Goal: Task Accomplishment & Management: Manage account settings

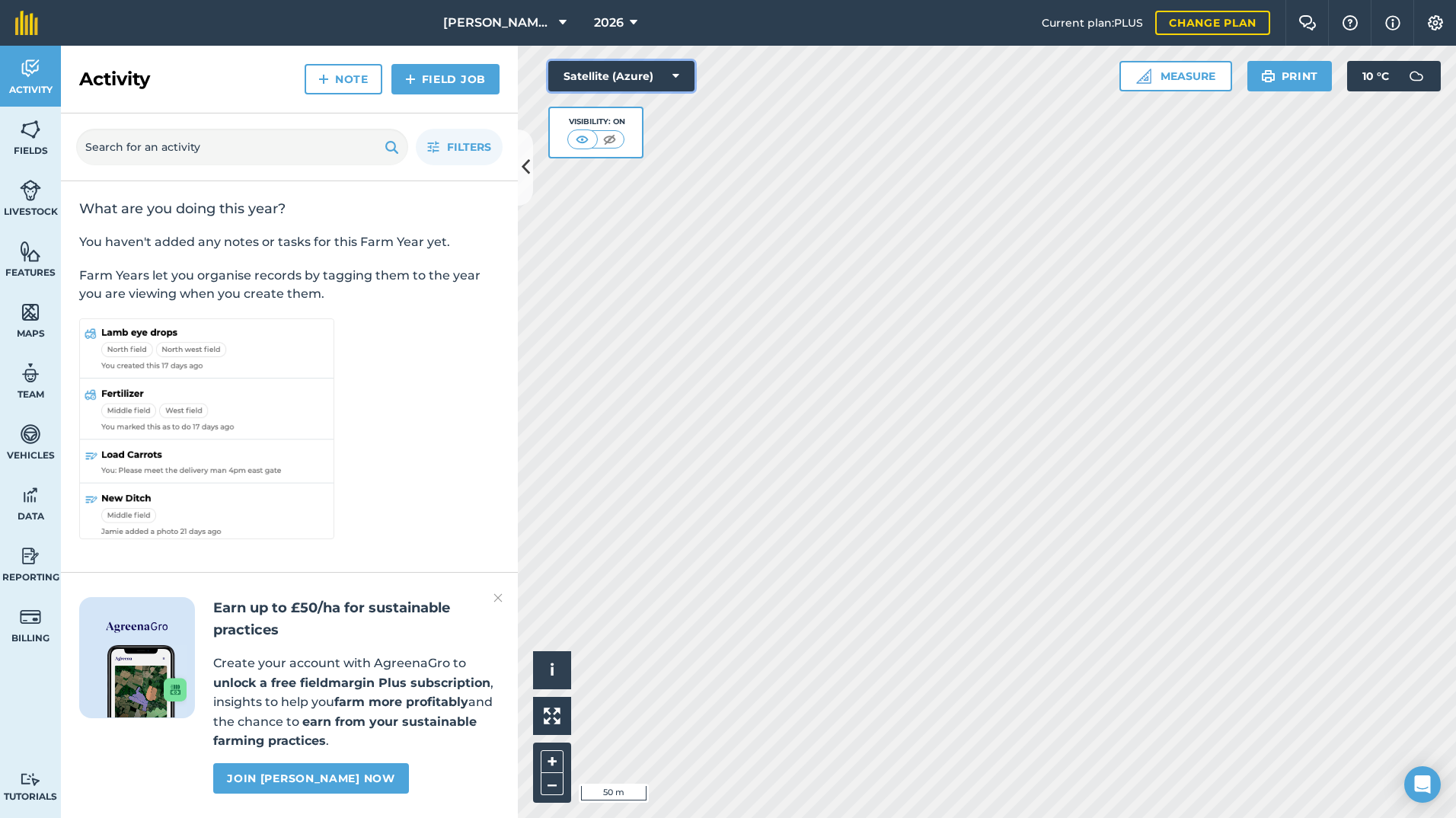
click at [669, 68] on button "Satellite (Azure)" at bounding box center [621, 77] width 146 height 31
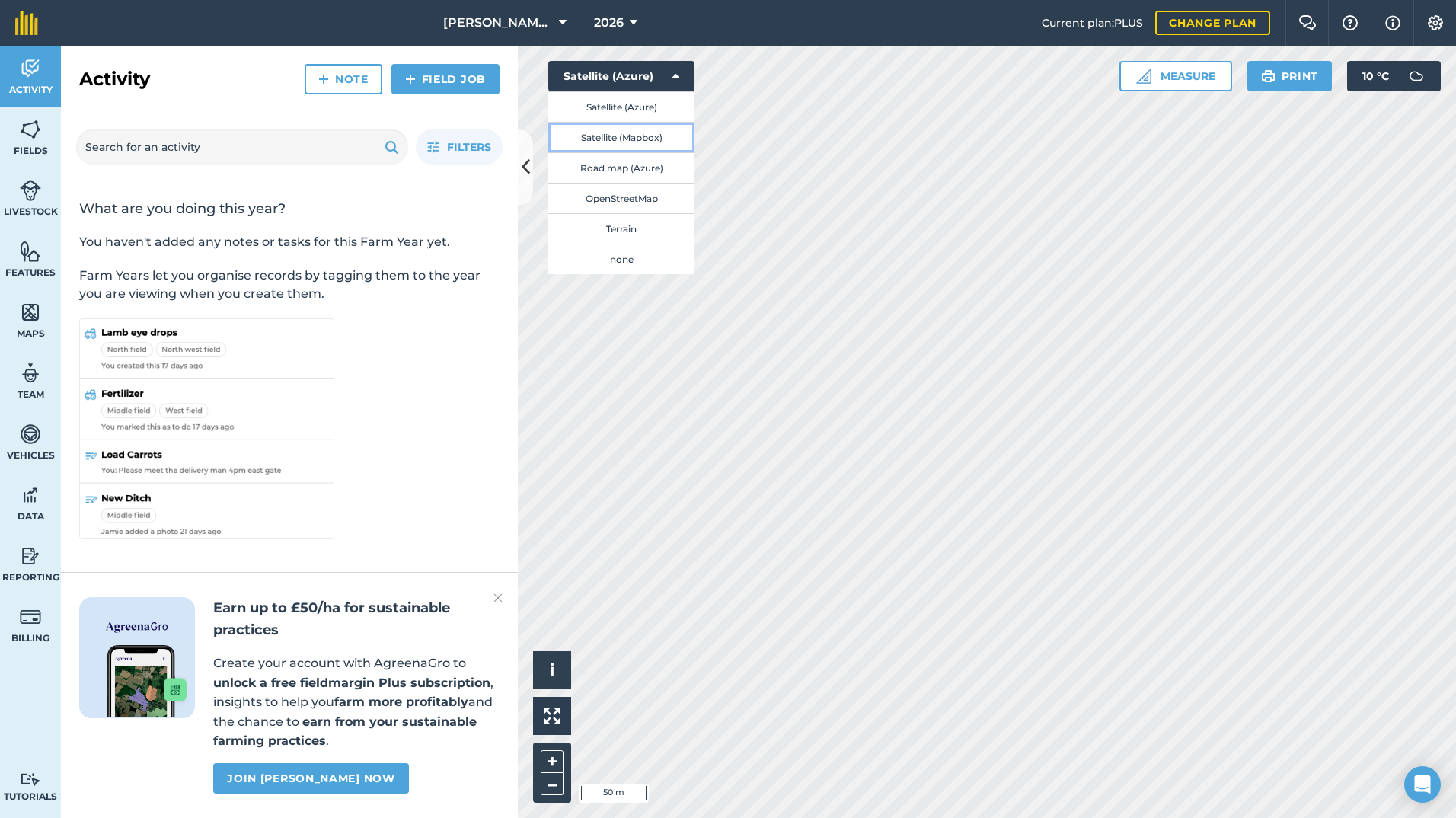
click at [617, 139] on button "Satellite (Mapbox)" at bounding box center [621, 137] width 146 height 31
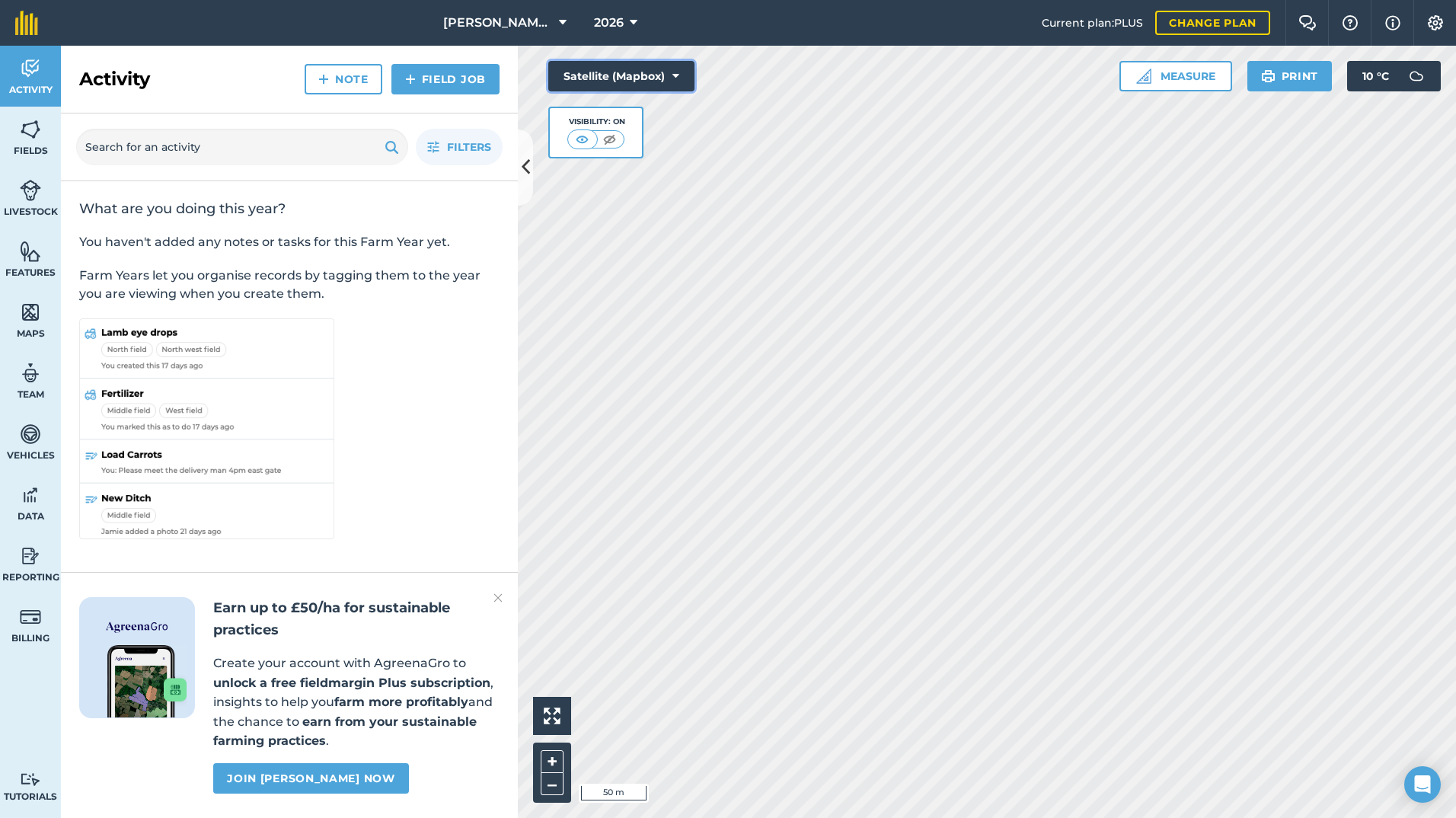
click at [623, 64] on button "Satellite (Mapbox)" at bounding box center [621, 77] width 146 height 31
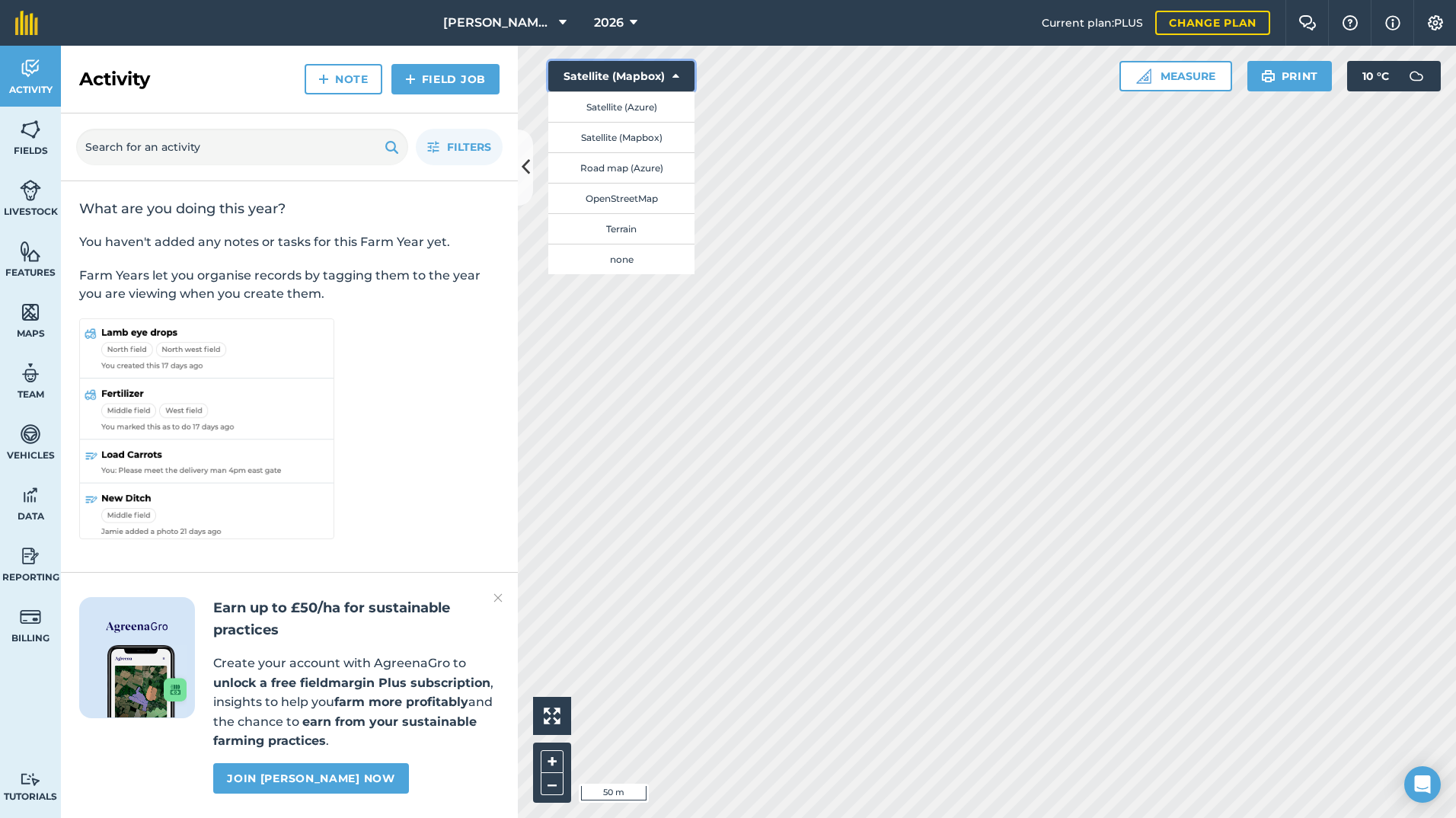
click at [677, 75] on icon at bounding box center [676, 76] width 7 height 15
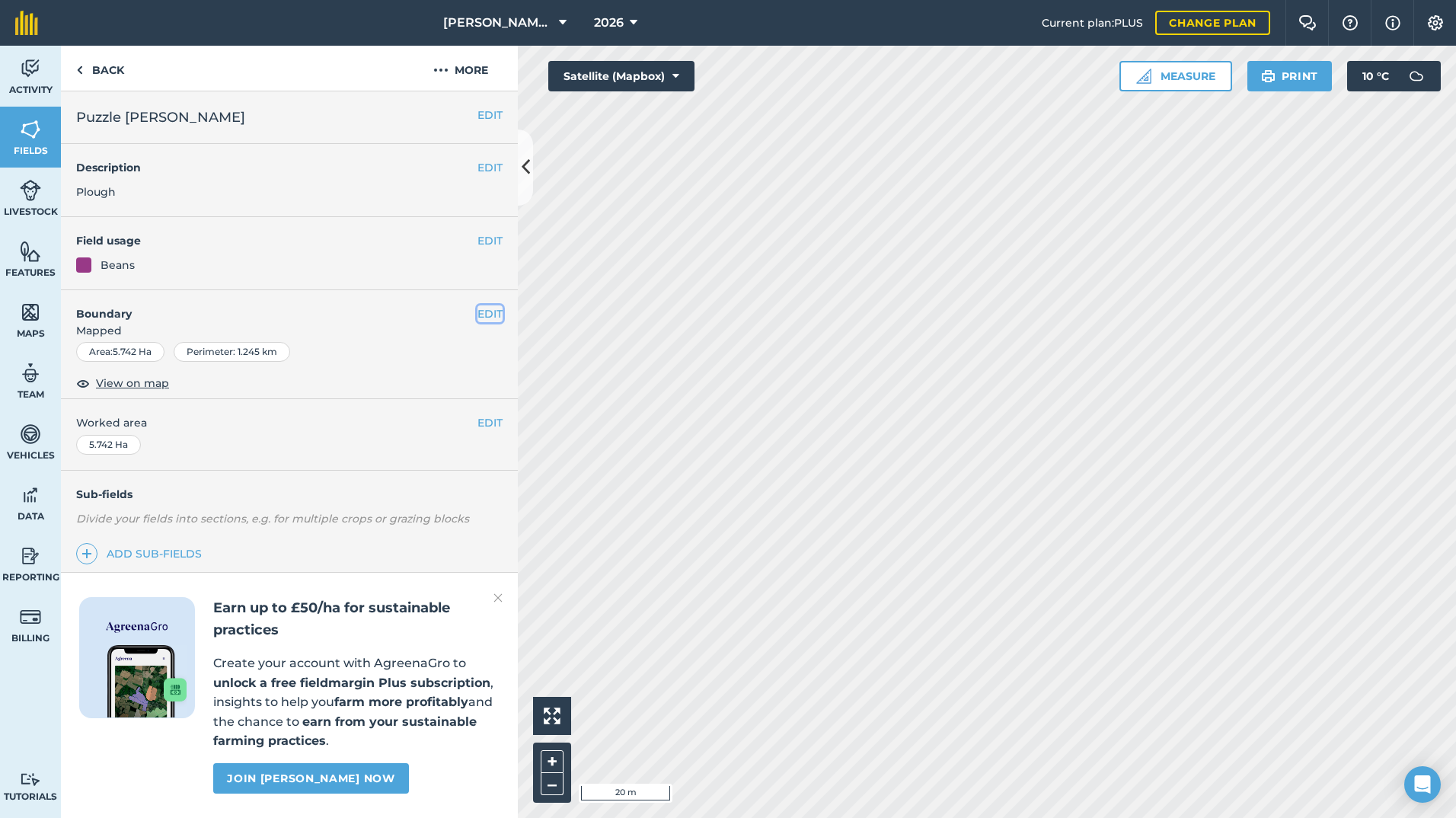
click at [487, 309] on button "EDIT" at bounding box center [490, 314] width 25 height 17
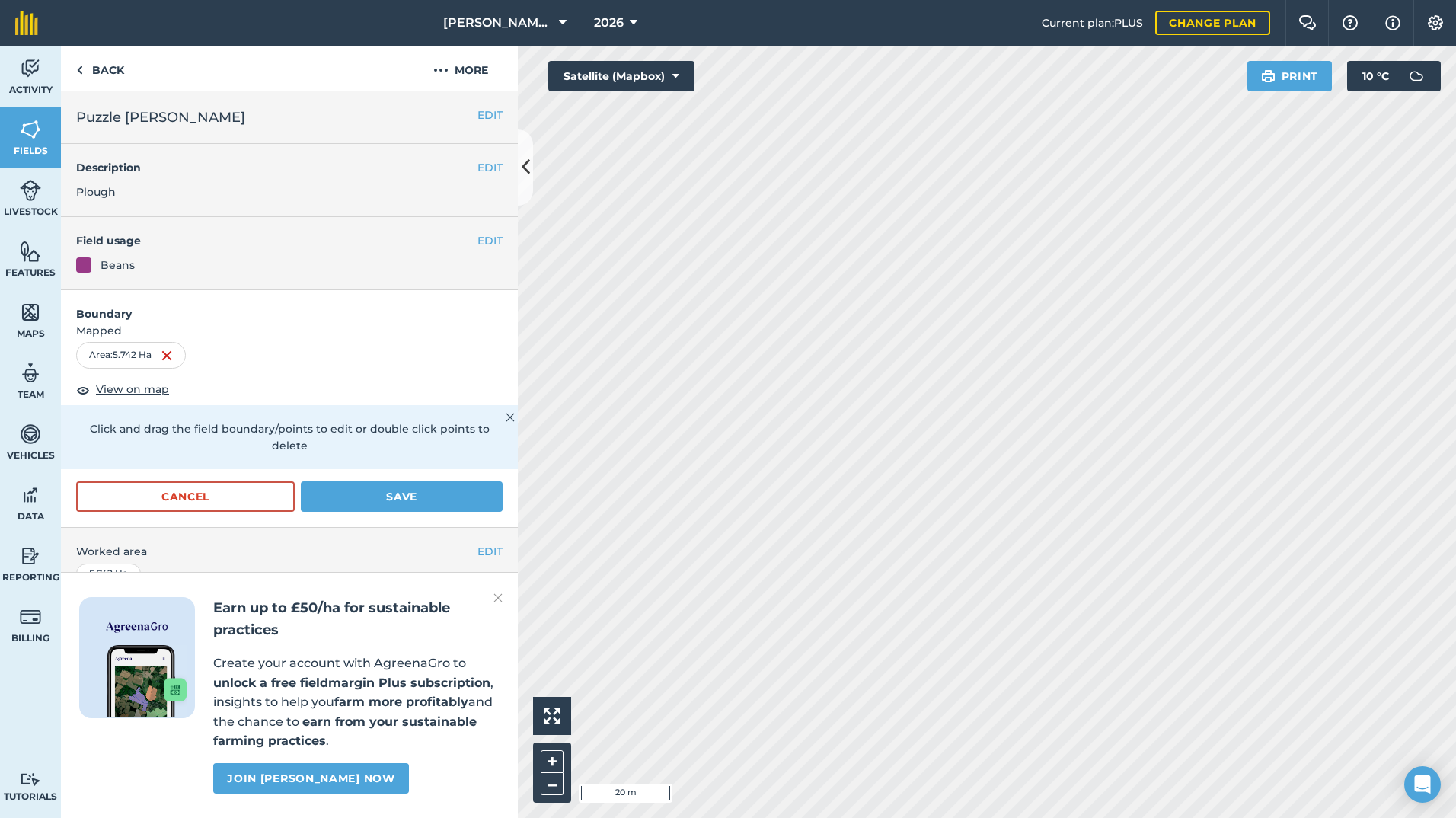
click at [910, 24] on div "[PERSON_NAME] & SONS (MILL HOUSE) 2026 Current plan : PLUS Change plan Farm Cha…" at bounding box center [728, 409] width 1456 height 818
click at [437, 509] on button "Save" at bounding box center [402, 496] width 202 height 31
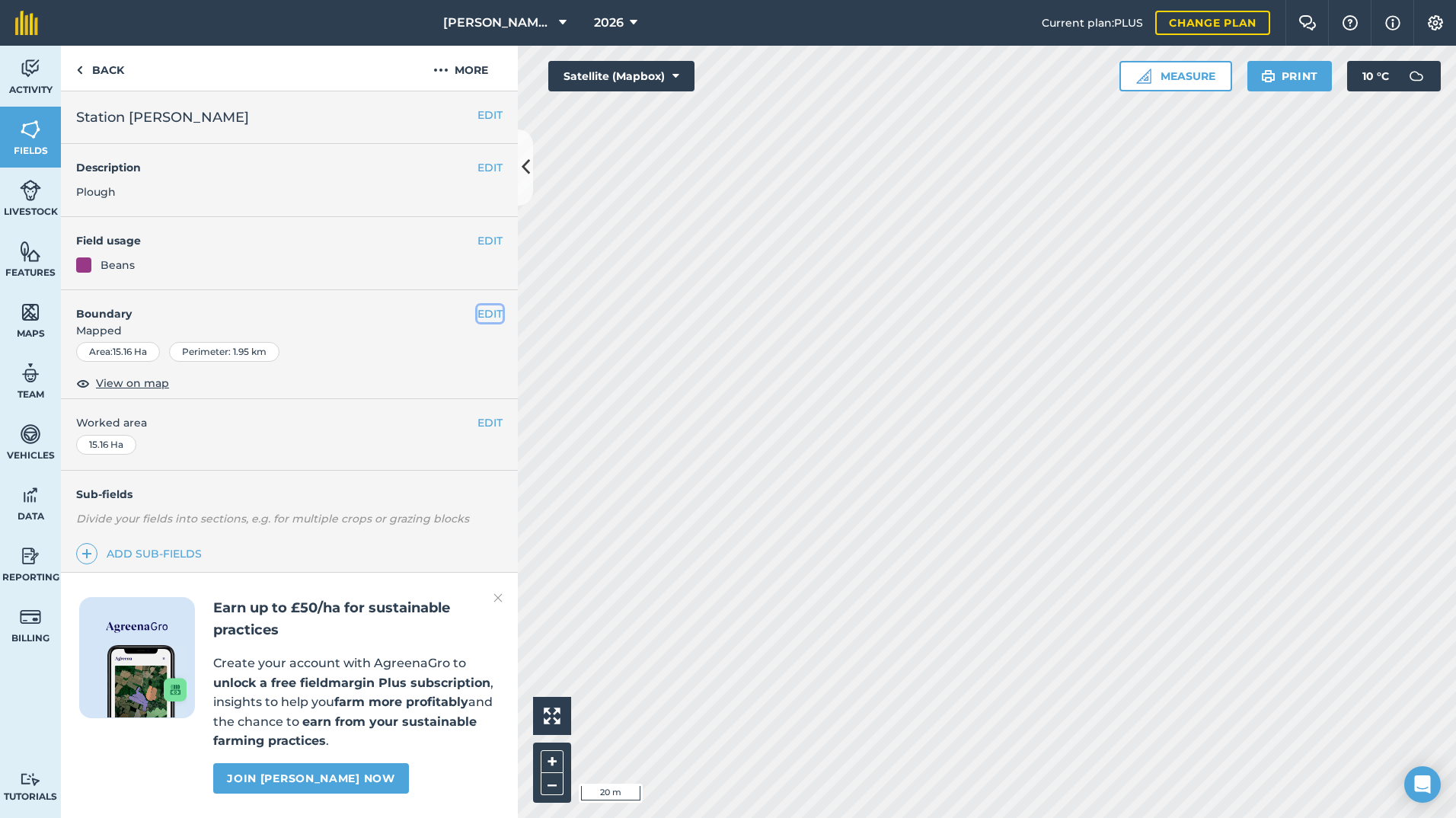
click at [487, 313] on button "EDIT" at bounding box center [490, 314] width 25 height 17
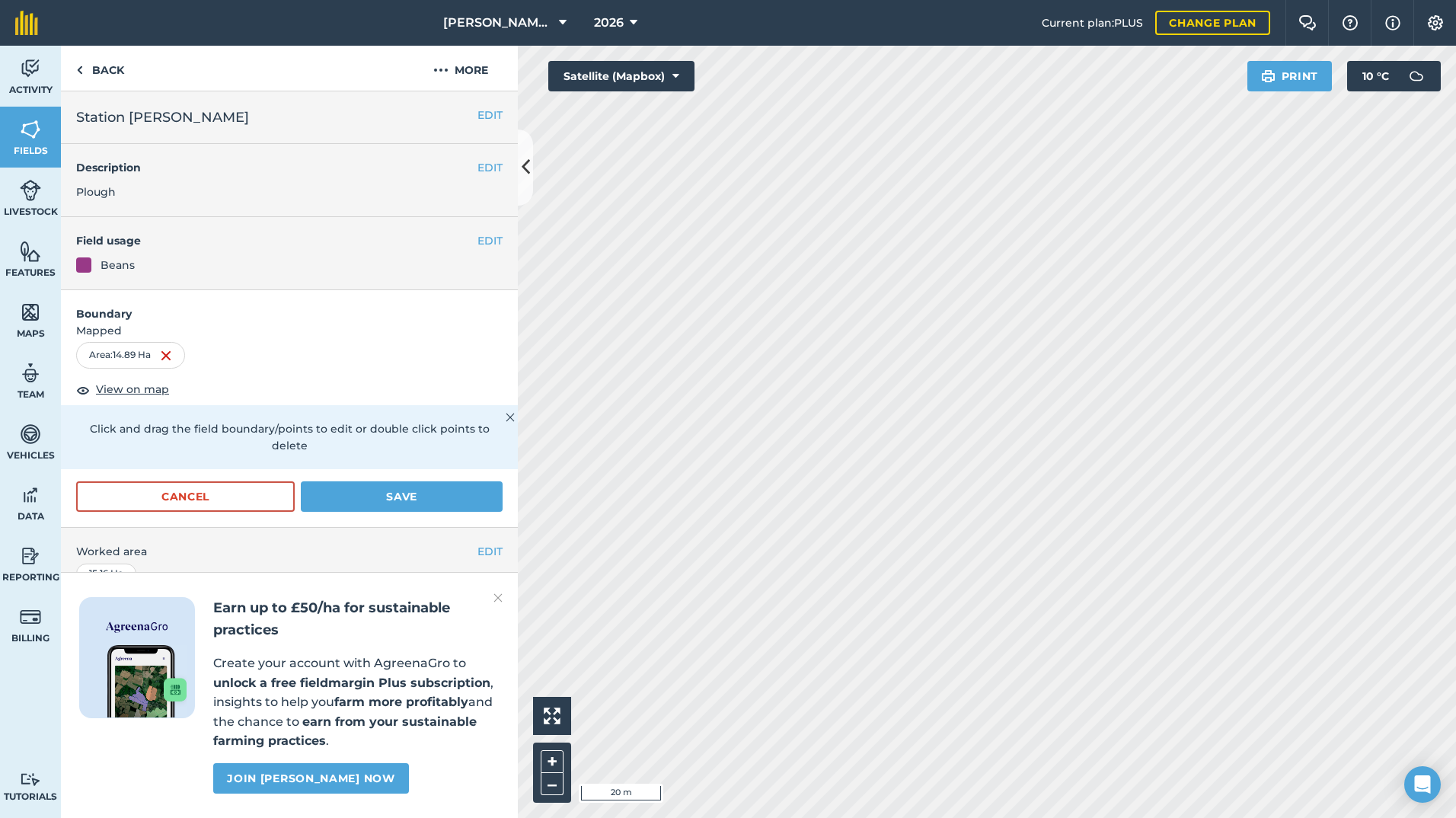
click at [955, 4] on div "[PERSON_NAME] & SONS (MILL HOUSE) 2026 Current plan : PLUS Change plan Farm Cha…" at bounding box center [728, 409] width 1456 height 818
click at [405, 489] on button "Save" at bounding box center [402, 496] width 202 height 31
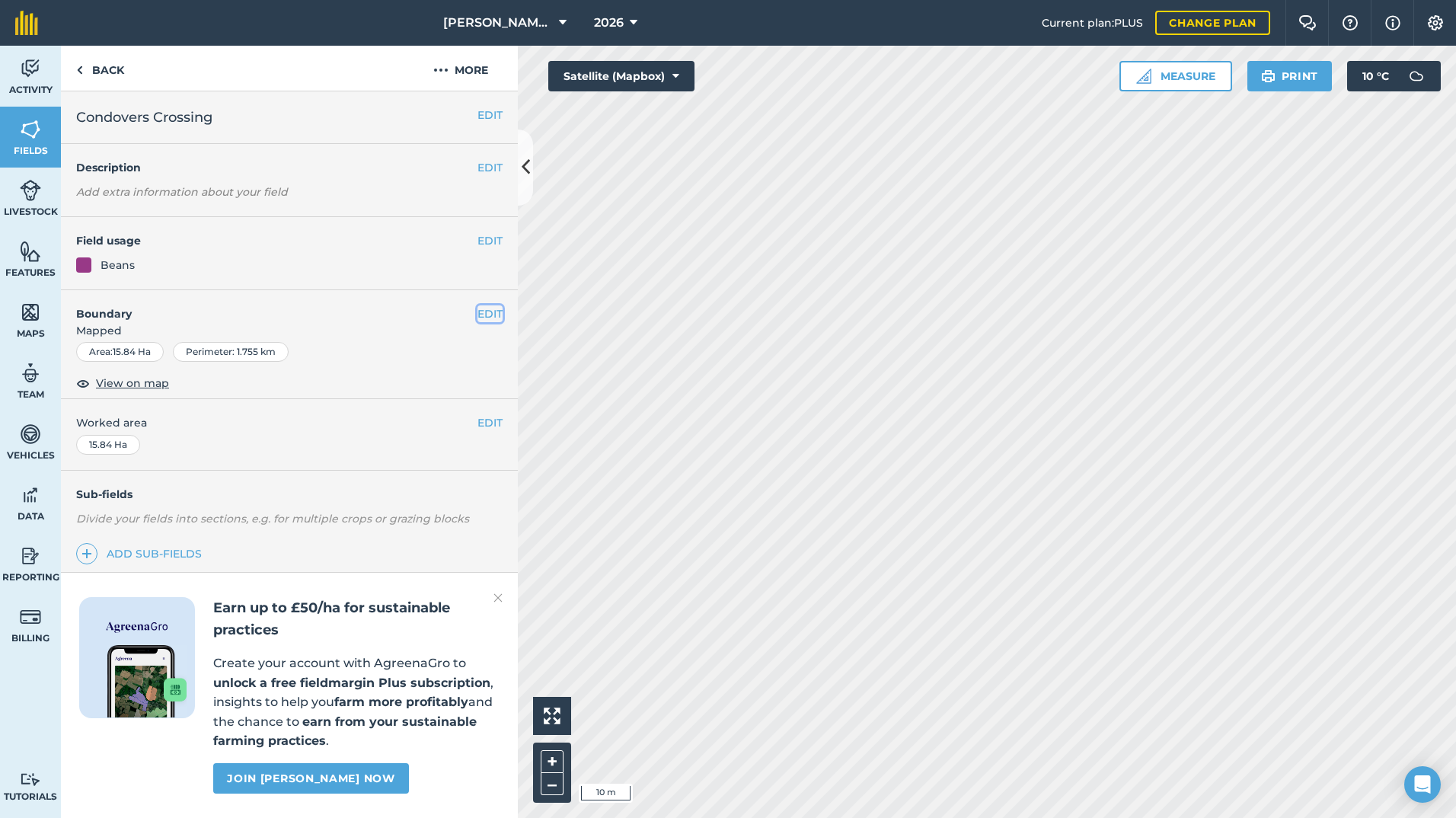
click at [485, 315] on button "EDIT" at bounding box center [490, 314] width 25 height 17
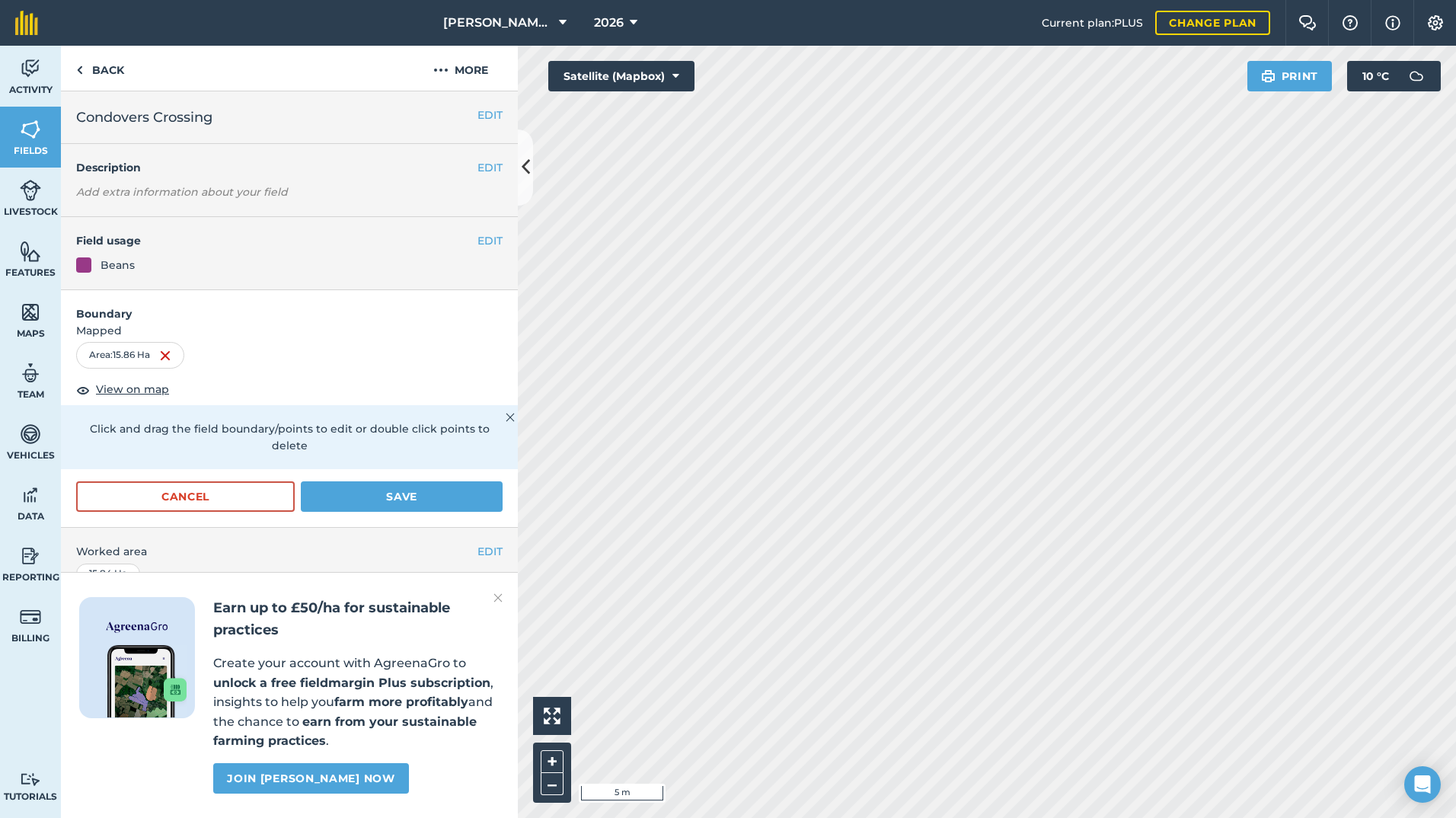
click at [539, 754] on div "Hello i 5 m + –" at bounding box center [987, 432] width 938 height 772
click at [1140, 817] on html "[PERSON_NAME] & SONS (MILL HOUSE) 2026 Current plan : PLUS Change plan Farm Cha…" at bounding box center [728, 409] width 1456 height 818
click at [405, 499] on button "Save" at bounding box center [402, 496] width 202 height 31
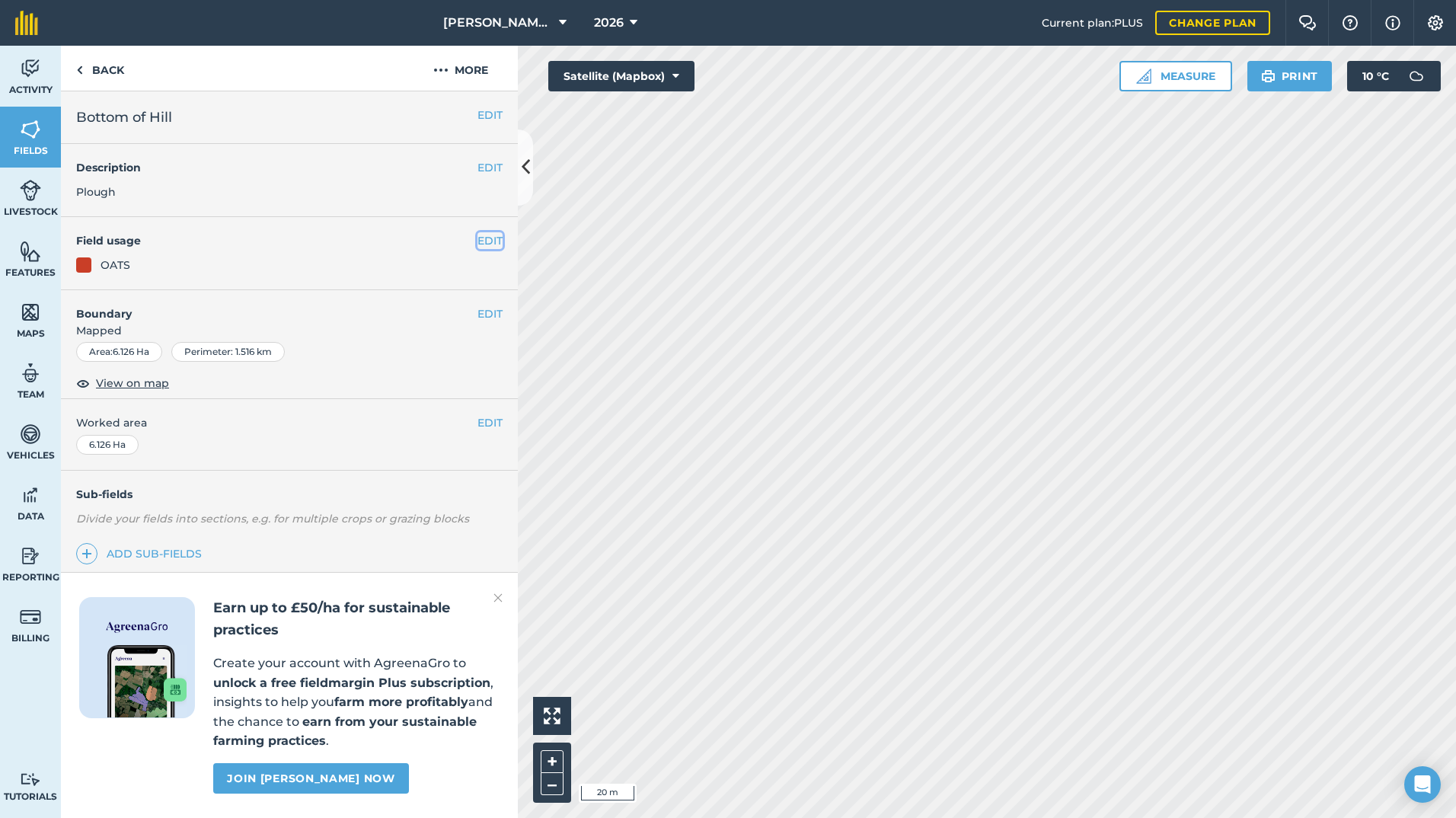
click at [484, 239] on button "EDIT" at bounding box center [490, 241] width 25 height 17
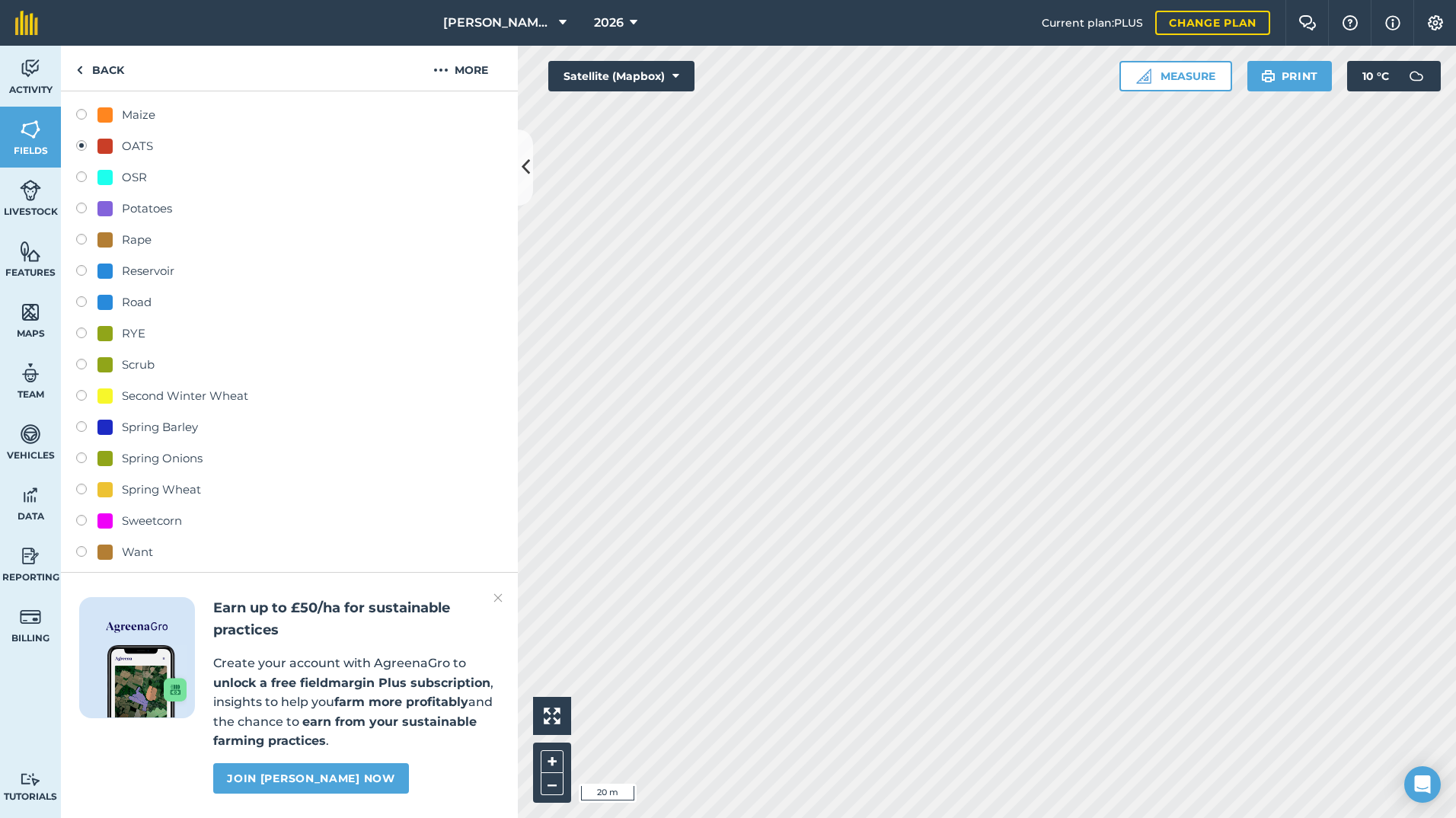
scroll to position [990, 0]
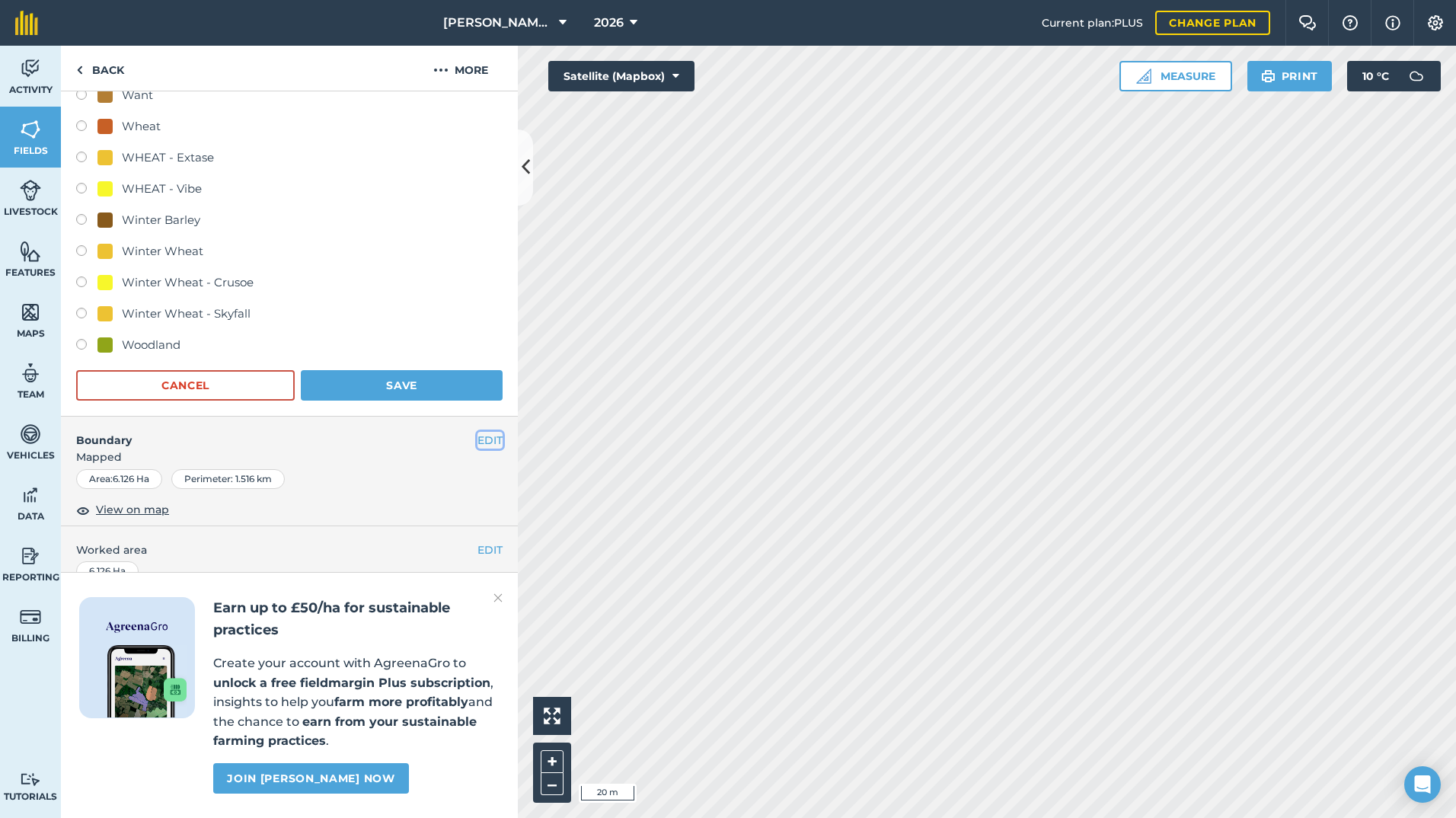
click at [478, 438] on button "EDIT" at bounding box center [490, 440] width 25 height 17
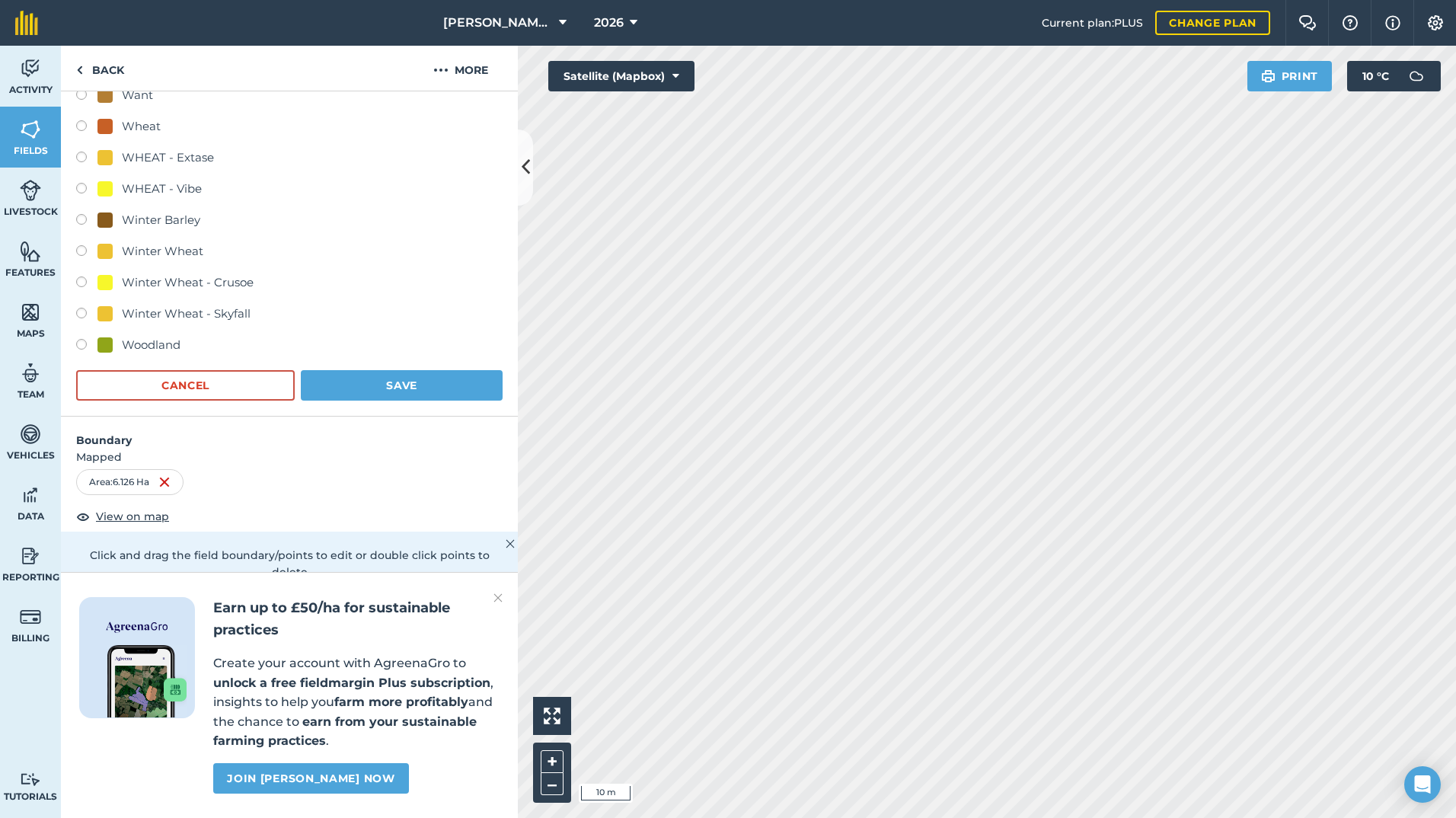
click at [405, 290] on div "Activity Fields Livestock Features Maps Team Vehicles Data Reporting Billing Tu…" at bounding box center [728, 432] width 1456 height 772
click at [460, 122] on div "Activity Fields Livestock Features Maps Team Vehicles Data Reporting Billing Tu…" at bounding box center [728, 432] width 1456 height 772
click at [725, 0] on html "[PERSON_NAME] & SONS (MILL HOUSE) 2026 Current plan : PLUS Change plan Farm Cha…" at bounding box center [728, 409] width 1456 height 818
click at [710, 37] on div "[PERSON_NAME] & SONS (MILL HOUSE) 2026 Current plan : PLUS Change plan Farm Cha…" at bounding box center [728, 409] width 1456 height 818
click at [371, 373] on button "Save" at bounding box center [402, 386] width 202 height 31
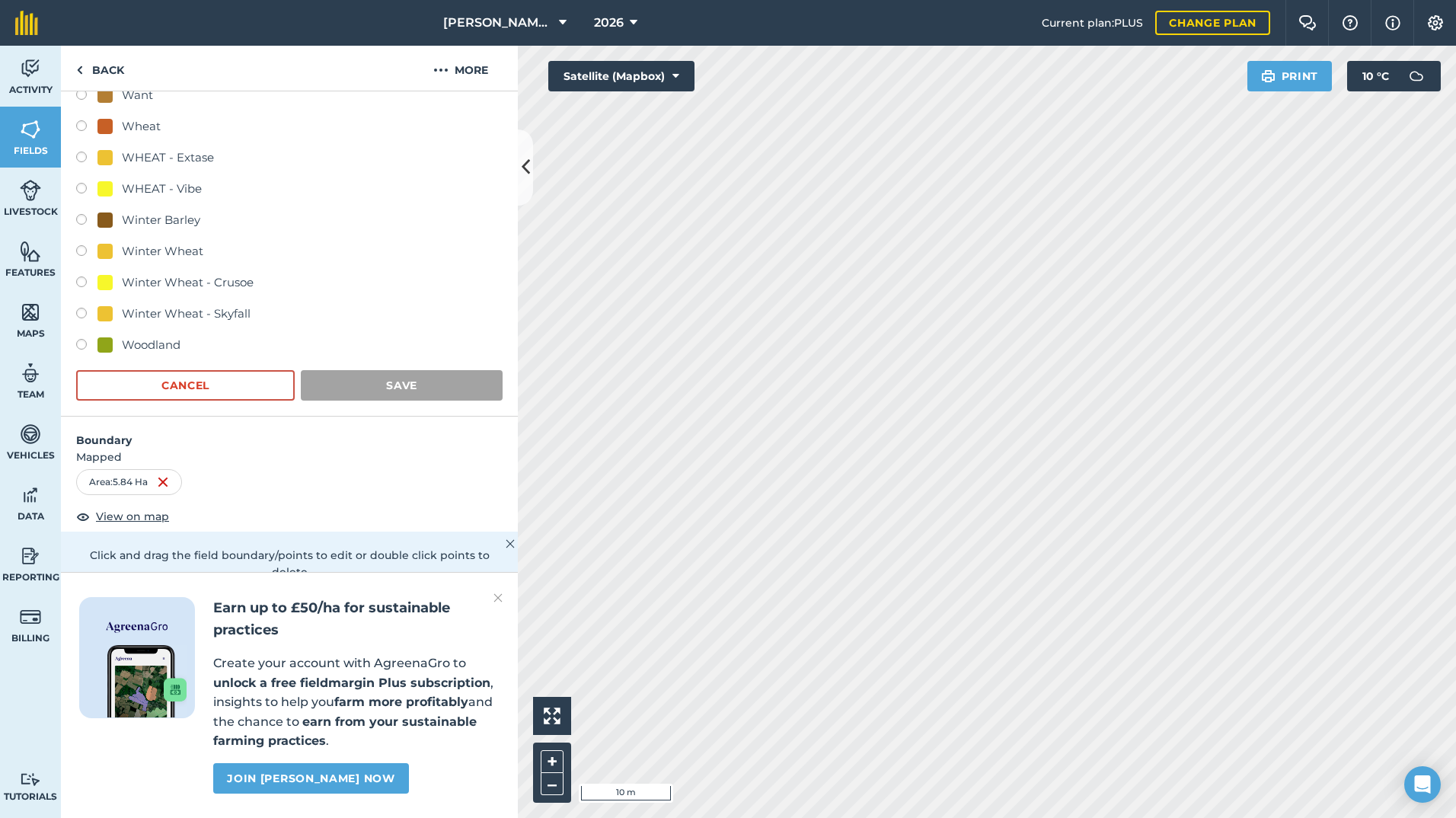
scroll to position [70, 0]
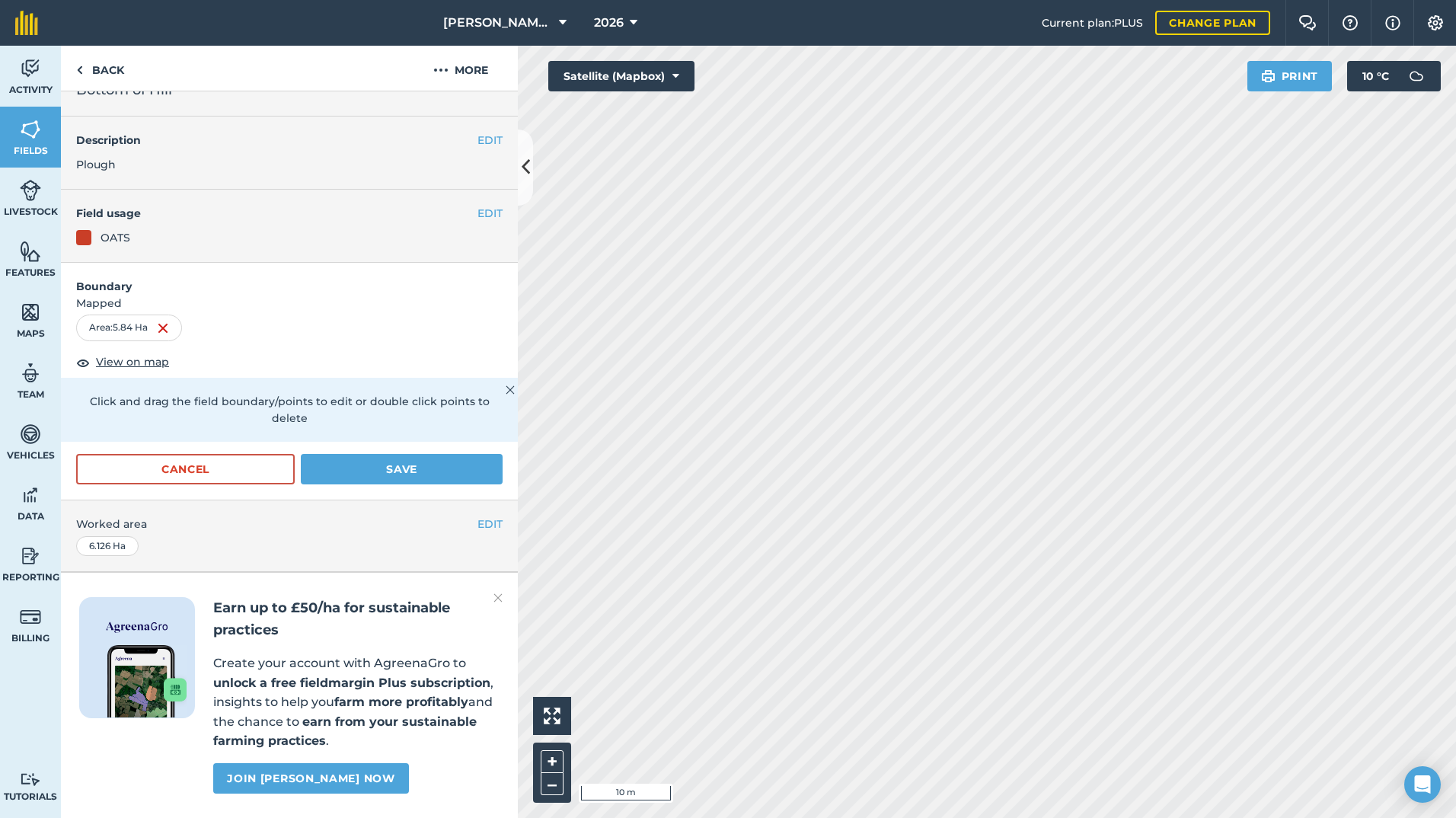
click at [332, 406] on form "Boundary Mapped Area : 5.84 Ha View on map Click and drag the field boundary/po…" at bounding box center [289, 382] width 457 height 238
click at [354, 454] on button "Save" at bounding box center [402, 469] width 202 height 31
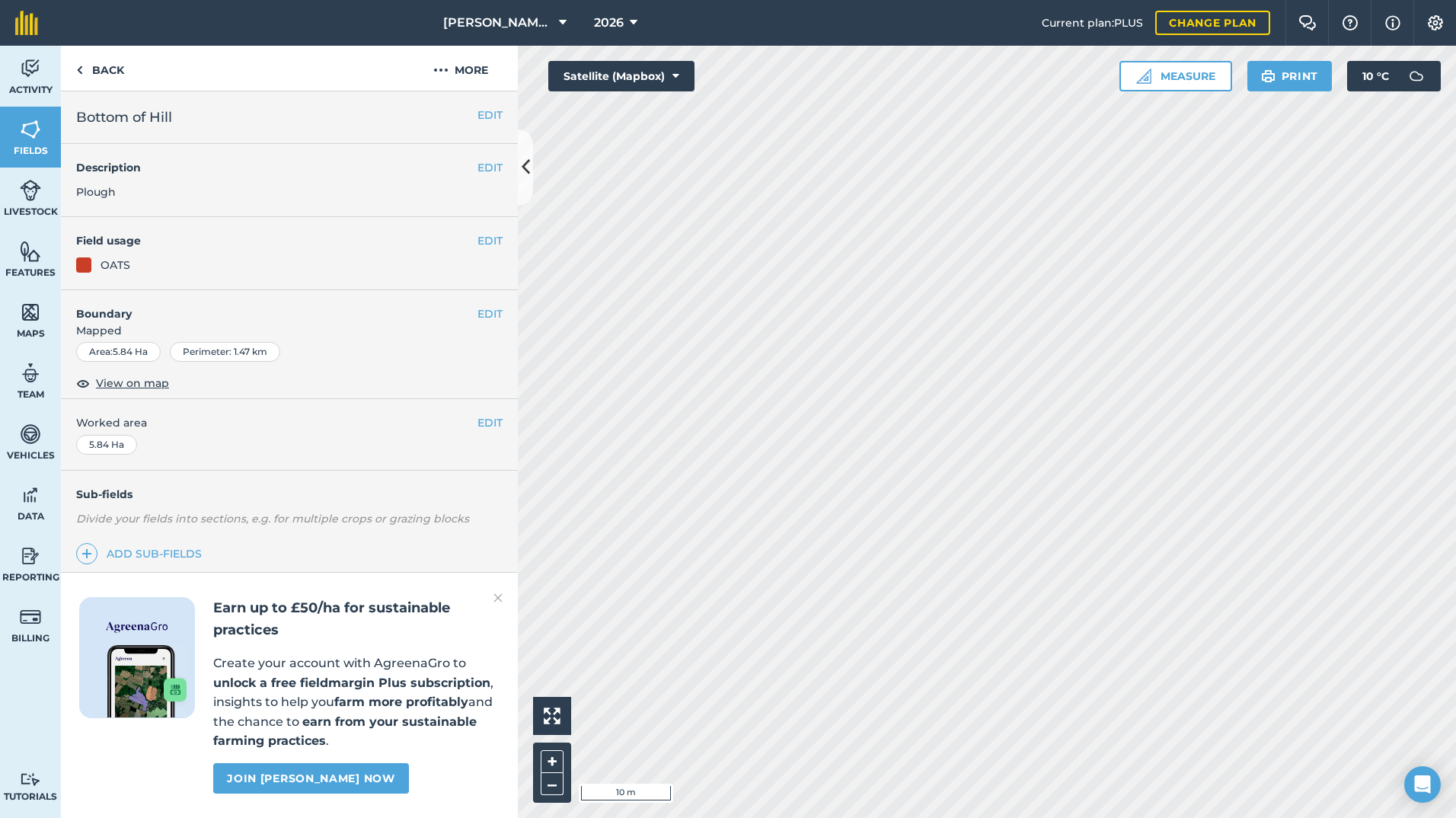
scroll to position [0, 0]
click at [478, 243] on button "EDIT" at bounding box center [490, 241] width 25 height 17
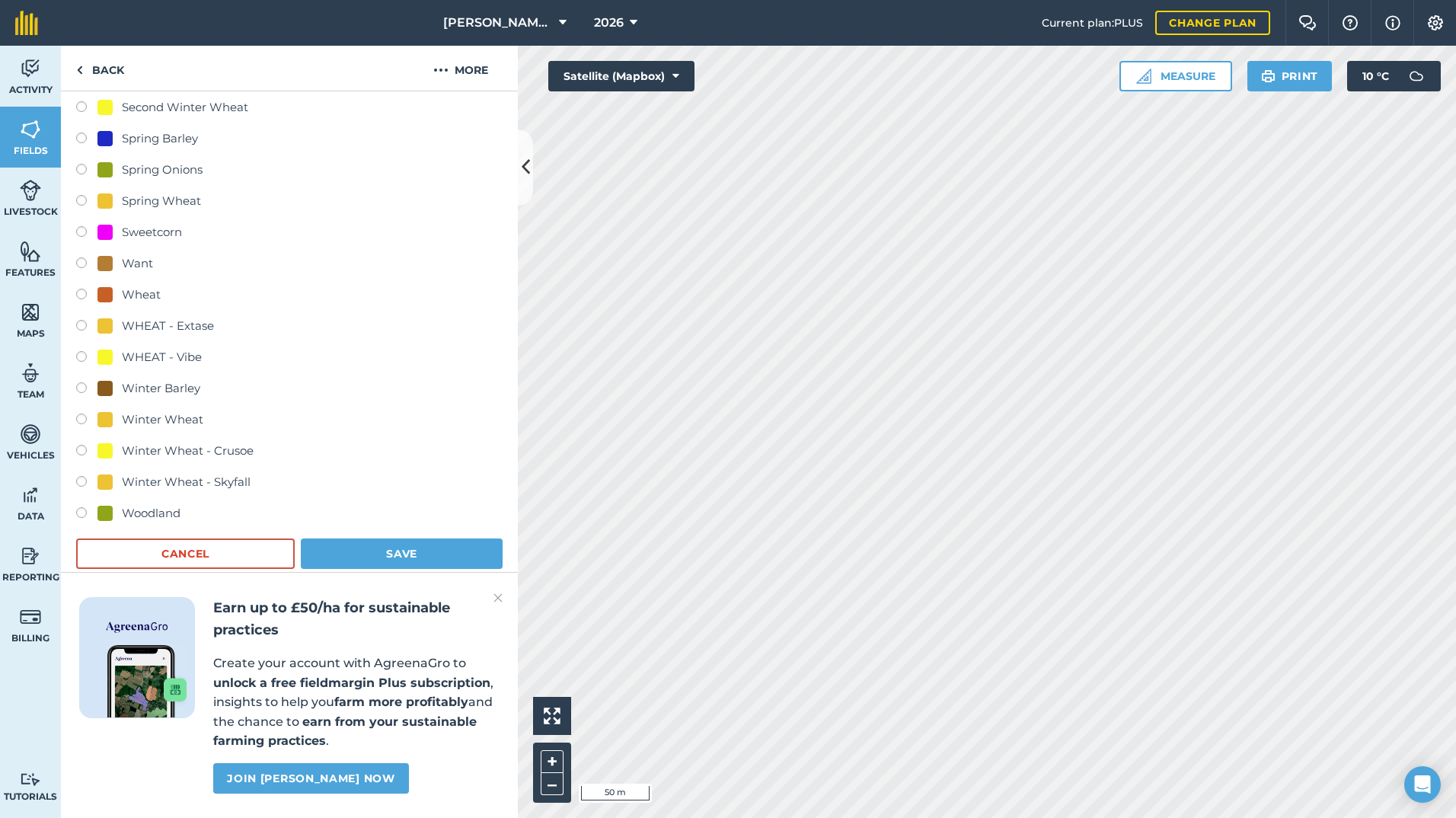
scroll to position [1058, 0]
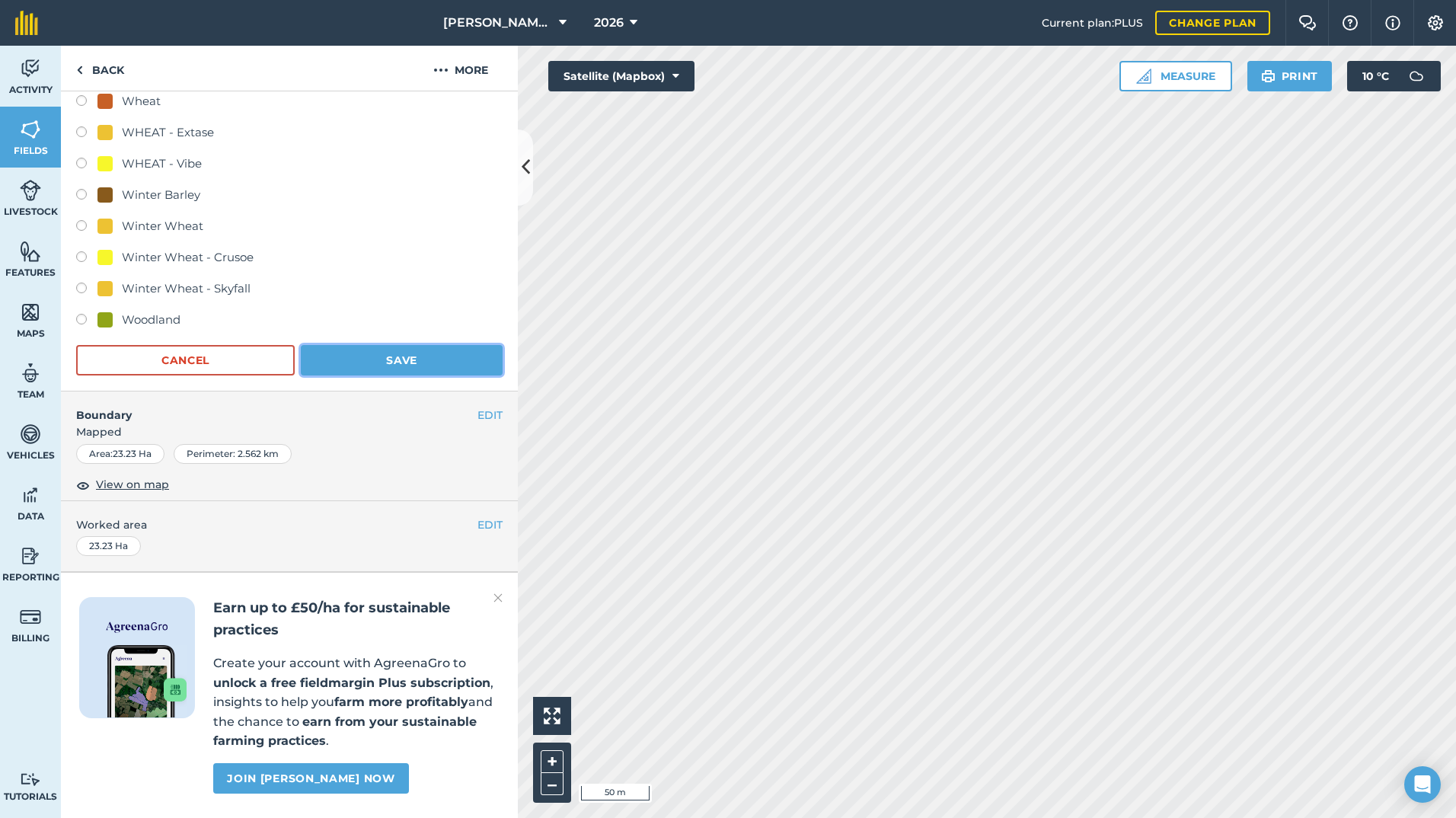
click at [369, 345] on button "Save" at bounding box center [402, 360] width 202 height 31
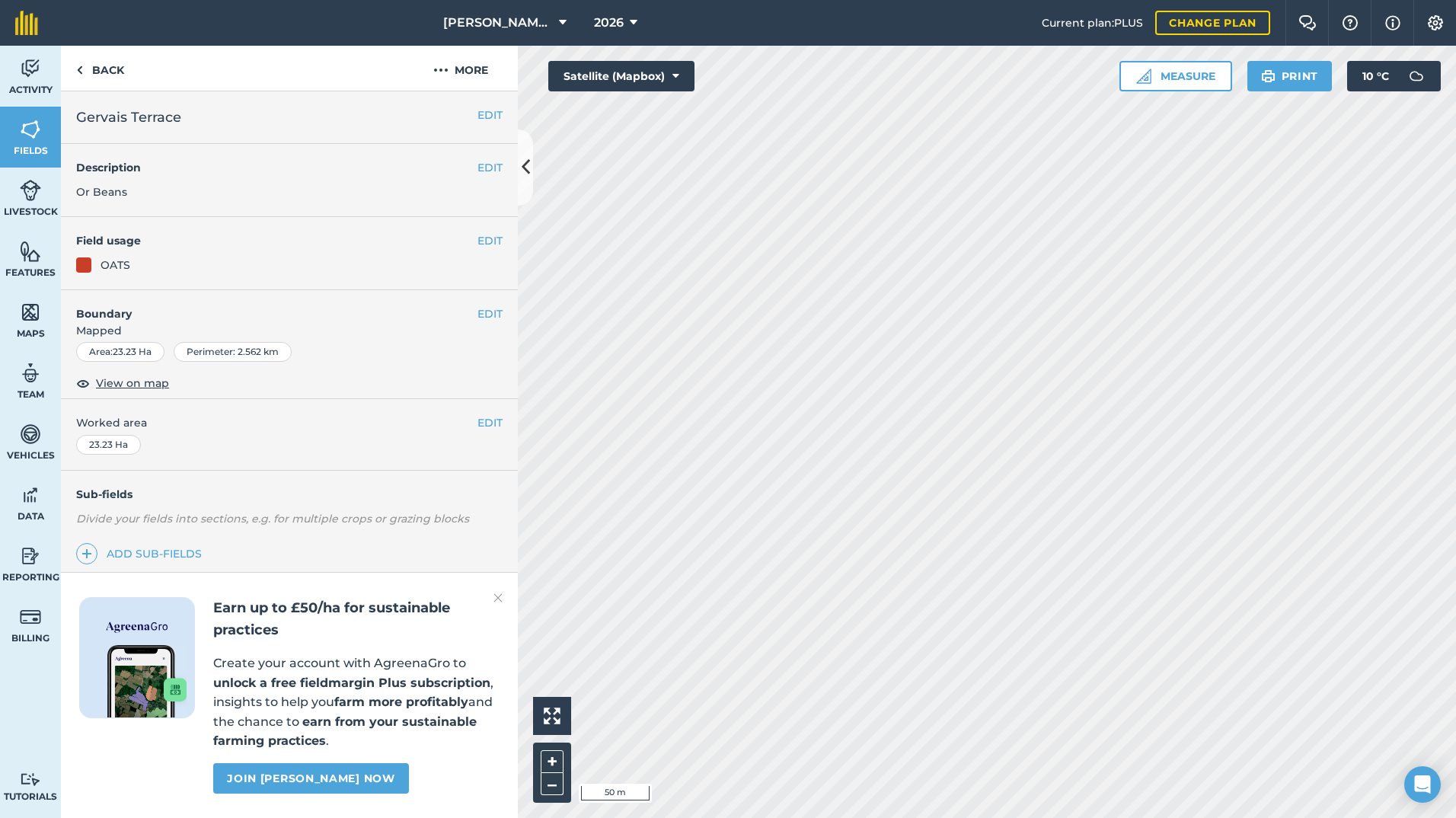
scroll to position [0, 0]
click at [487, 315] on button "EDIT" at bounding box center [490, 314] width 25 height 17
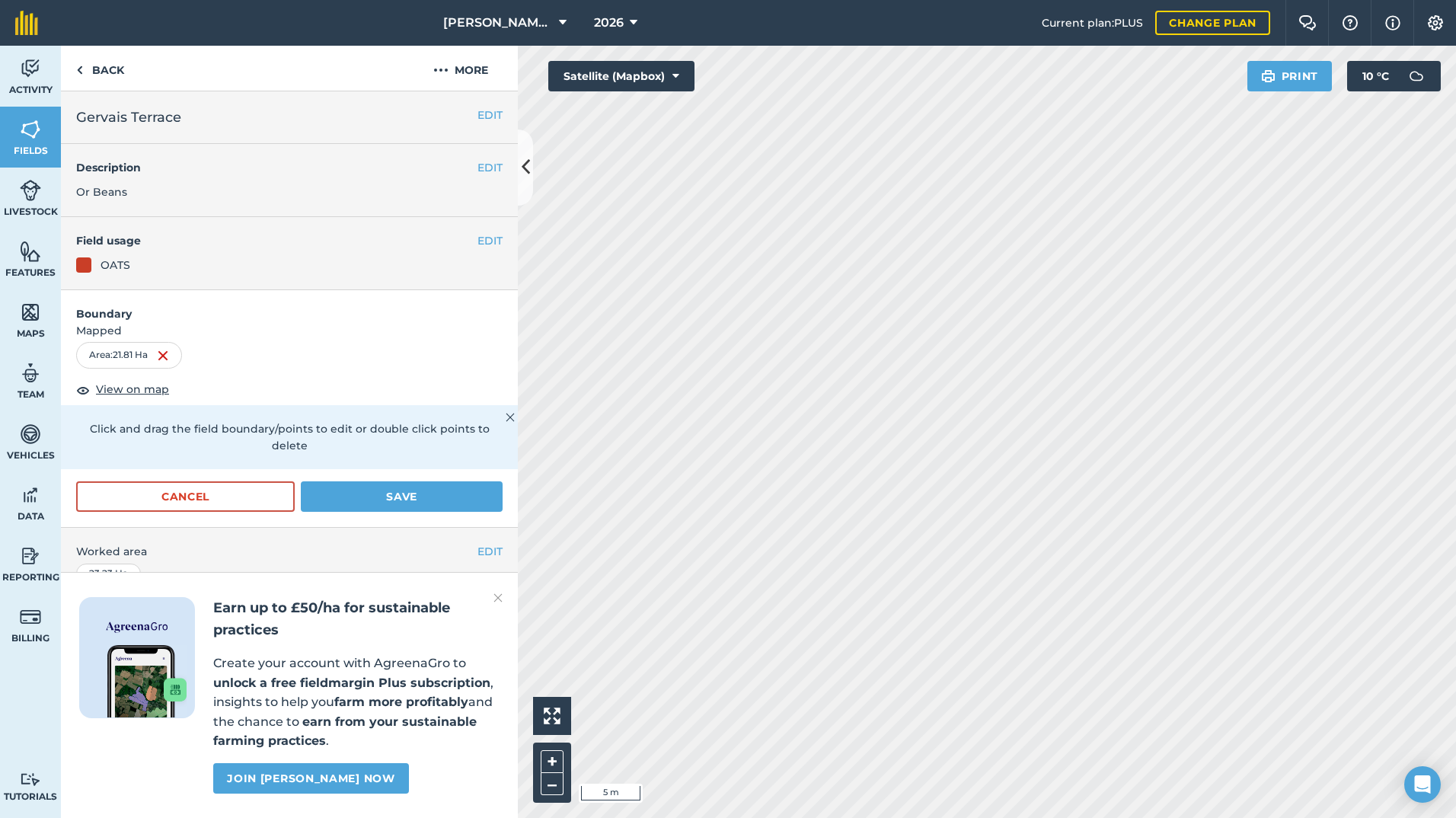
click at [504, 337] on div "Activity Fields Livestock Features Maps Team Vehicles Data Reporting Billing Tu…" at bounding box center [728, 432] width 1456 height 772
click at [387, 490] on button "Save" at bounding box center [402, 496] width 202 height 31
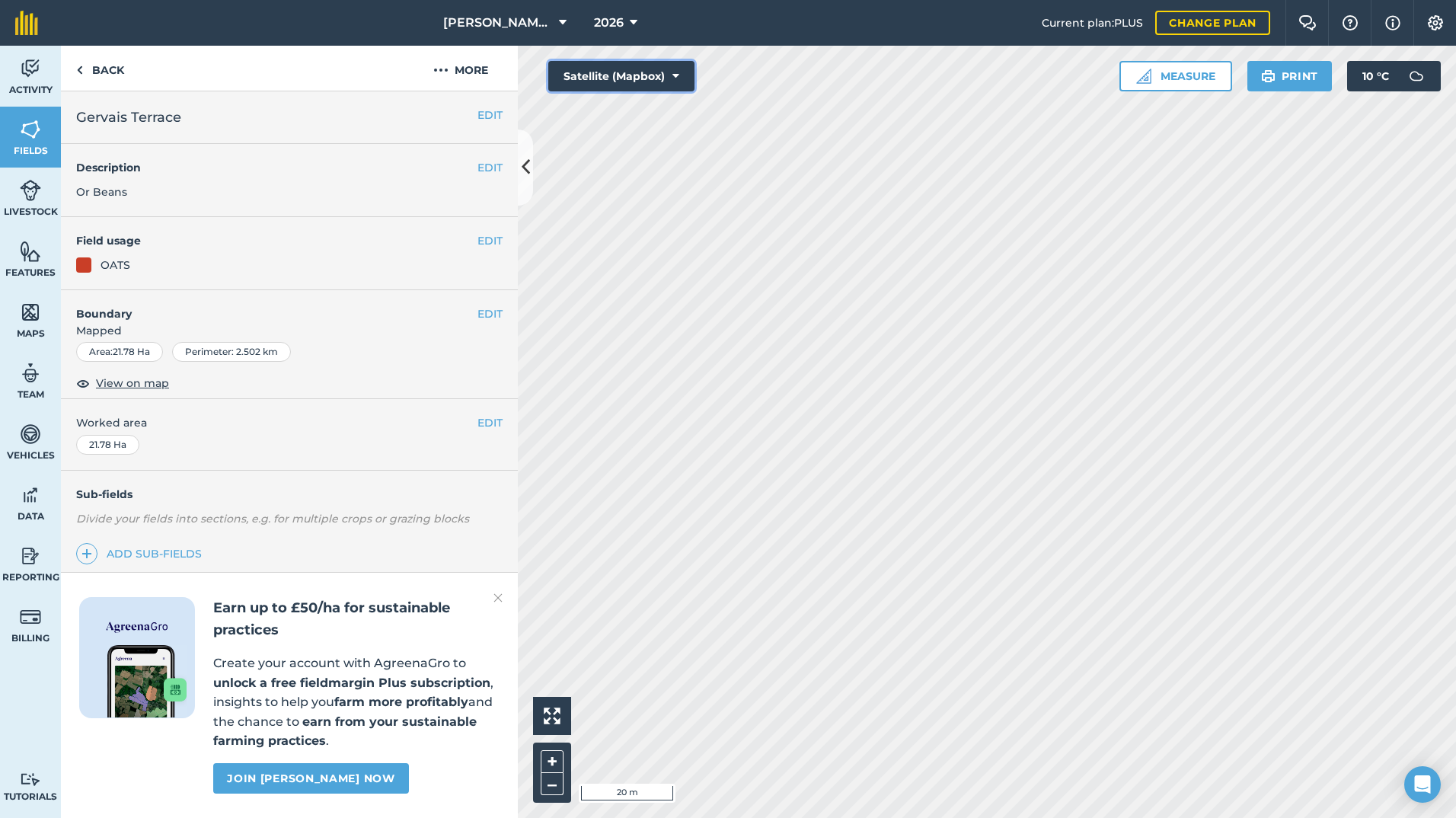
click at [651, 72] on button "Satellite (Mapbox)" at bounding box center [621, 77] width 146 height 31
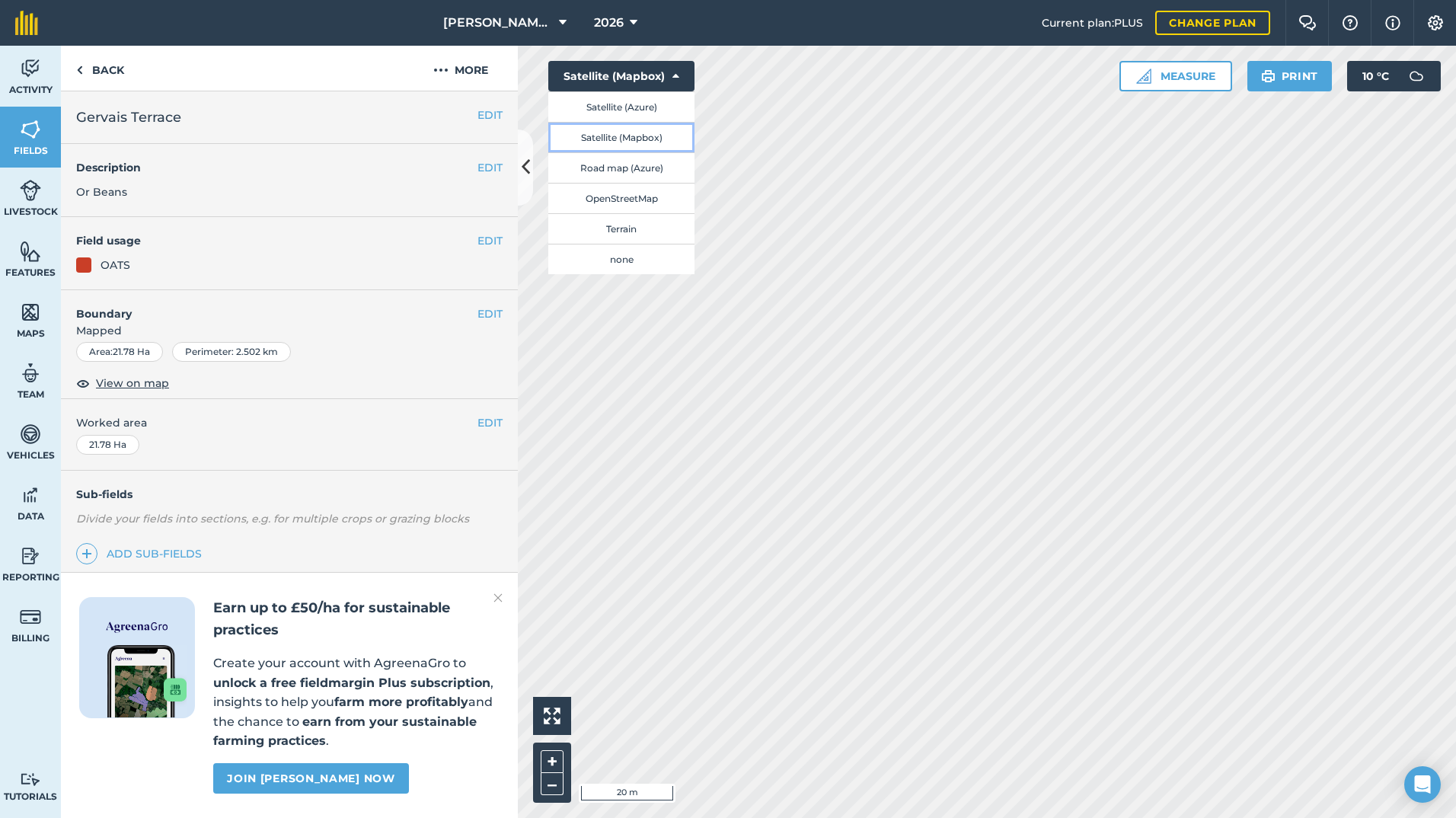
click at [637, 132] on button "Satellite (Mapbox)" at bounding box center [621, 137] width 146 height 31
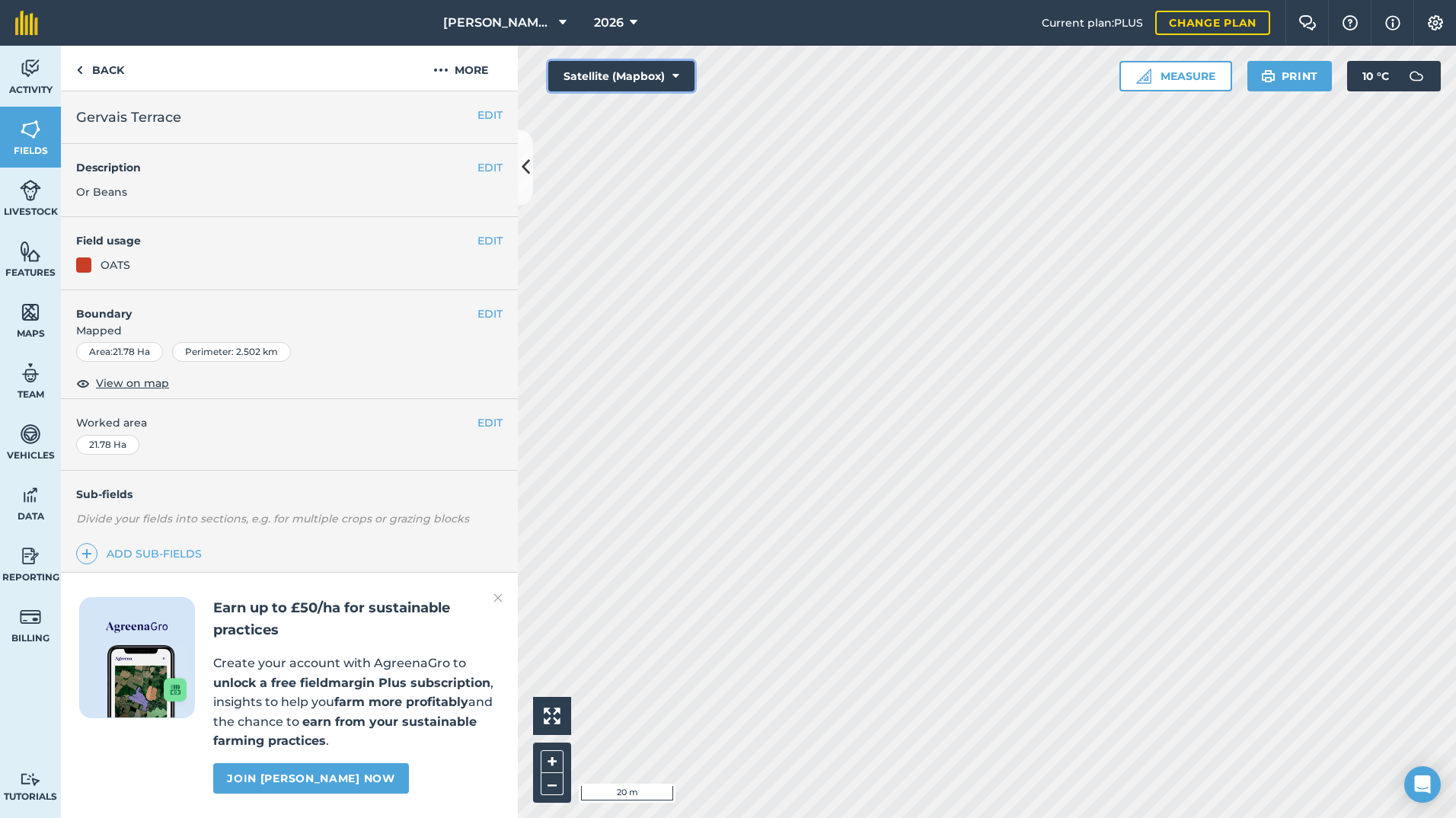
click at [633, 80] on button "Satellite (Mapbox)" at bounding box center [621, 77] width 146 height 31
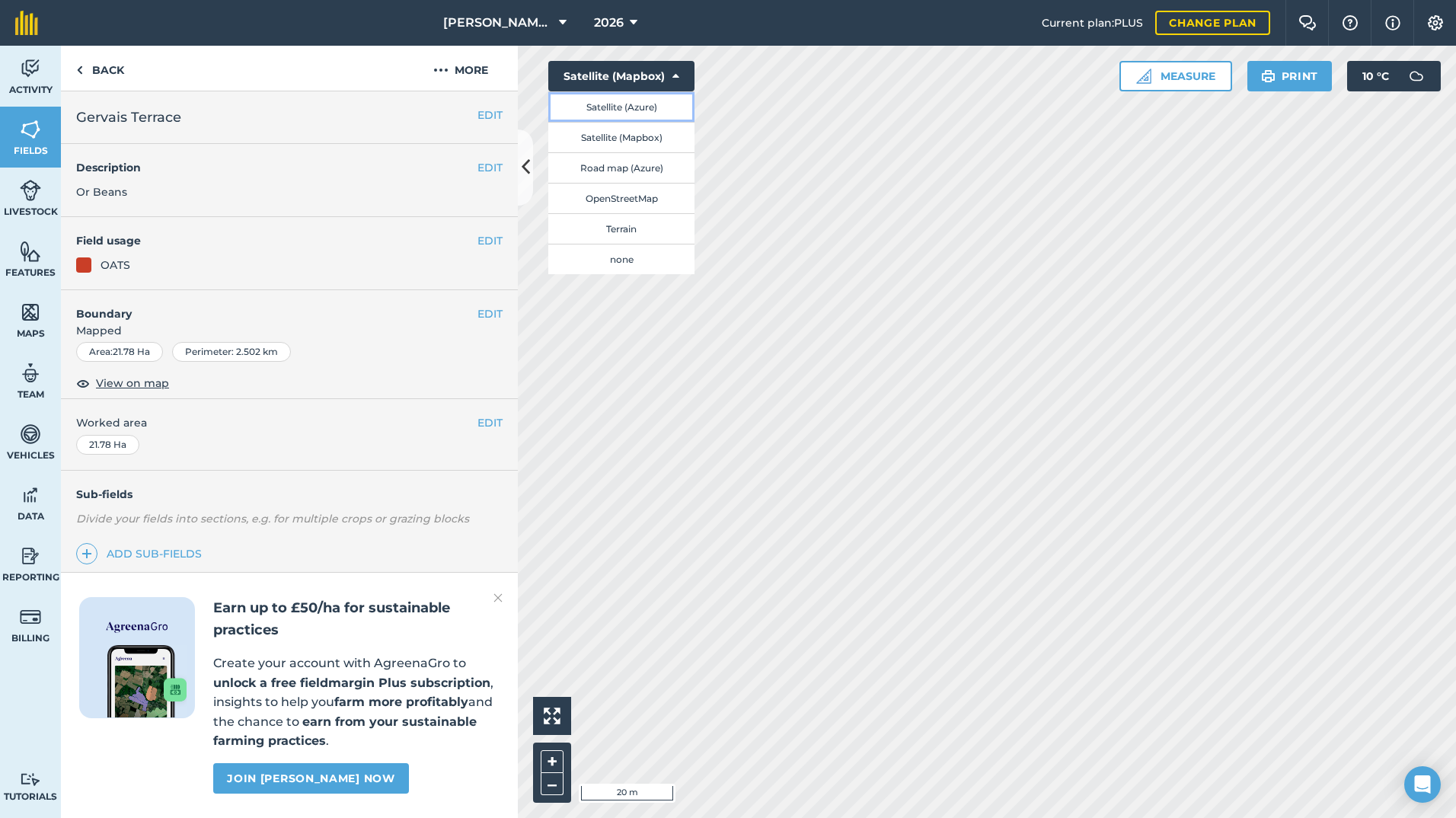
click at [637, 110] on button "Satellite (Azure)" at bounding box center [621, 106] width 146 height 31
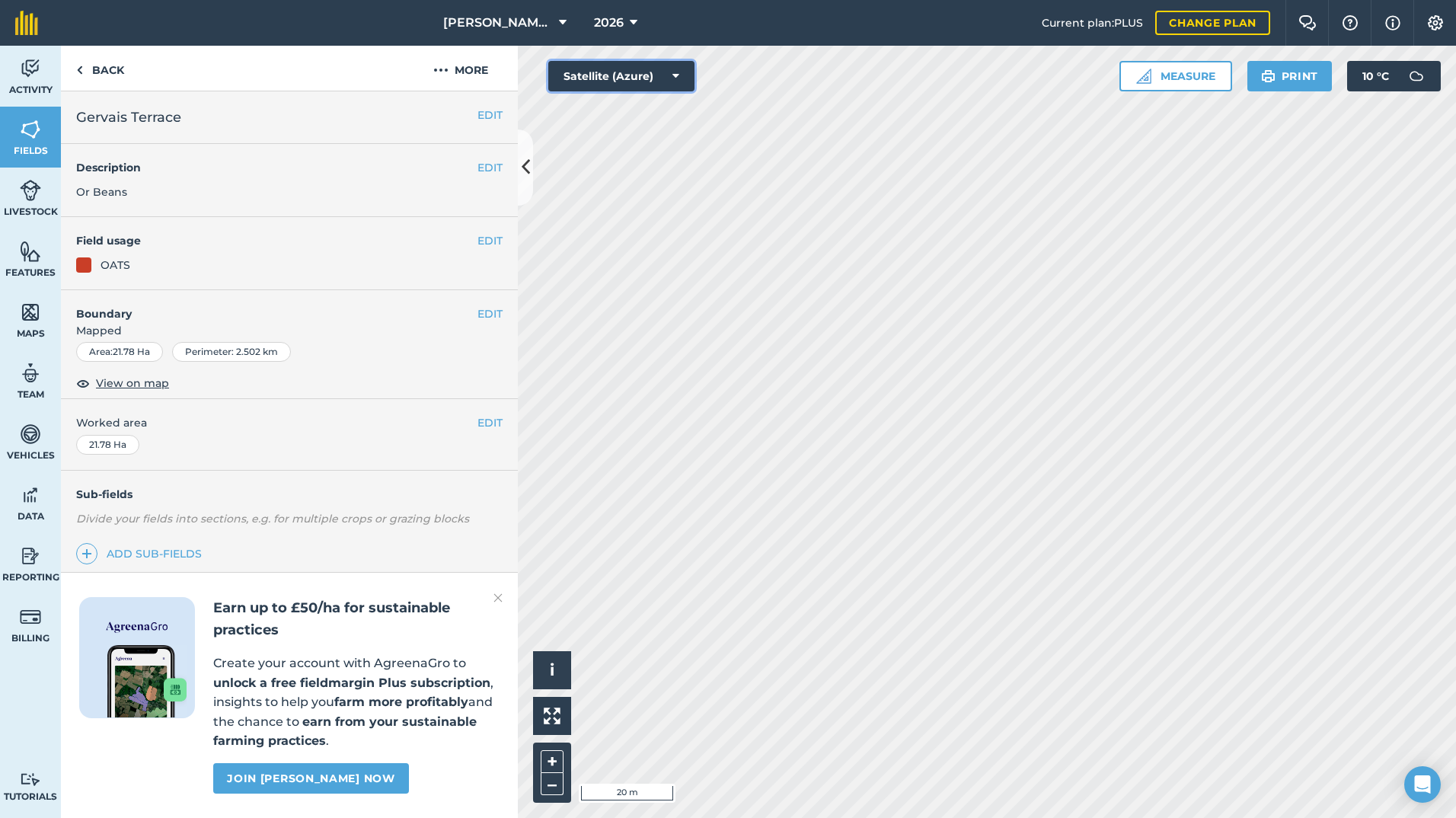
click at [644, 82] on button "Satellite (Azure)" at bounding box center [621, 77] width 146 height 31
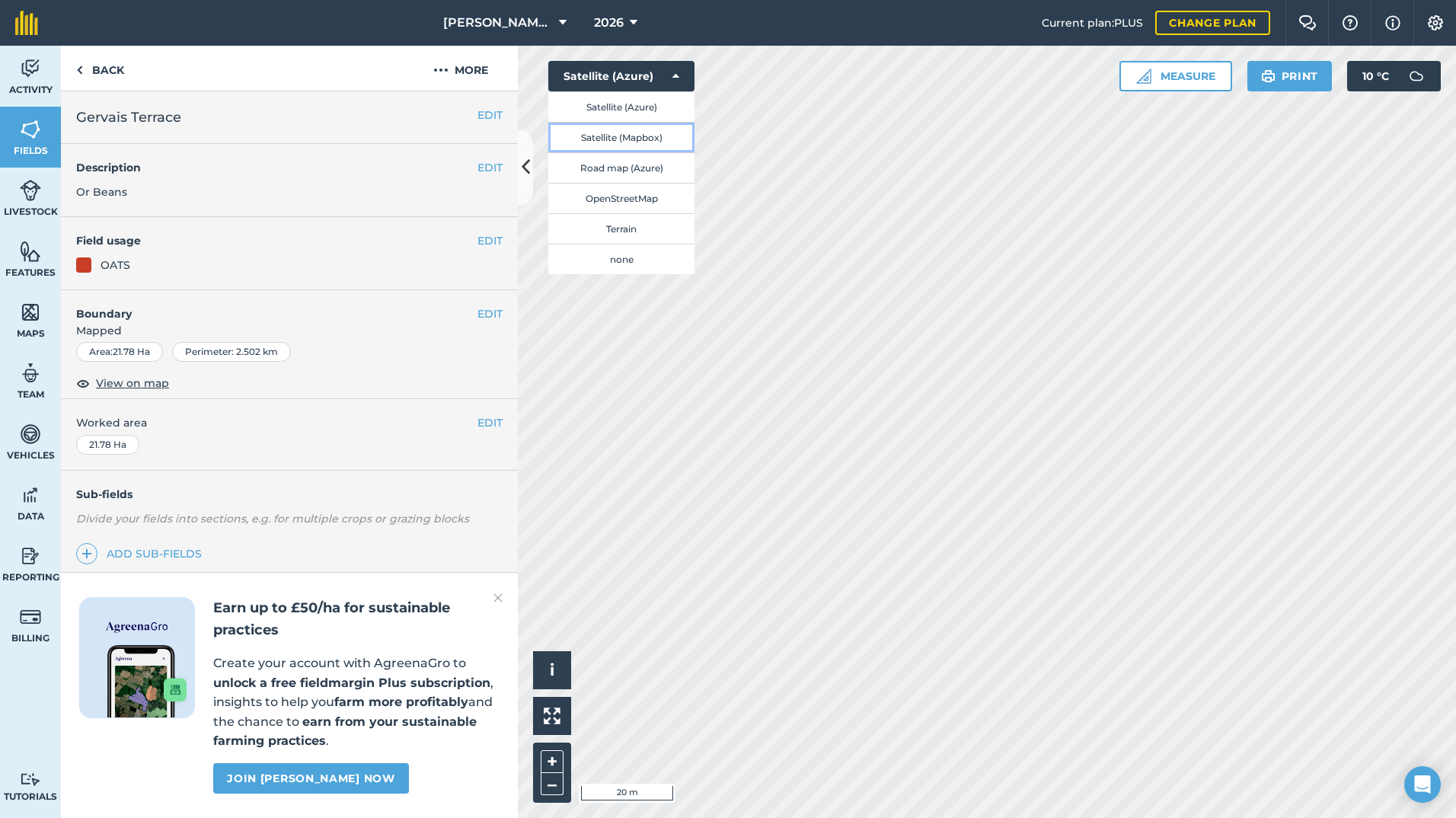
click at [637, 131] on button "Satellite (Mapbox)" at bounding box center [621, 137] width 146 height 31
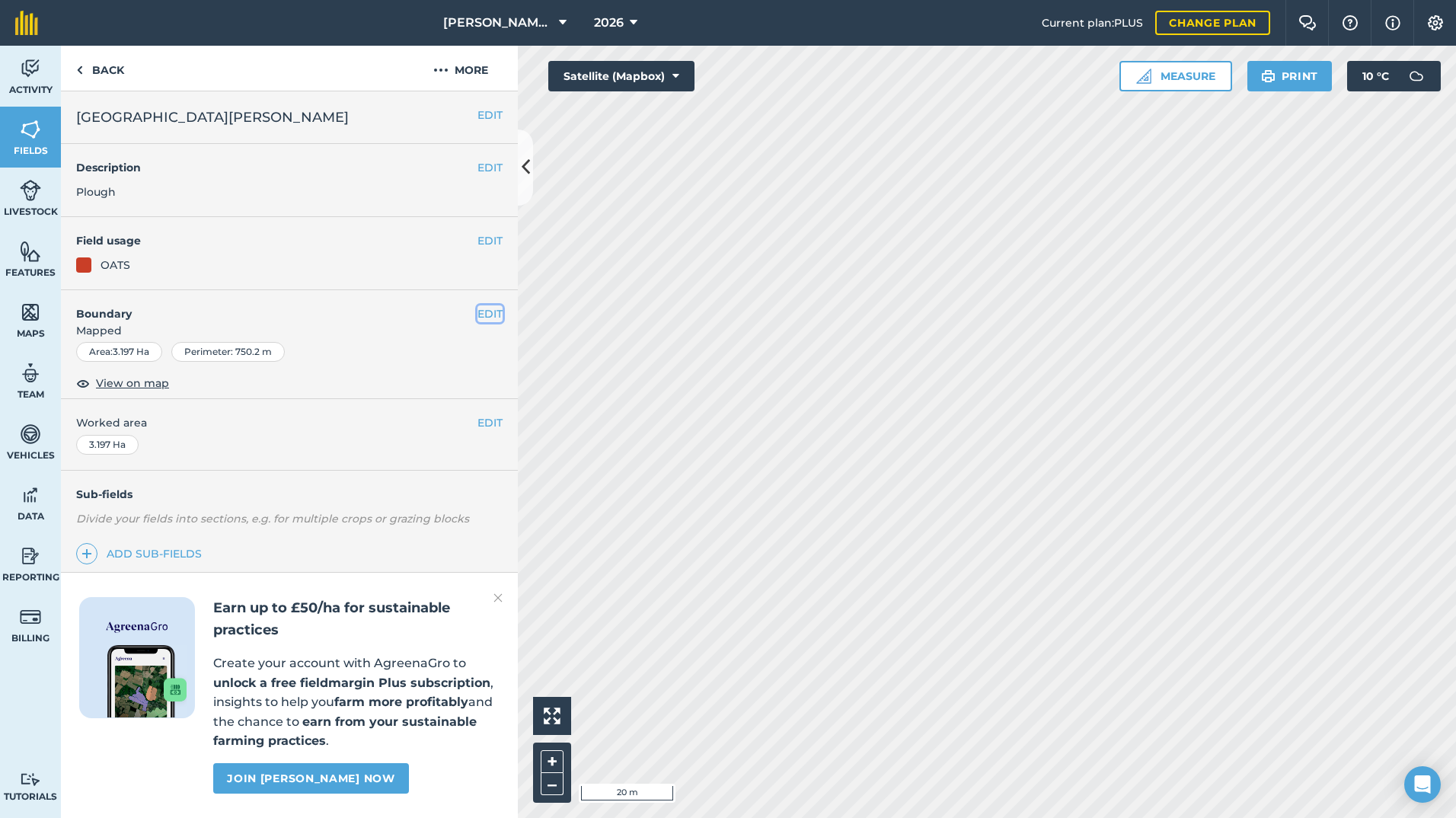
click at [478, 317] on button "EDIT" at bounding box center [490, 314] width 25 height 17
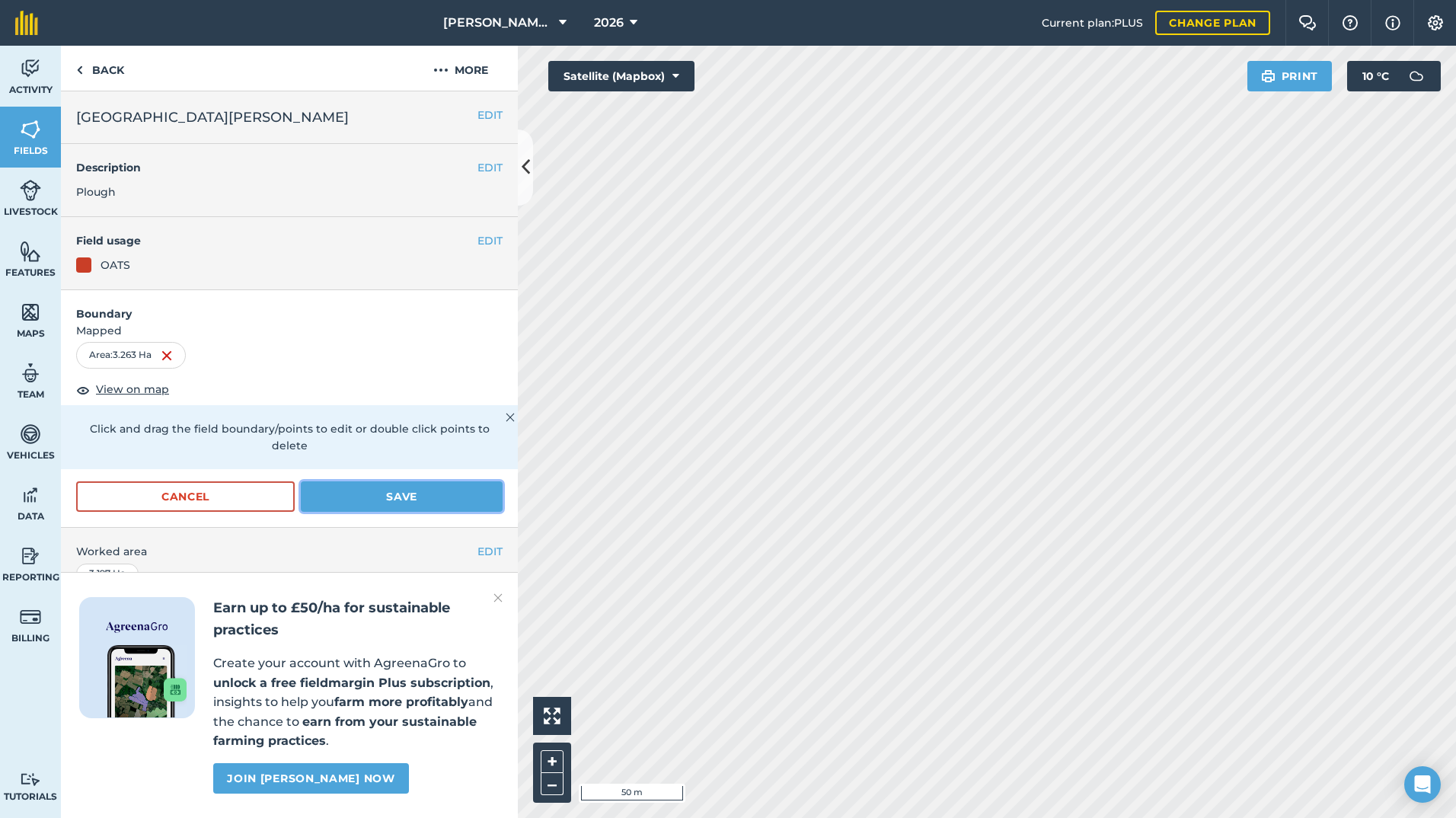
click at [389, 489] on button "Save" at bounding box center [402, 496] width 202 height 31
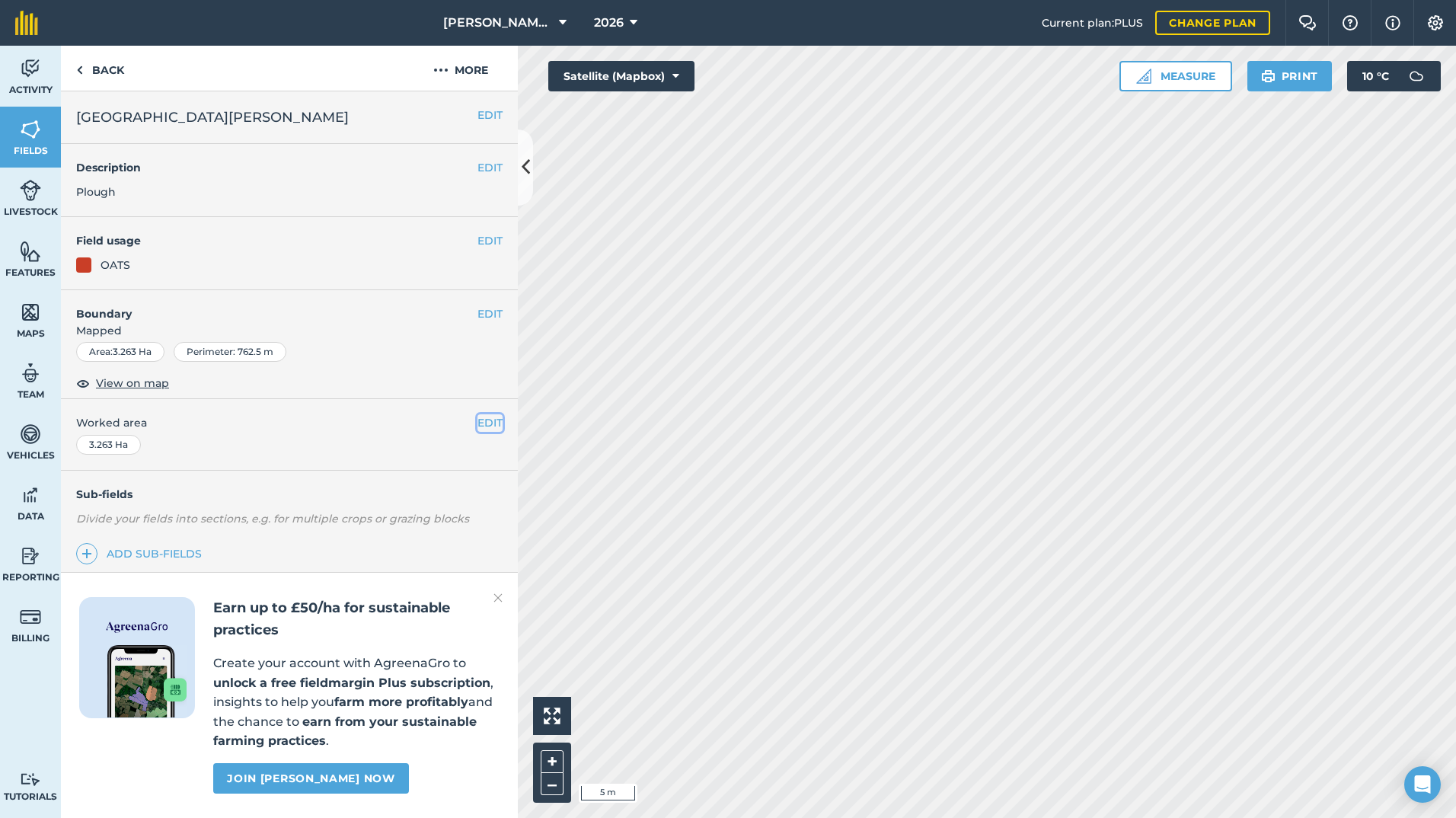
click at [482, 420] on button "EDIT" at bounding box center [490, 423] width 25 height 17
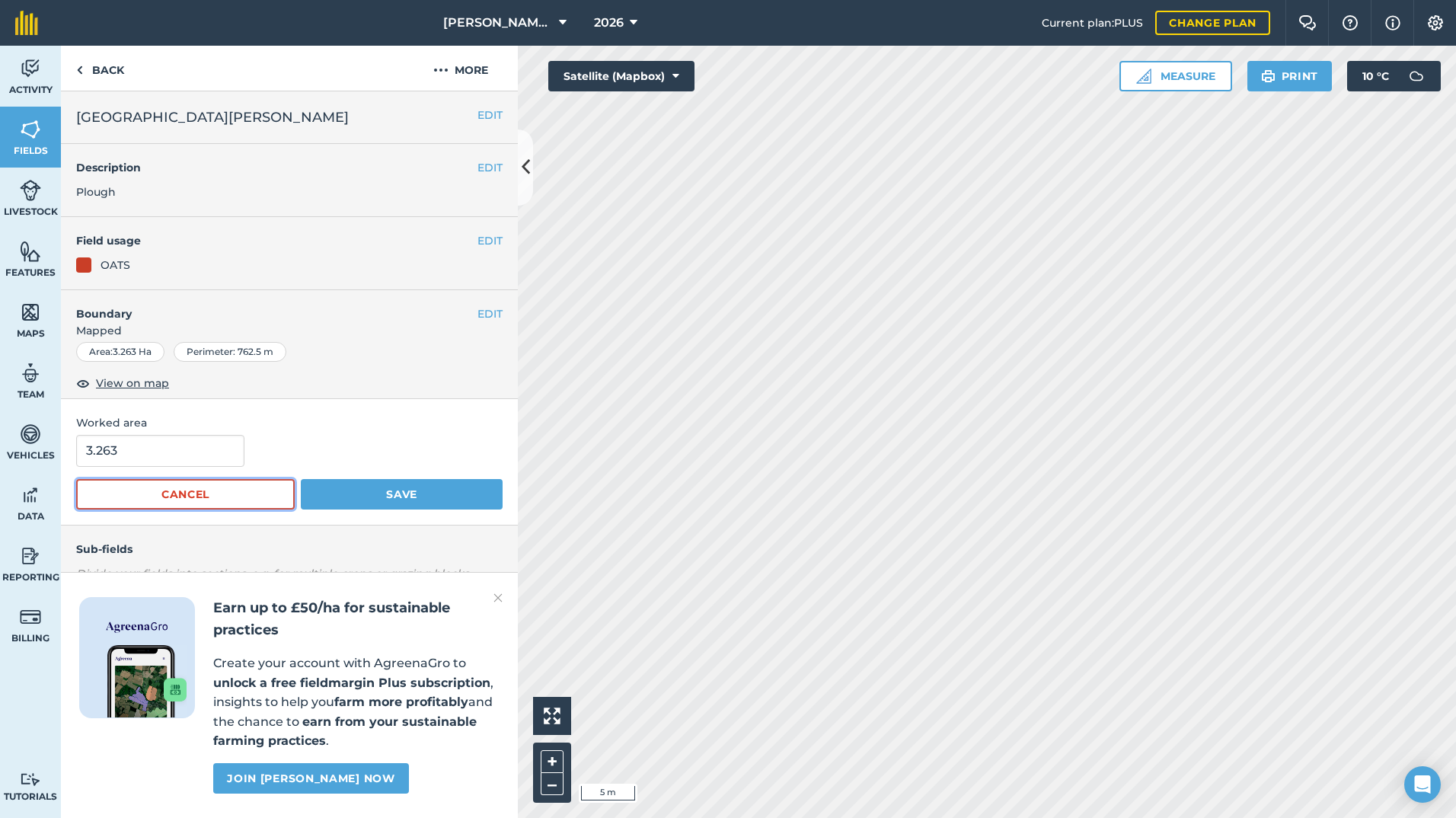
click at [168, 491] on button "Cancel" at bounding box center [186, 495] width 219 height 31
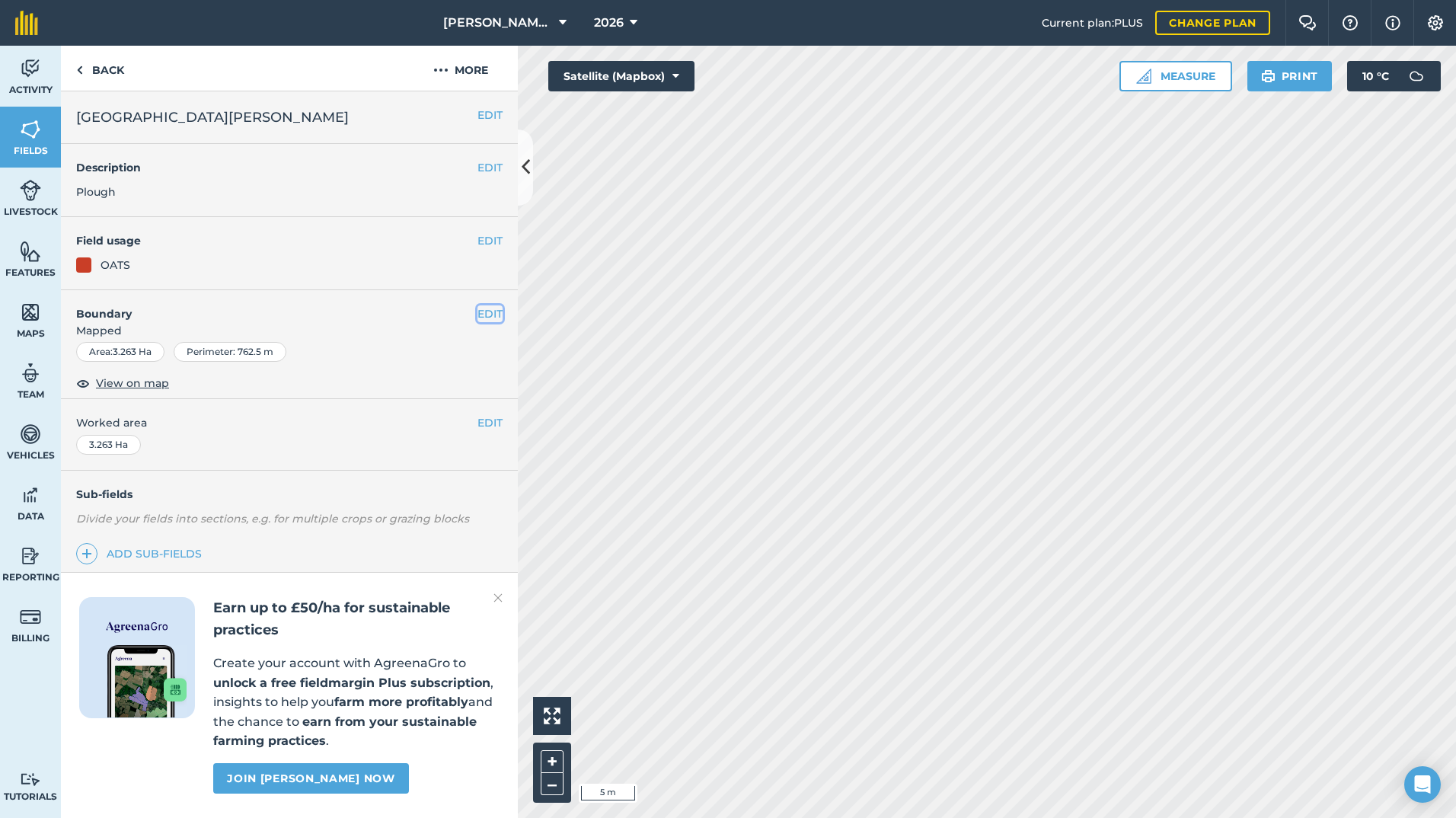
click at [498, 307] on button "EDIT" at bounding box center [490, 314] width 25 height 17
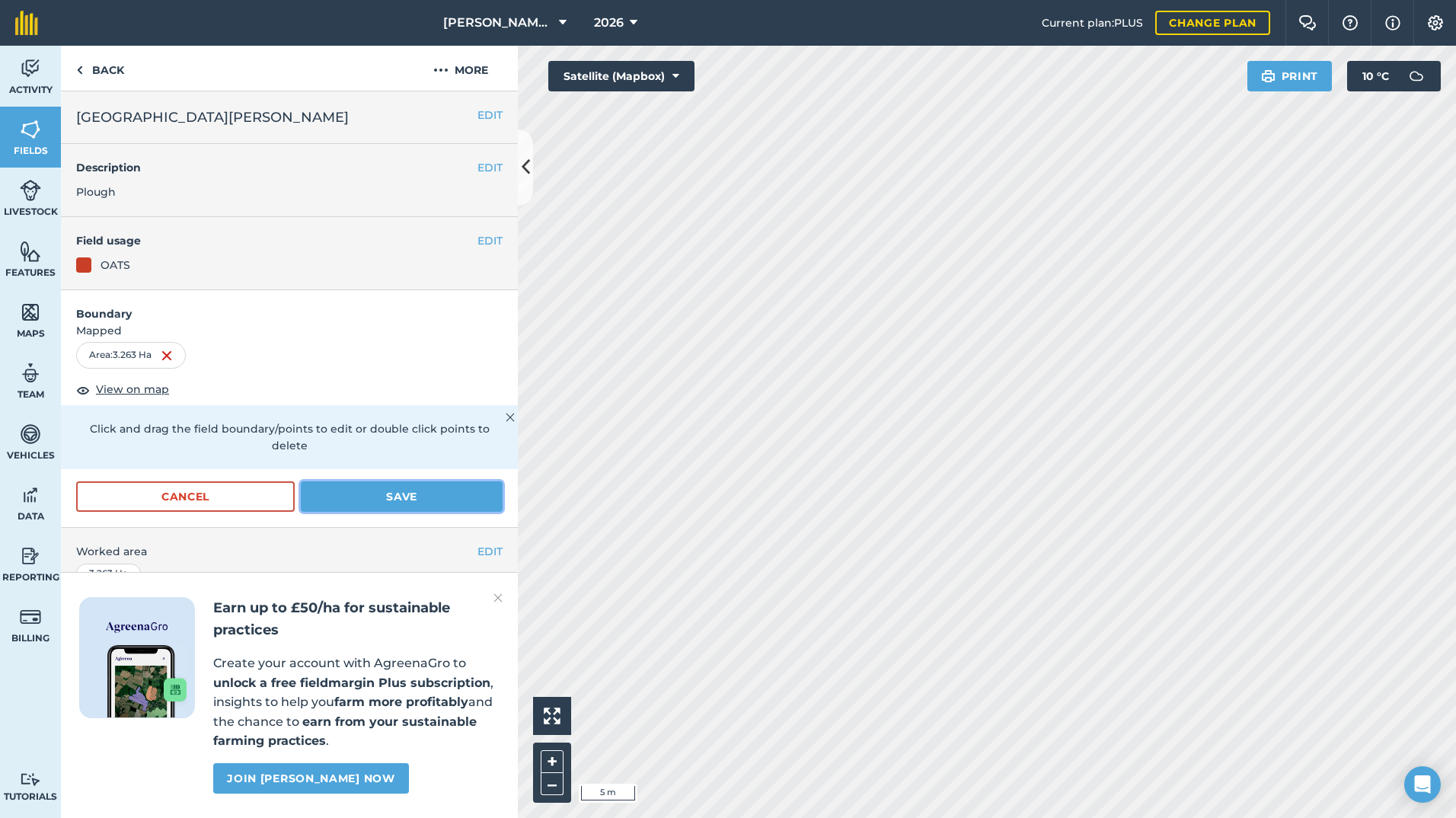
click at [351, 492] on button "Save" at bounding box center [402, 496] width 202 height 31
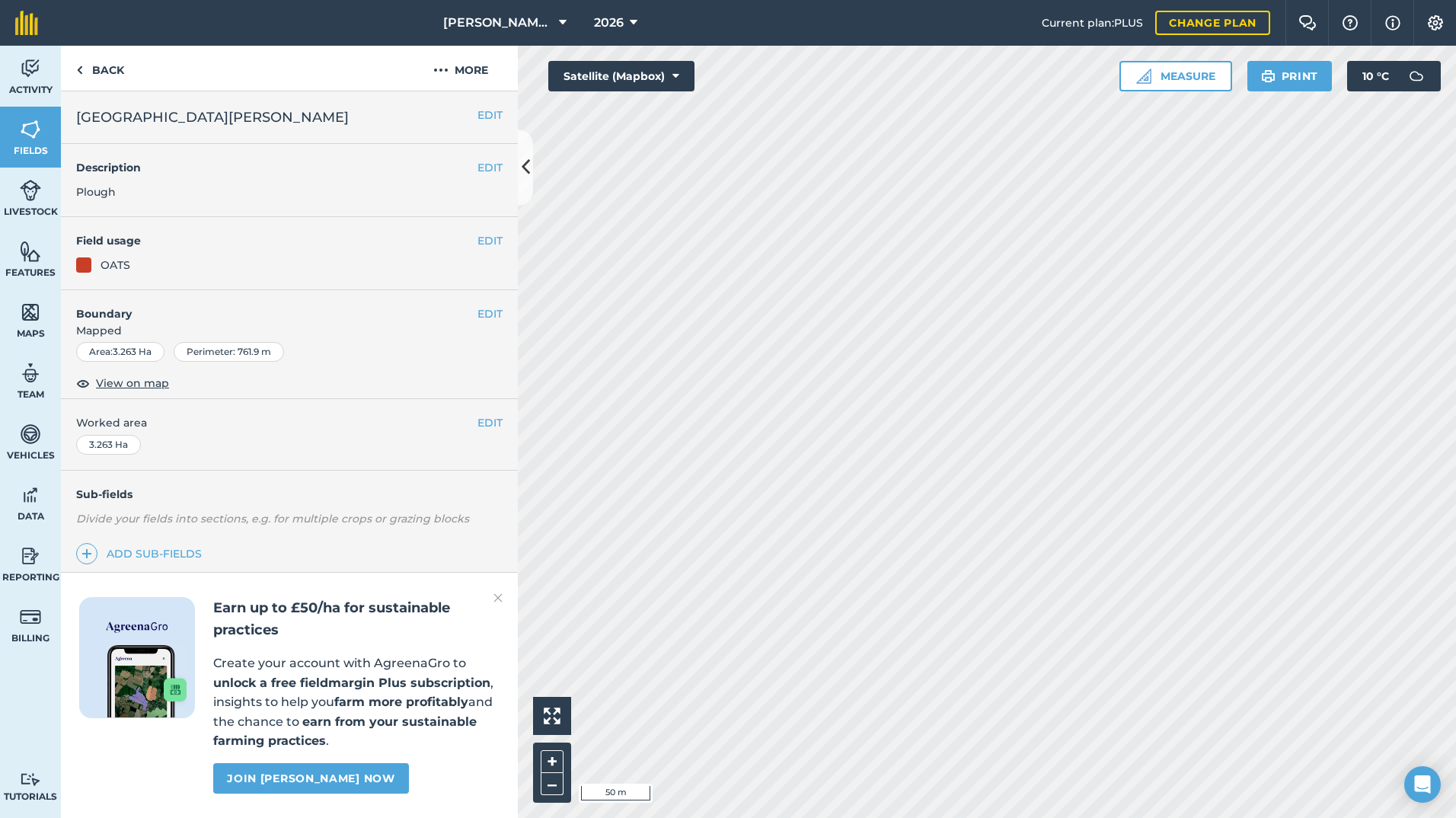
click at [951, 817] on html "[PERSON_NAME] & SONS (MILL HOUSE) 2026 Current plan : PLUS Change plan Farm Cha…" at bounding box center [728, 409] width 1456 height 818
click at [496, 423] on button "EDIT" at bounding box center [490, 423] width 25 height 17
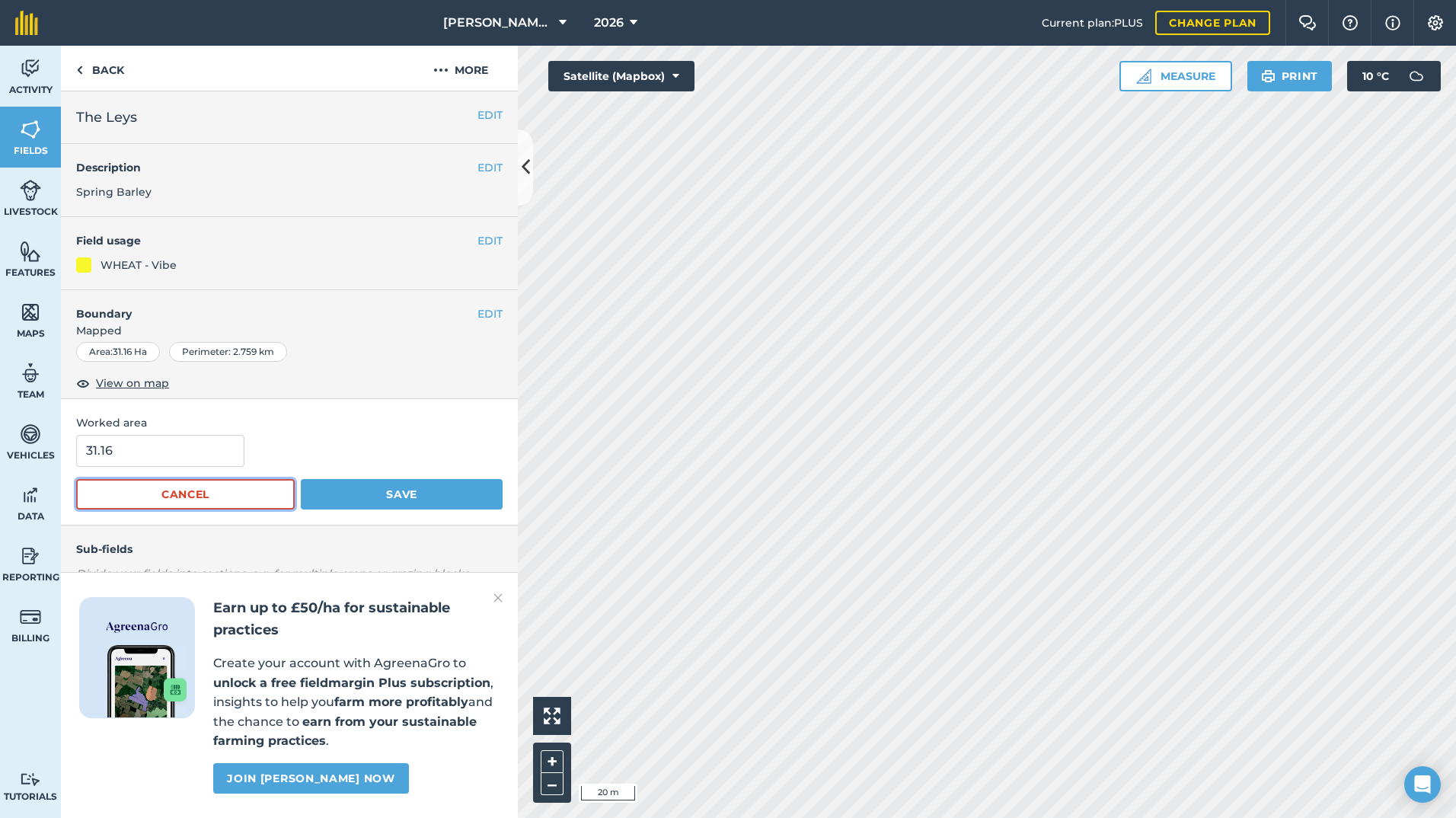
click at [258, 491] on button "Cancel" at bounding box center [186, 495] width 219 height 31
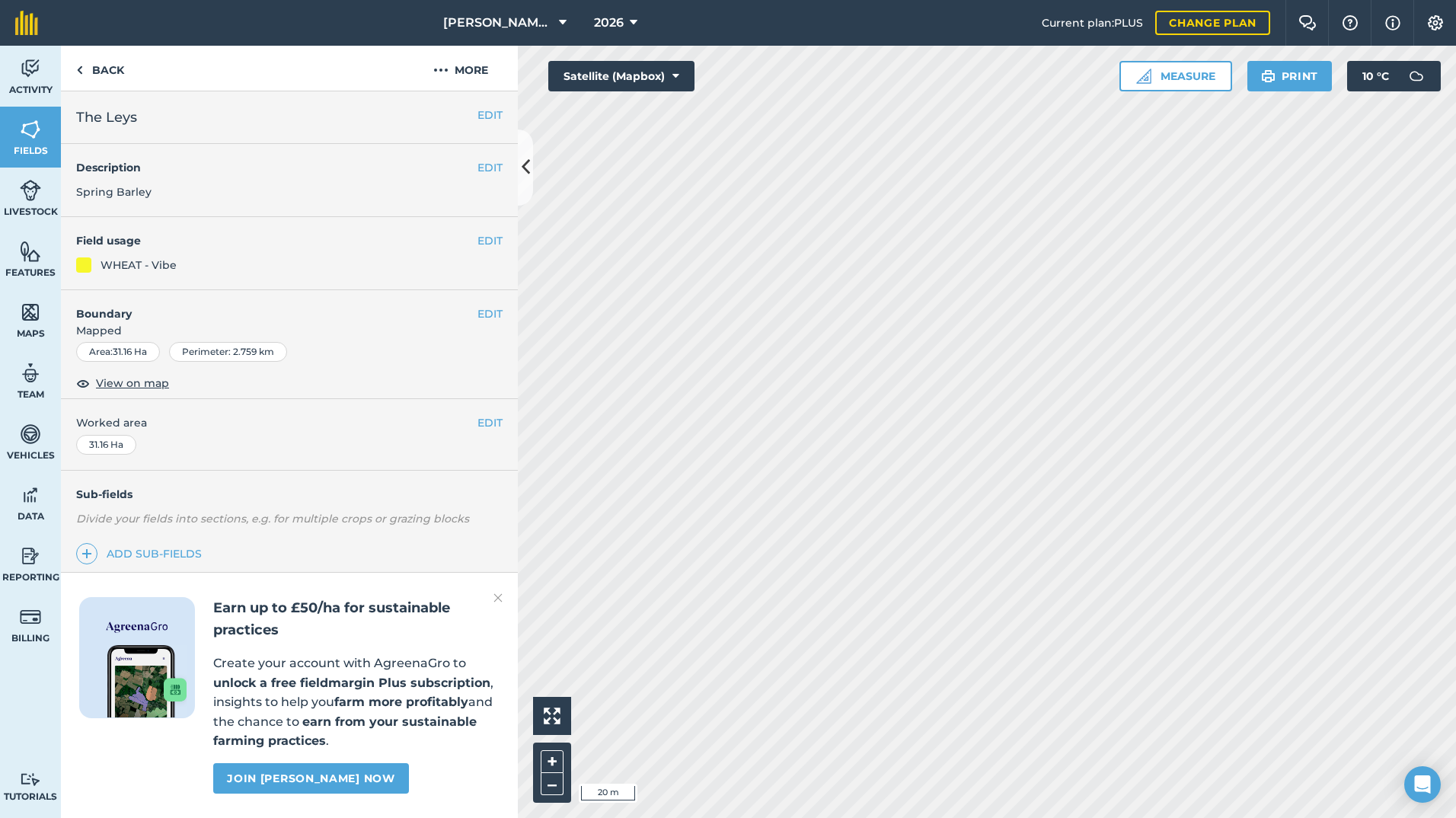
click at [108, 441] on div "31.16 Ha" at bounding box center [106, 445] width 60 height 20
click at [504, 423] on div "EDIT Worked area 31.16 Ha" at bounding box center [289, 434] width 457 height 71
click at [487, 423] on button "EDIT" at bounding box center [490, 423] width 25 height 17
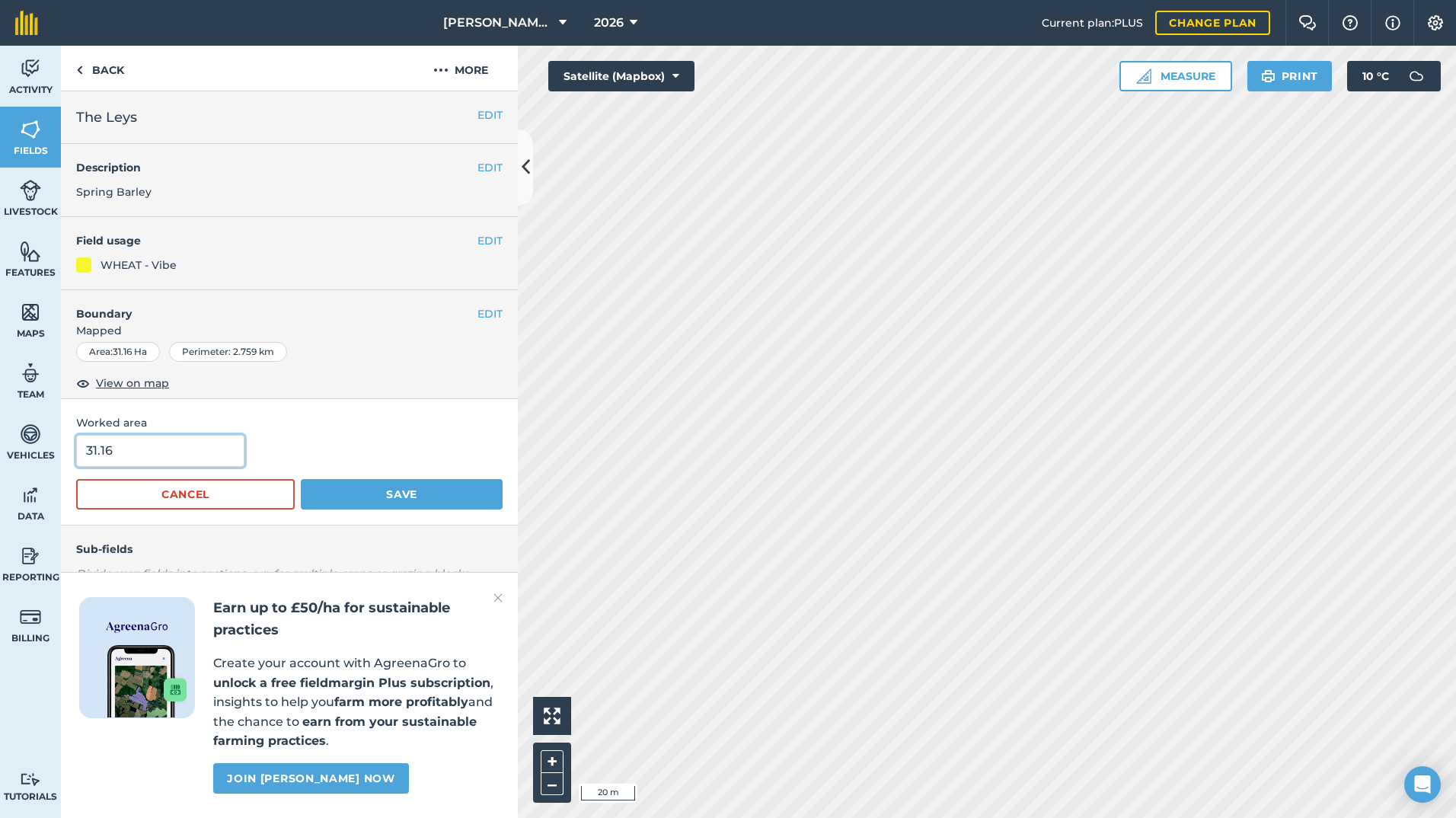
click at [176, 448] on input "31.16" at bounding box center [160, 450] width 168 height 32
click at [235, 492] on button "Cancel" at bounding box center [186, 495] width 219 height 31
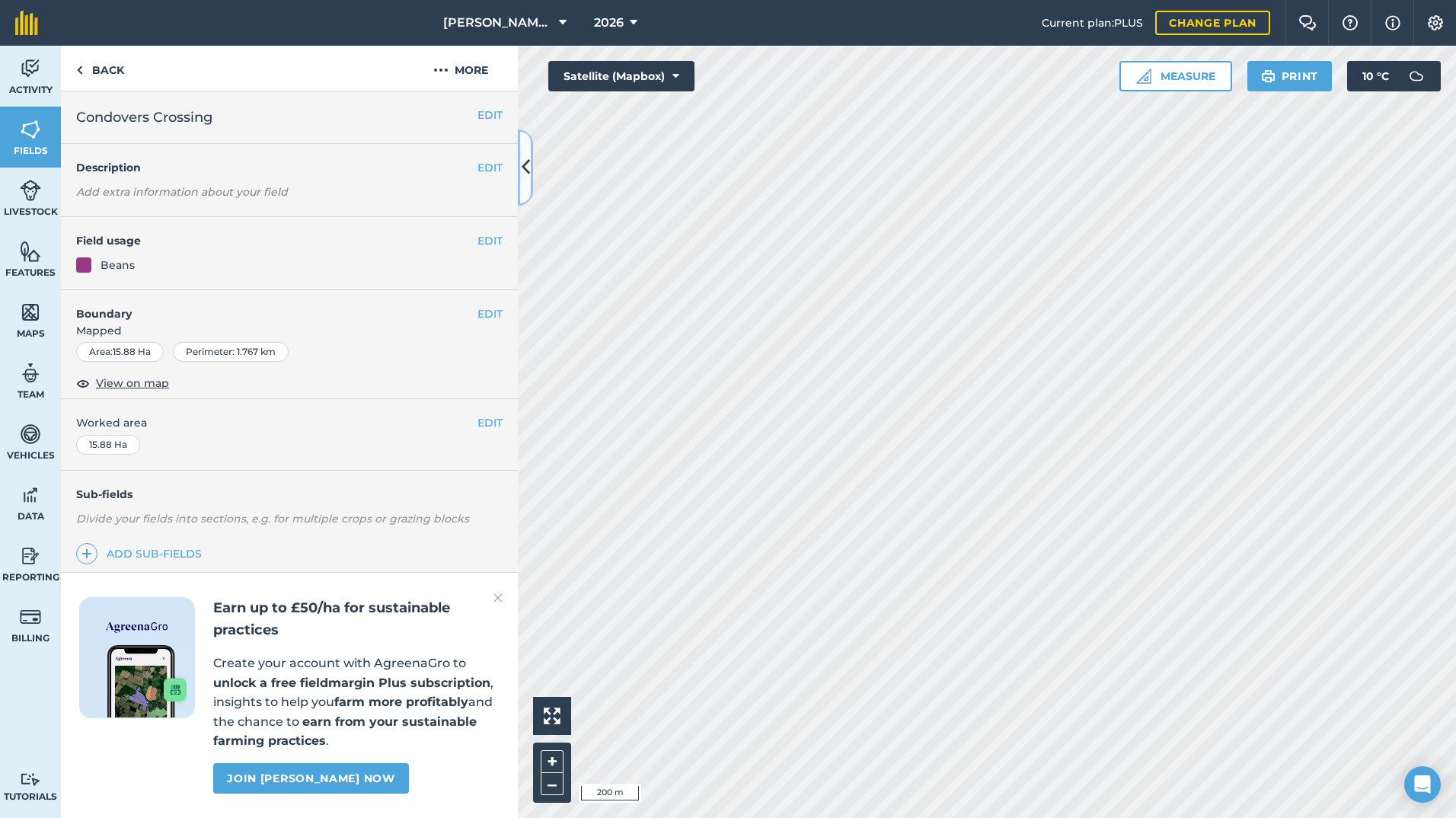
click at [523, 175] on icon at bounding box center [525, 168] width 8 height 27
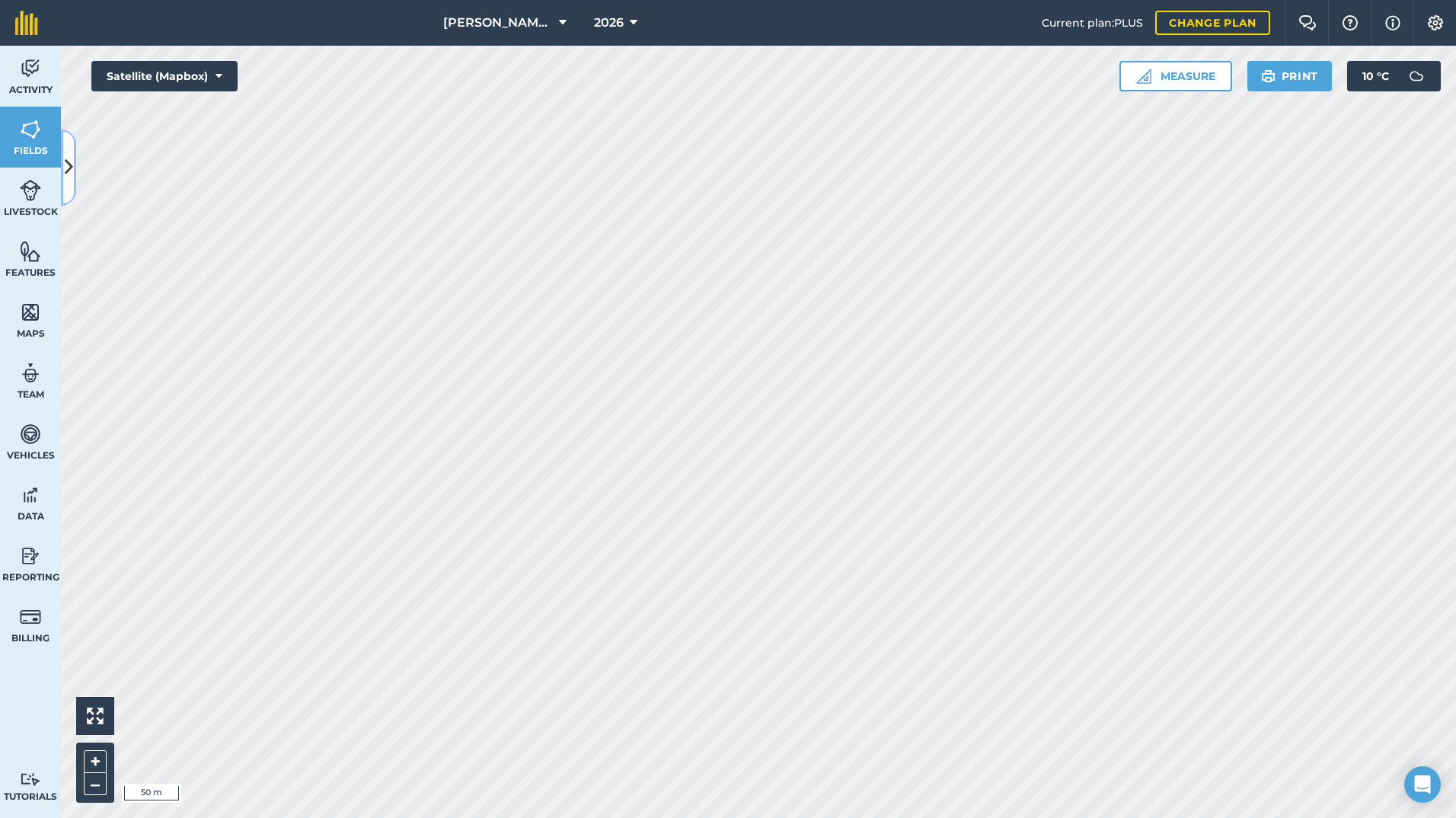
drag, startPoint x: 67, startPoint y: 168, endPoint x: 94, endPoint y: 185, distance: 31.9
click at [67, 168] on icon at bounding box center [68, 168] width 8 height 27
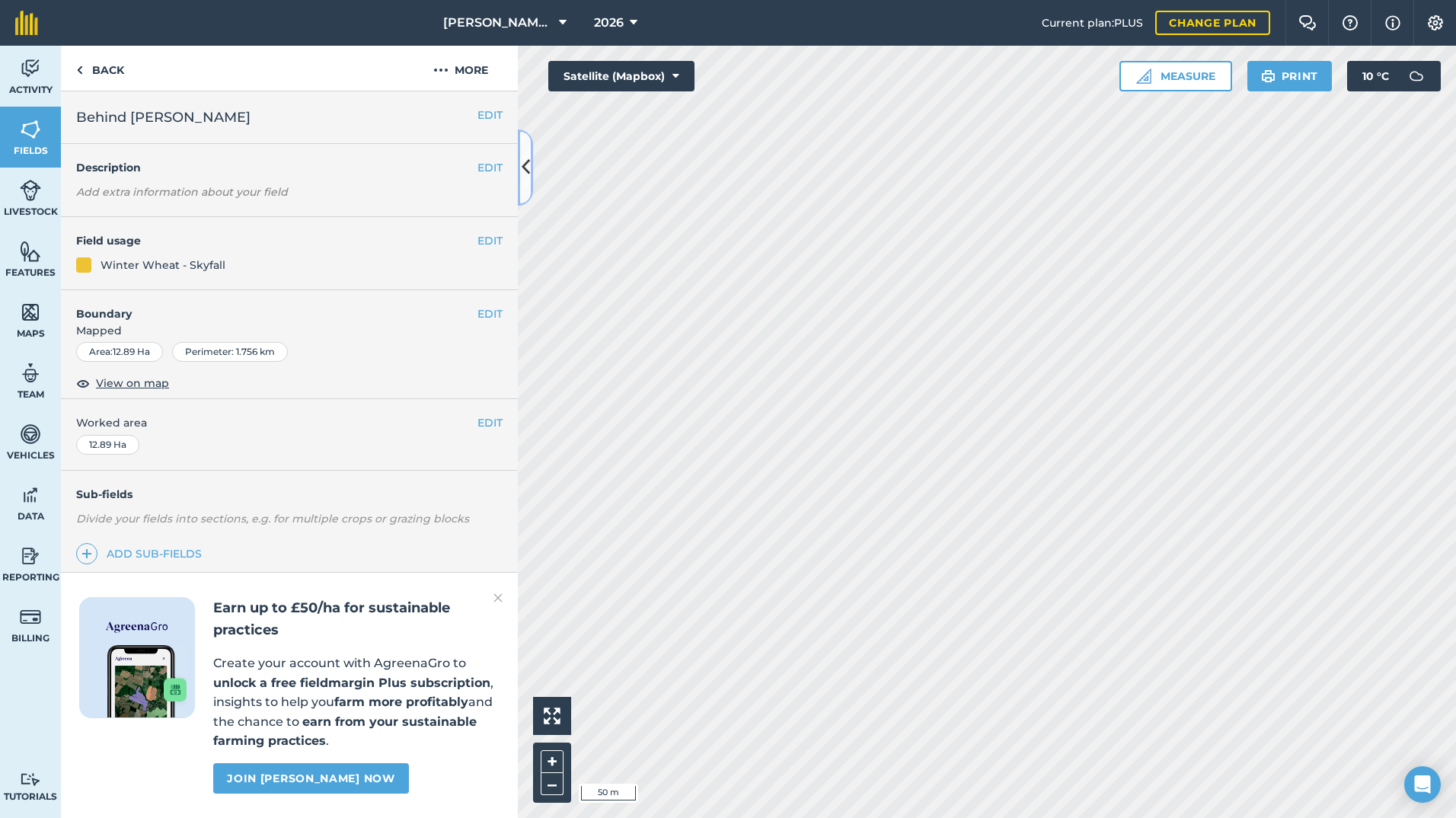
click at [523, 166] on icon at bounding box center [525, 168] width 8 height 27
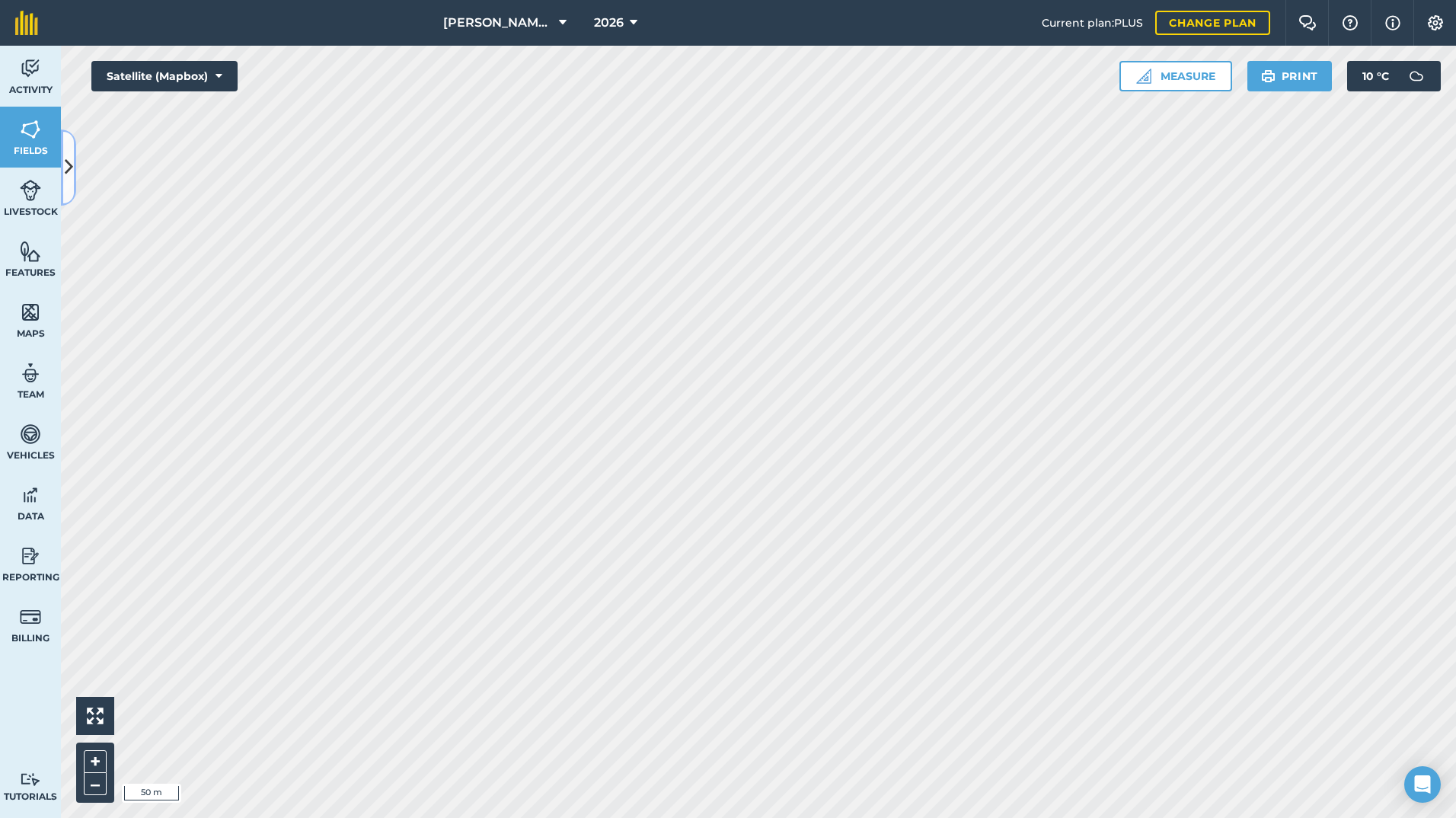
click at [74, 149] on button at bounding box center [68, 168] width 15 height 77
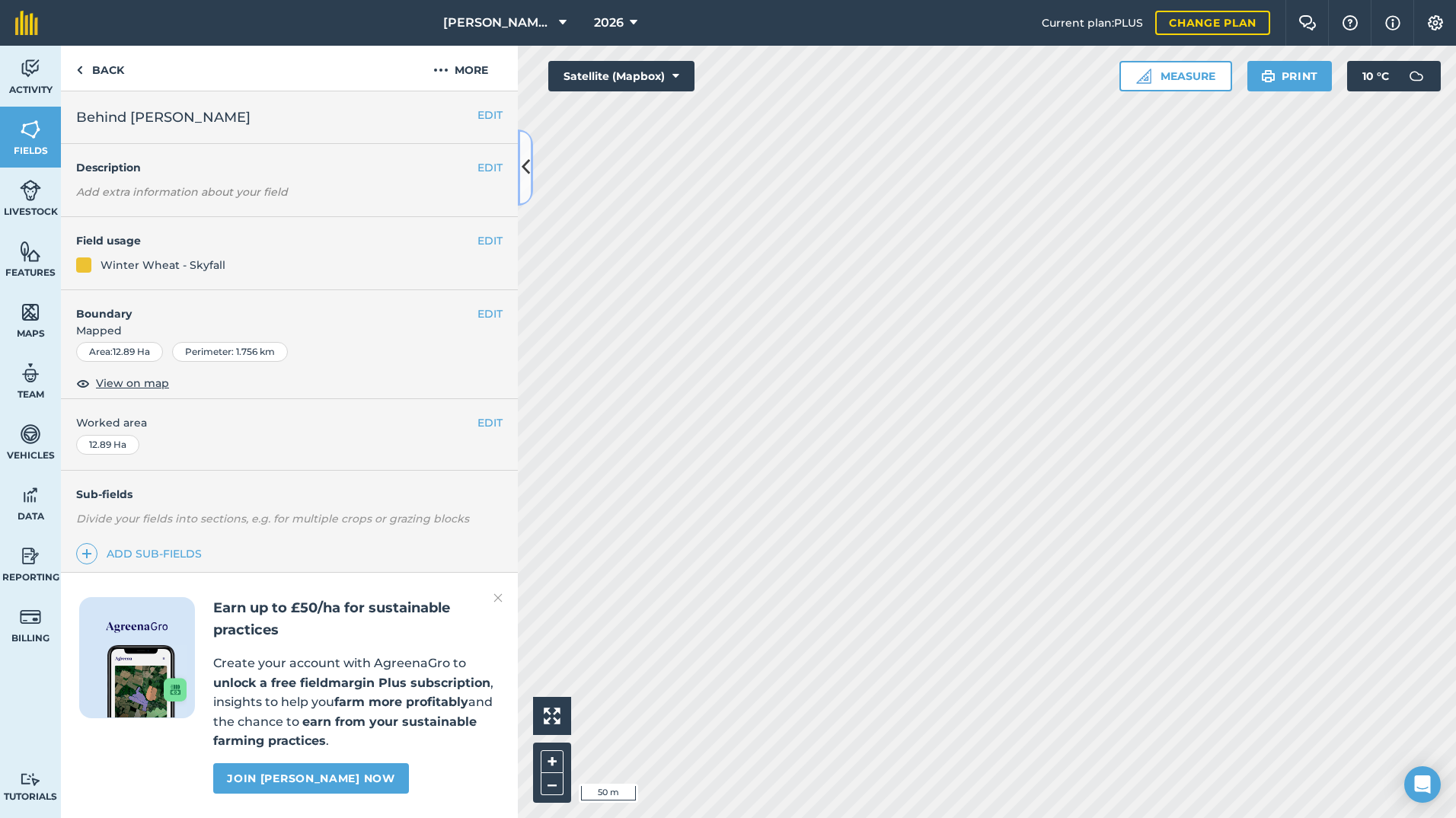
click at [523, 173] on icon at bounding box center [525, 168] width 8 height 27
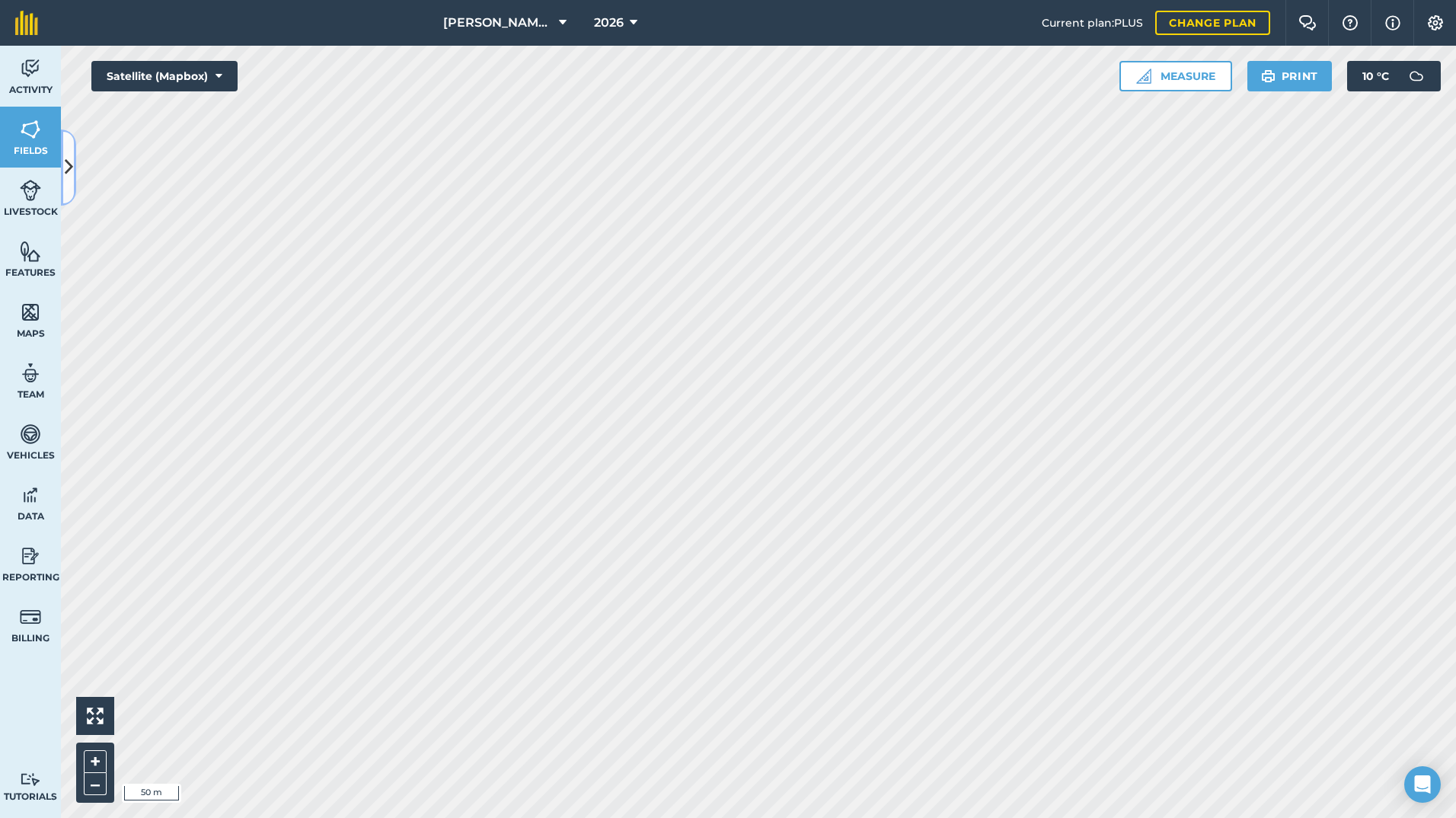
click at [71, 155] on icon at bounding box center [68, 168] width 8 height 27
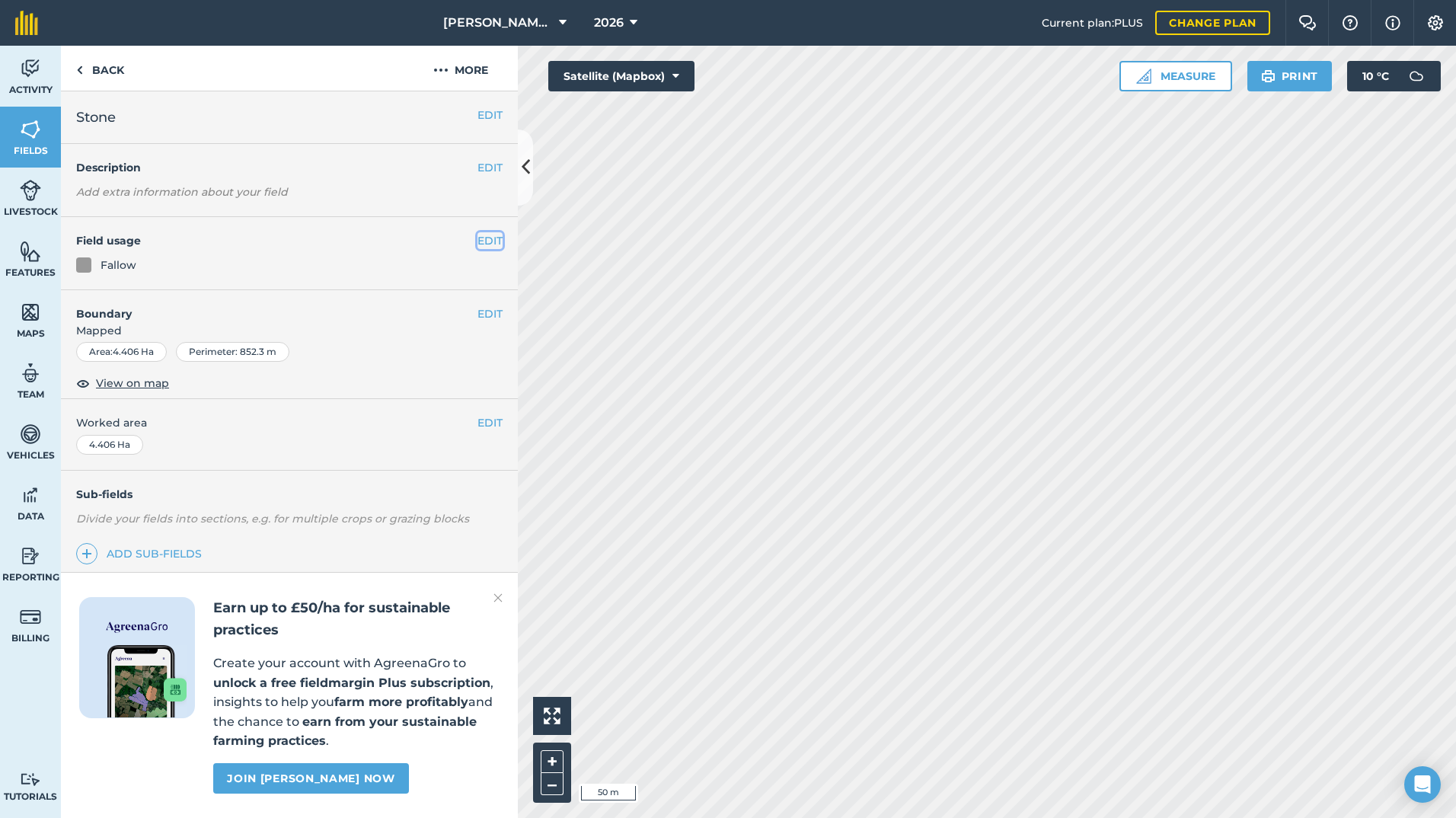
click at [489, 241] on button "EDIT" at bounding box center [490, 241] width 25 height 17
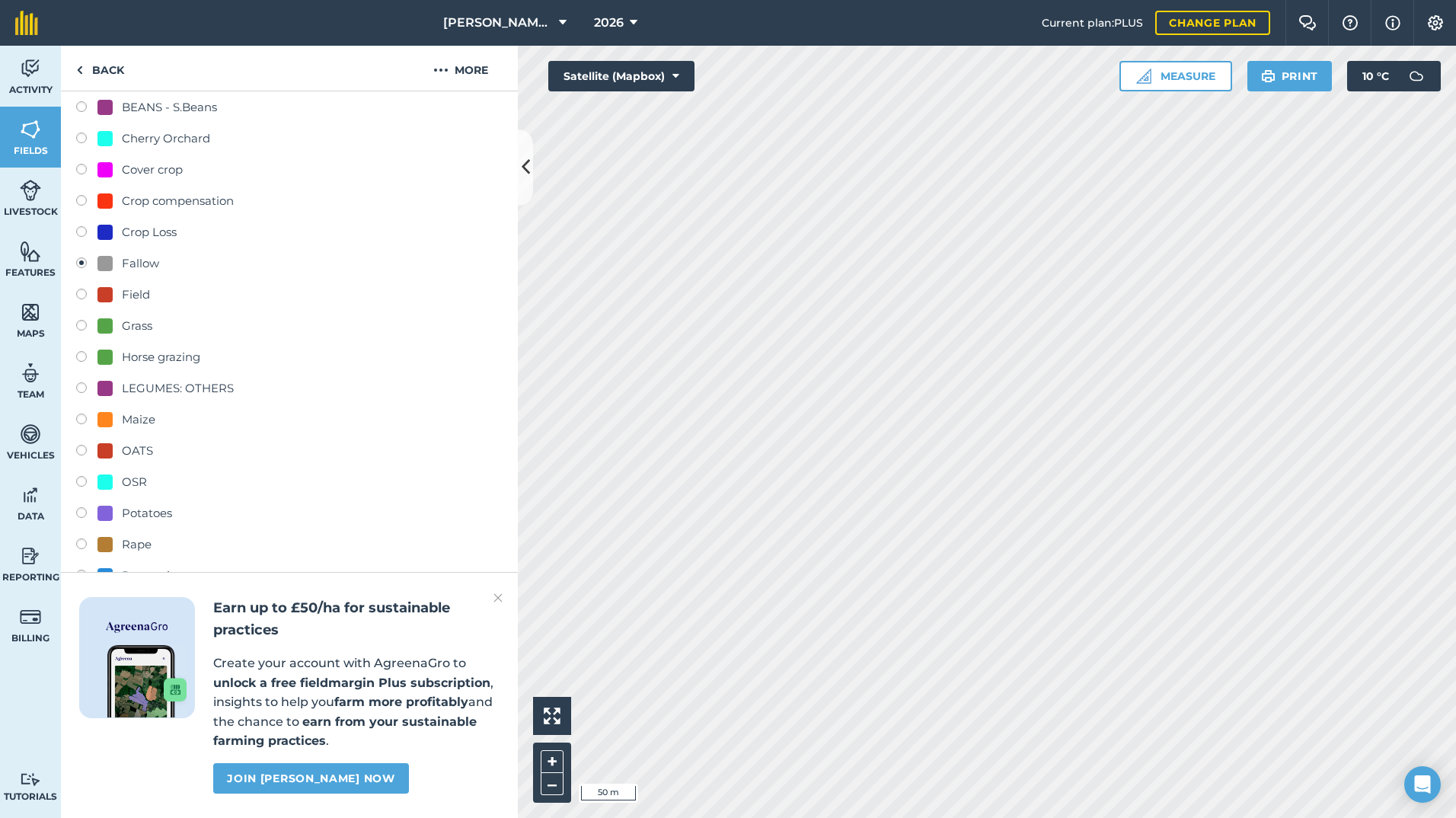
click at [176, 383] on div "LEGUMES: OTHERS" at bounding box center [177, 388] width 112 height 18
radio input "true"
radio input "false"
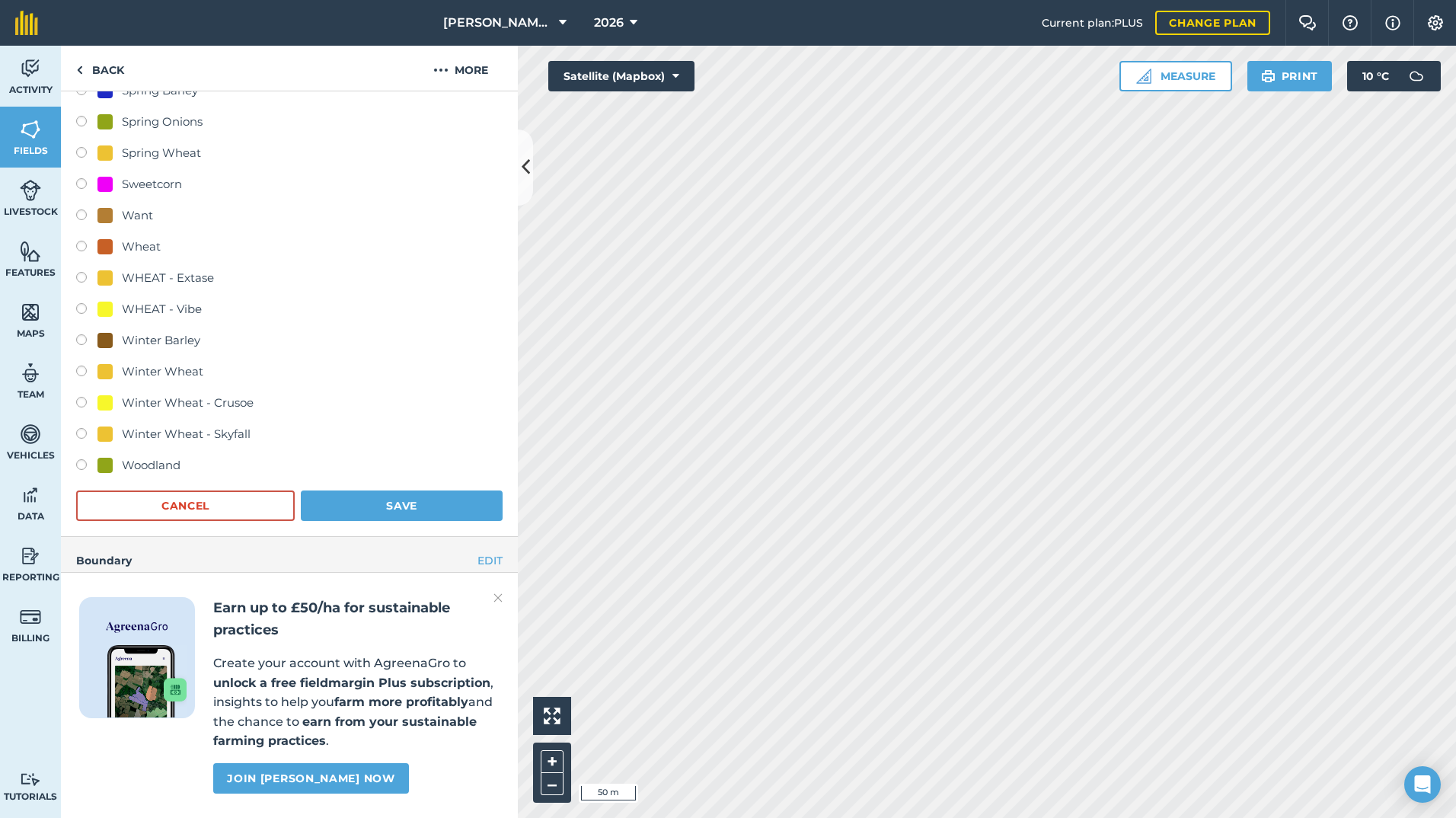
scroll to position [1058, 0]
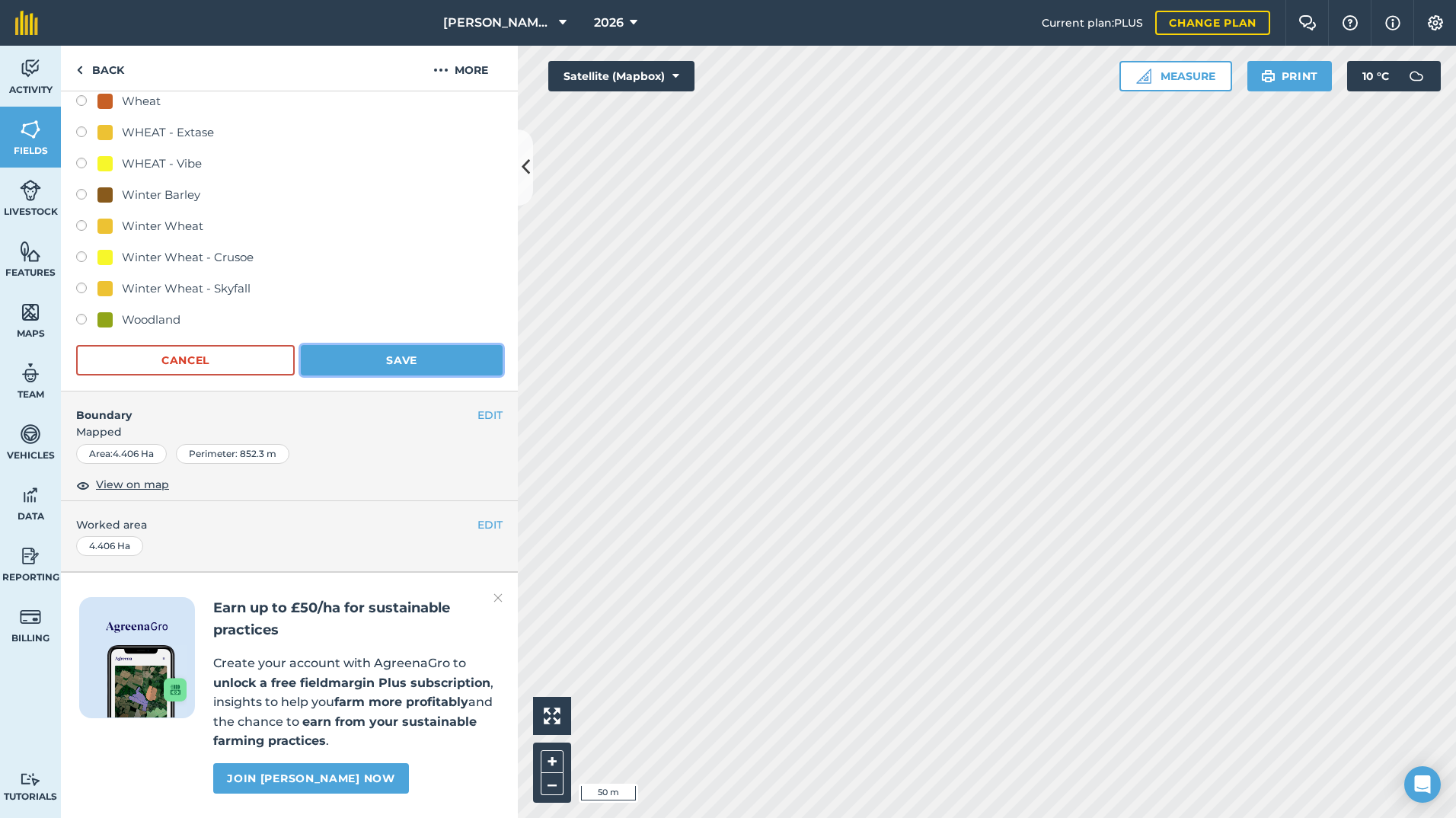
click at [387, 345] on button "Save" at bounding box center [402, 360] width 202 height 31
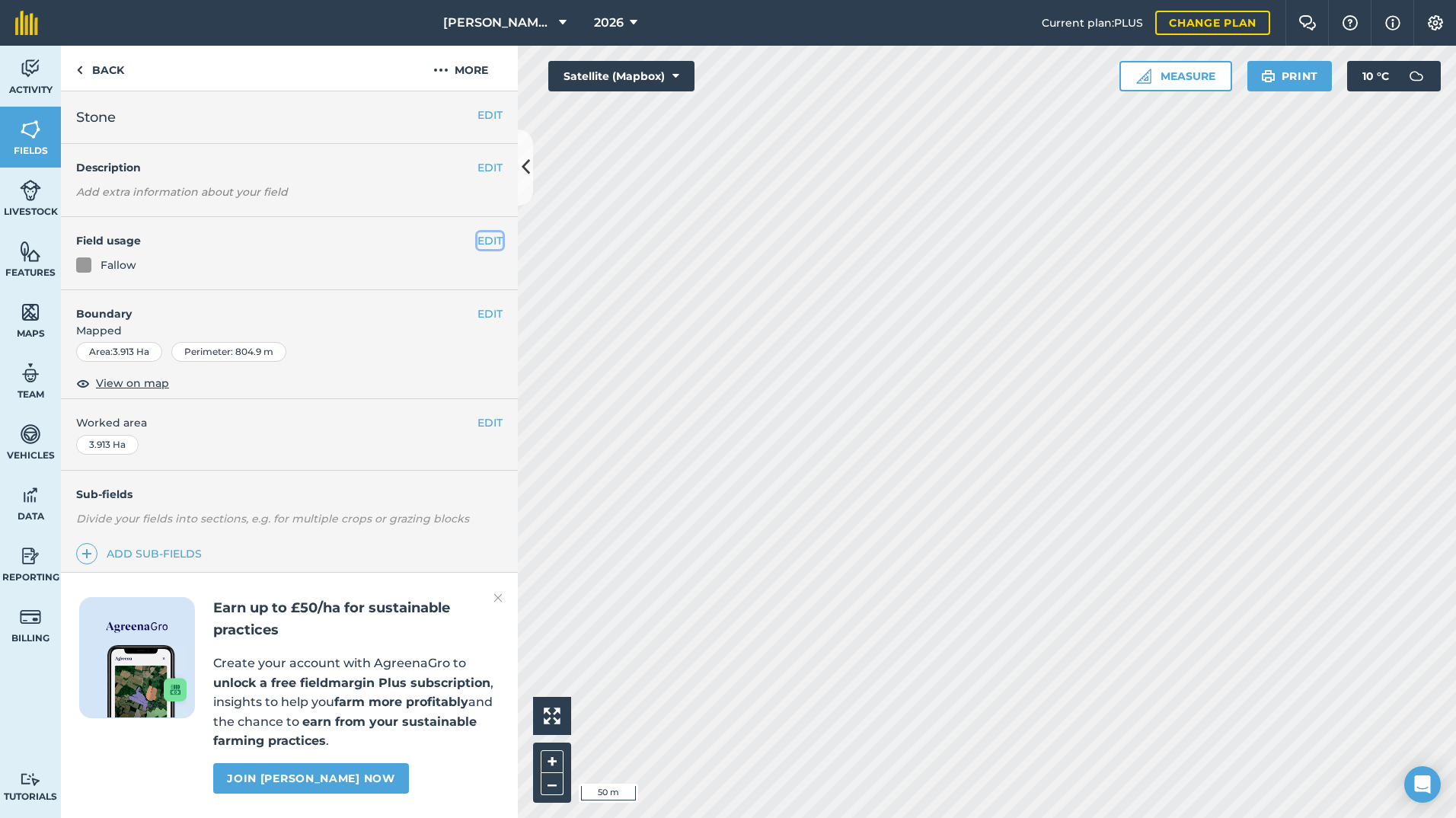
click at [491, 241] on button "EDIT" at bounding box center [490, 241] width 25 height 17
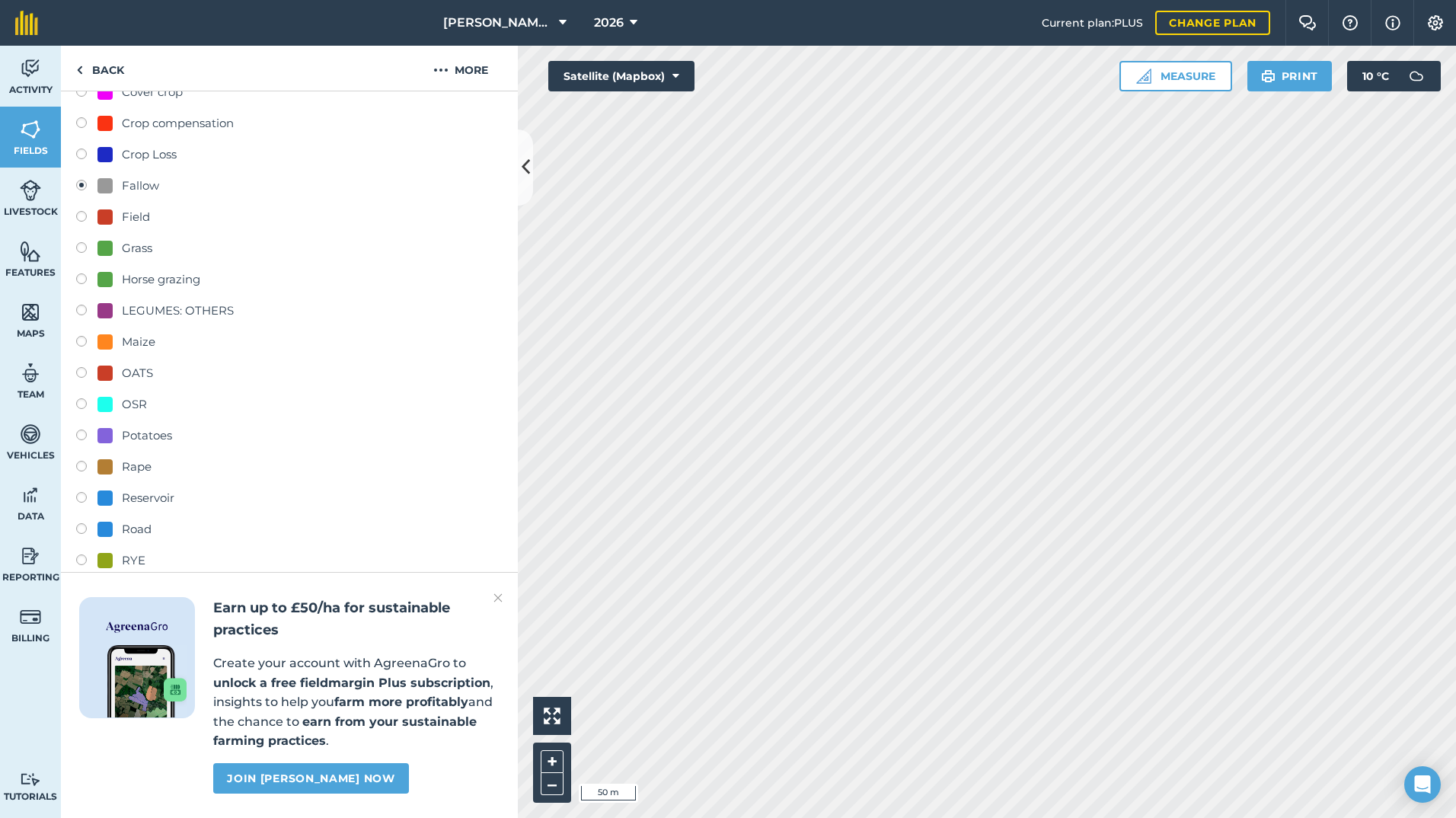
scroll to position [304, 0]
click at [180, 304] on div "LEGUMES: OTHERS" at bounding box center [177, 312] width 112 height 18
radio input "true"
radio input "false"
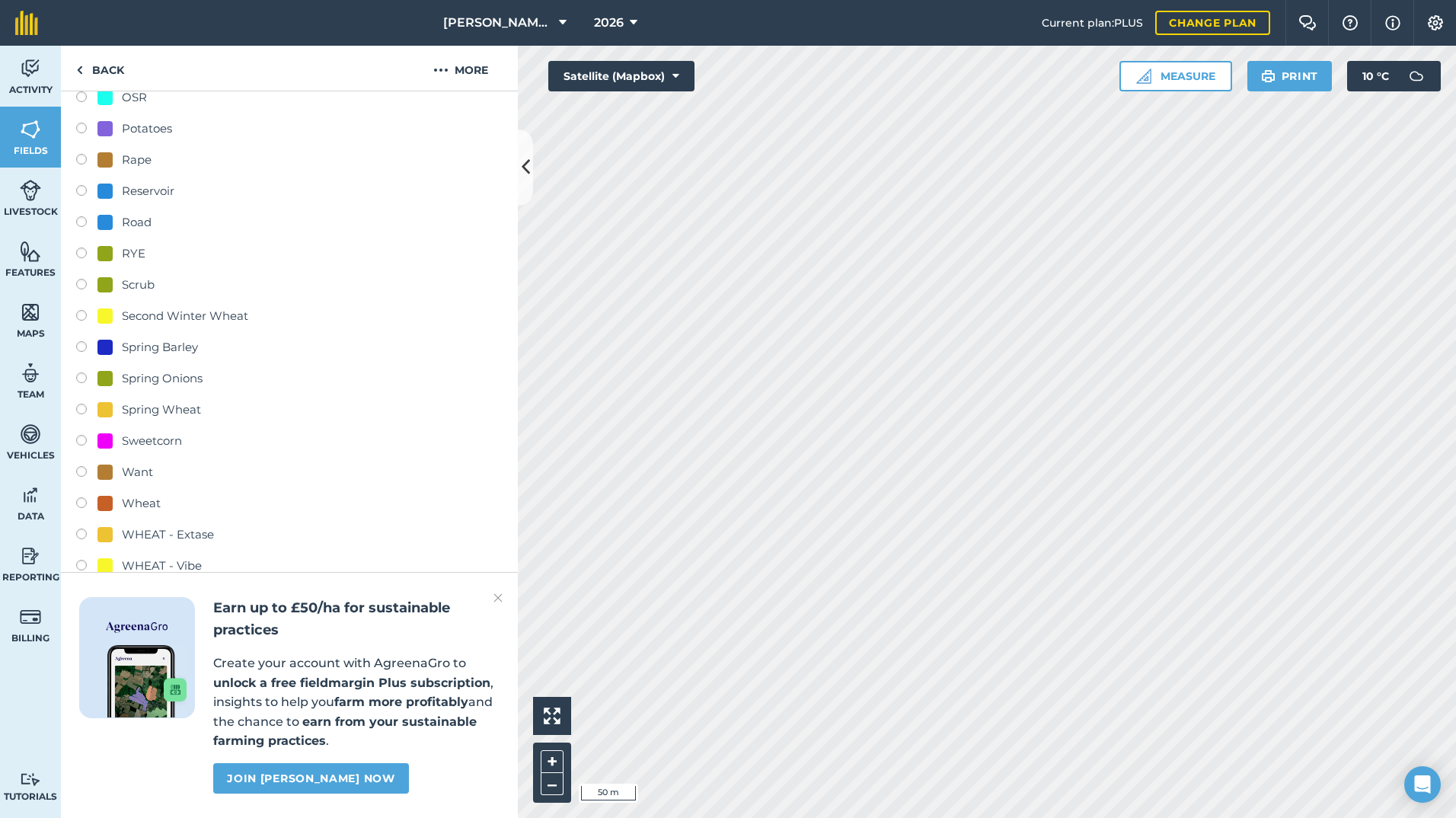
scroll to position [838, 0]
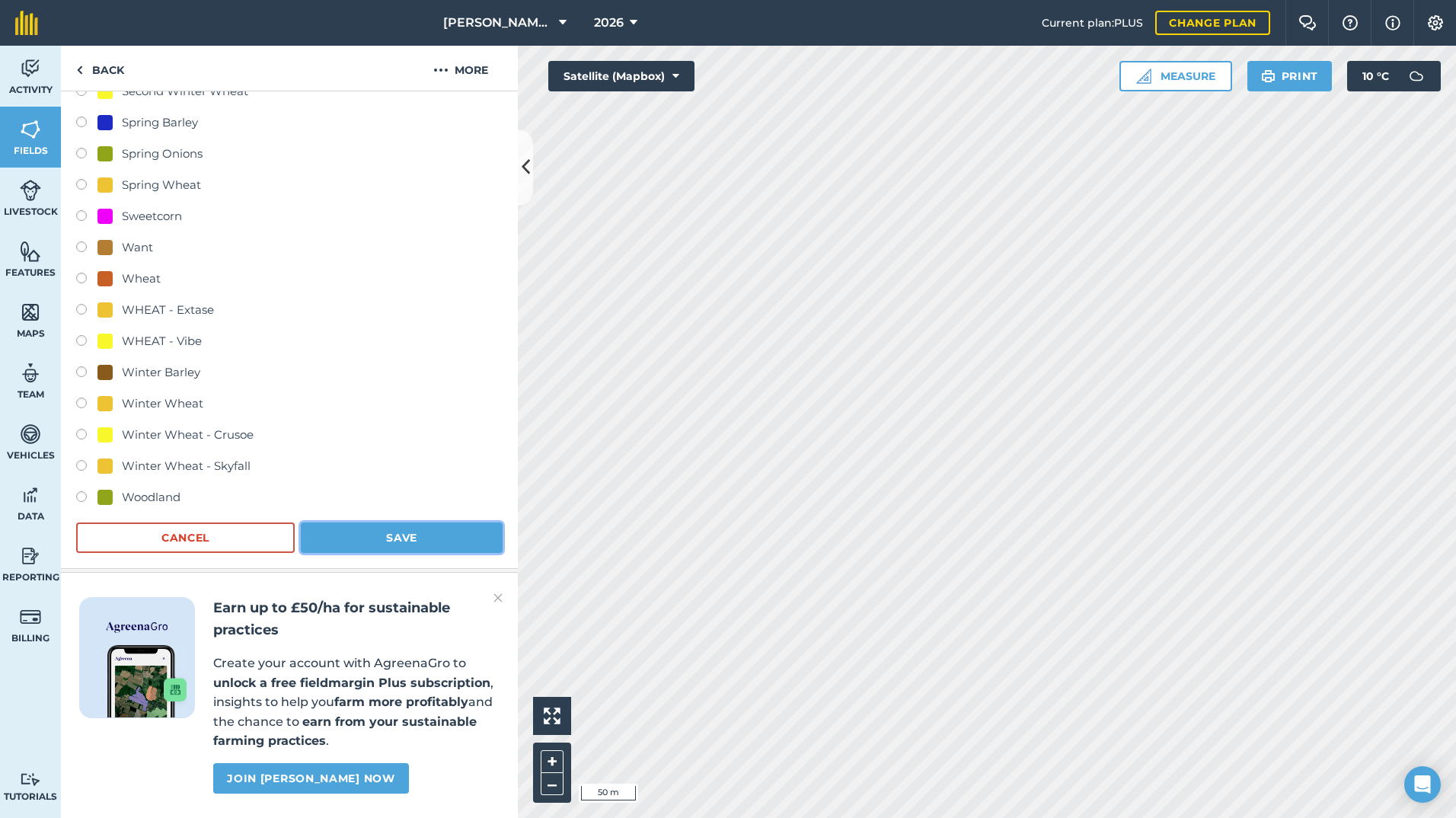
click at [426, 525] on button "Save" at bounding box center [402, 538] width 202 height 31
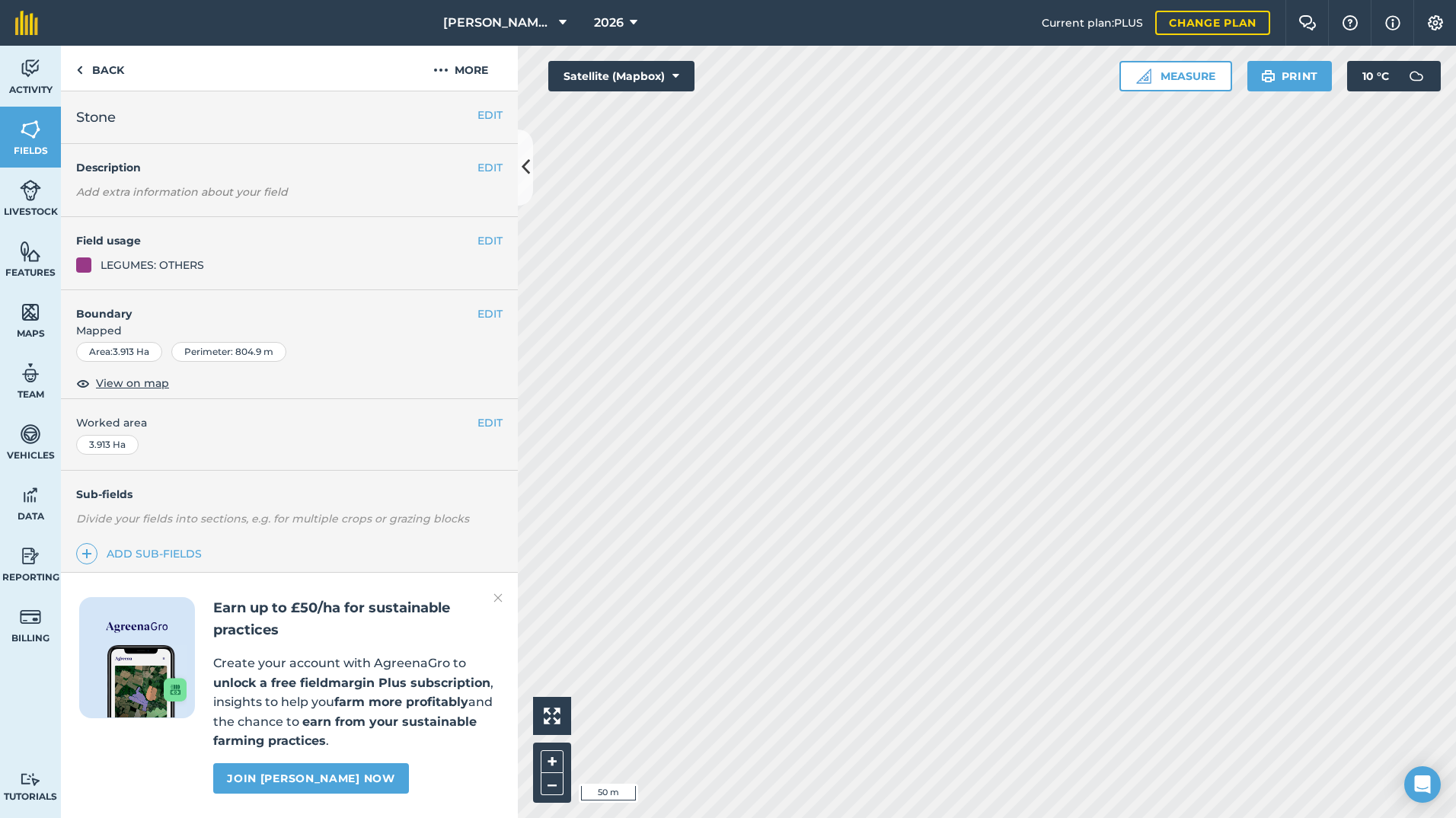
scroll to position [0, 0]
click at [531, 180] on button at bounding box center [525, 168] width 15 height 77
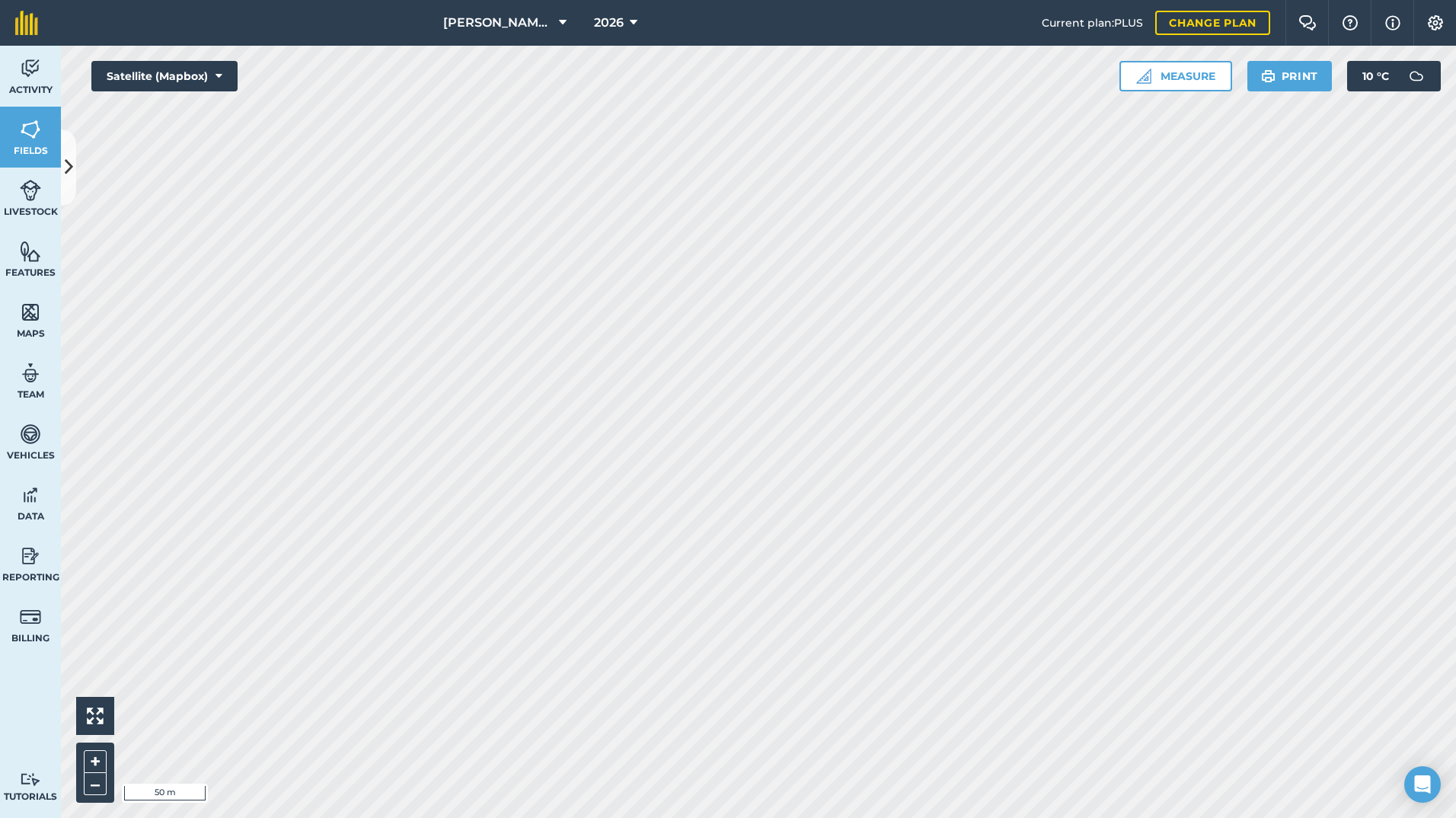
click at [790, 27] on div "[PERSON_NAME] & SONS (MILL HOUSE) 2026 Current plan : PLUS Change plan Farm Cha…" at bounding box center [728, 409] width 1456 height 818
click at [808, 21] on div "[PERSON_NAME] & SONS (MILL HOUSE) 2026 Current plan : PLUS Change plan Farm Cha…" at bounding box center [728, 409] width 1456 height 818
click at [68, 150] on button at bounding box center [68, 168] width 15 height 77
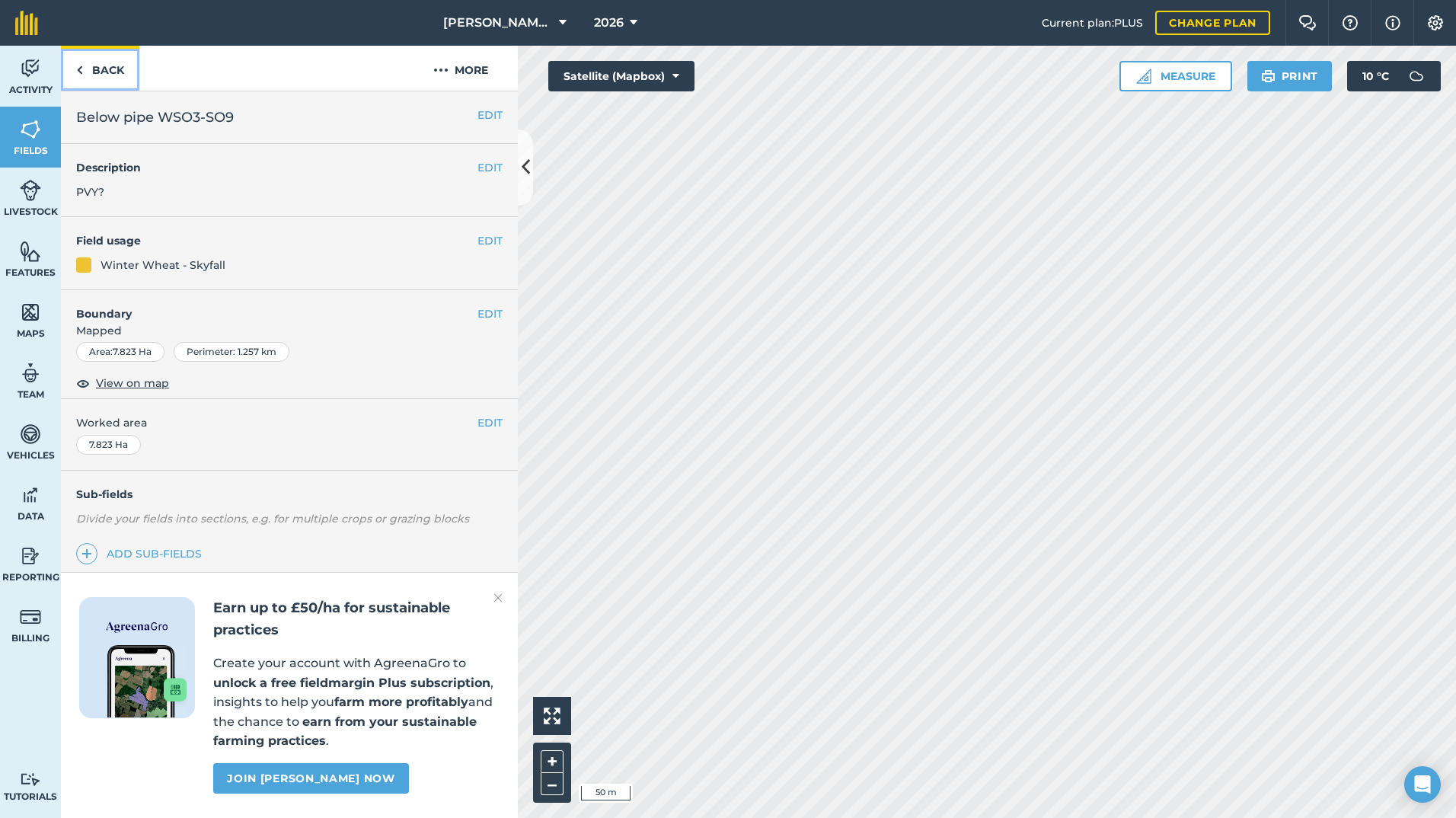
drag, startPoint x: 105, startPoint y: 75, endPoint x: 115, endPoint y: 87, distance: 15.6
click at [105, 75] on link "Back" at bounding box center [100, 68] width 78 height 45
click at [528, 169] on icon at bounding box center [525, 168] width 8 height 27
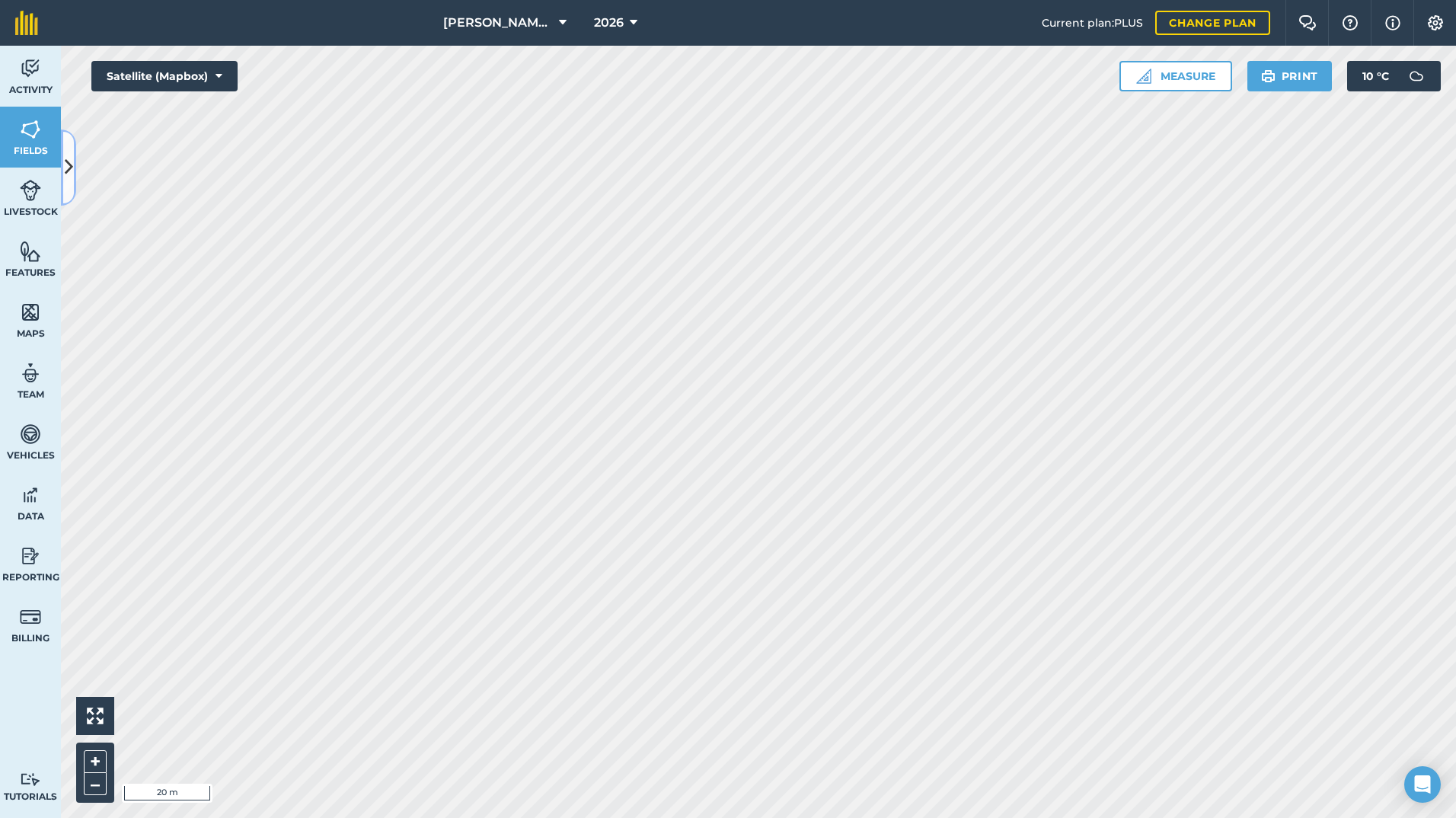
click at [76, 159] on button at bounding box center [68, 168] width 15 height 77
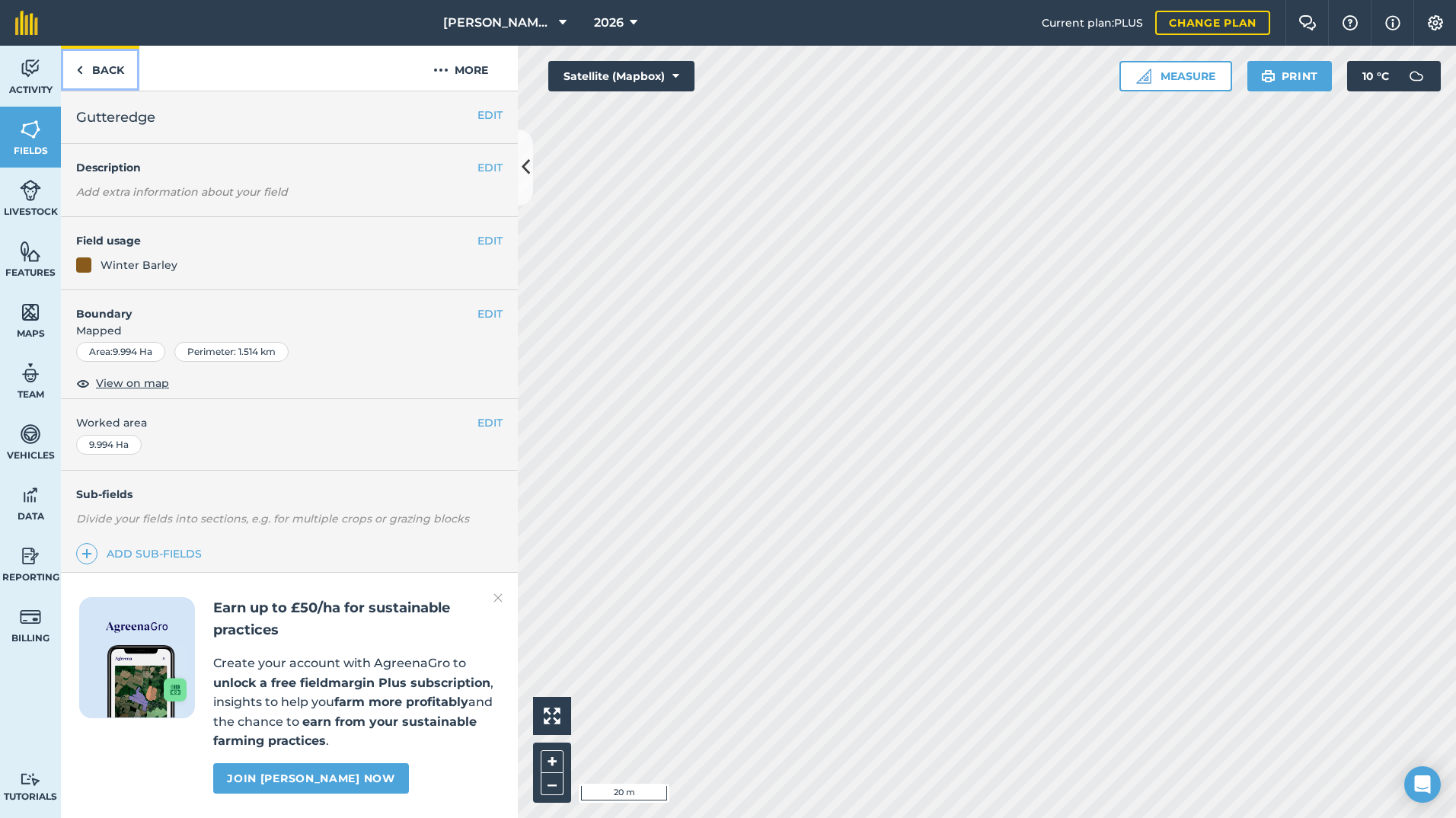
click at [106, 81] on link "Back" at bounding box center [100, 68] width 78 height 45
click at [524, 165] on icon at bounding box center [525, 168] width 8 height 27
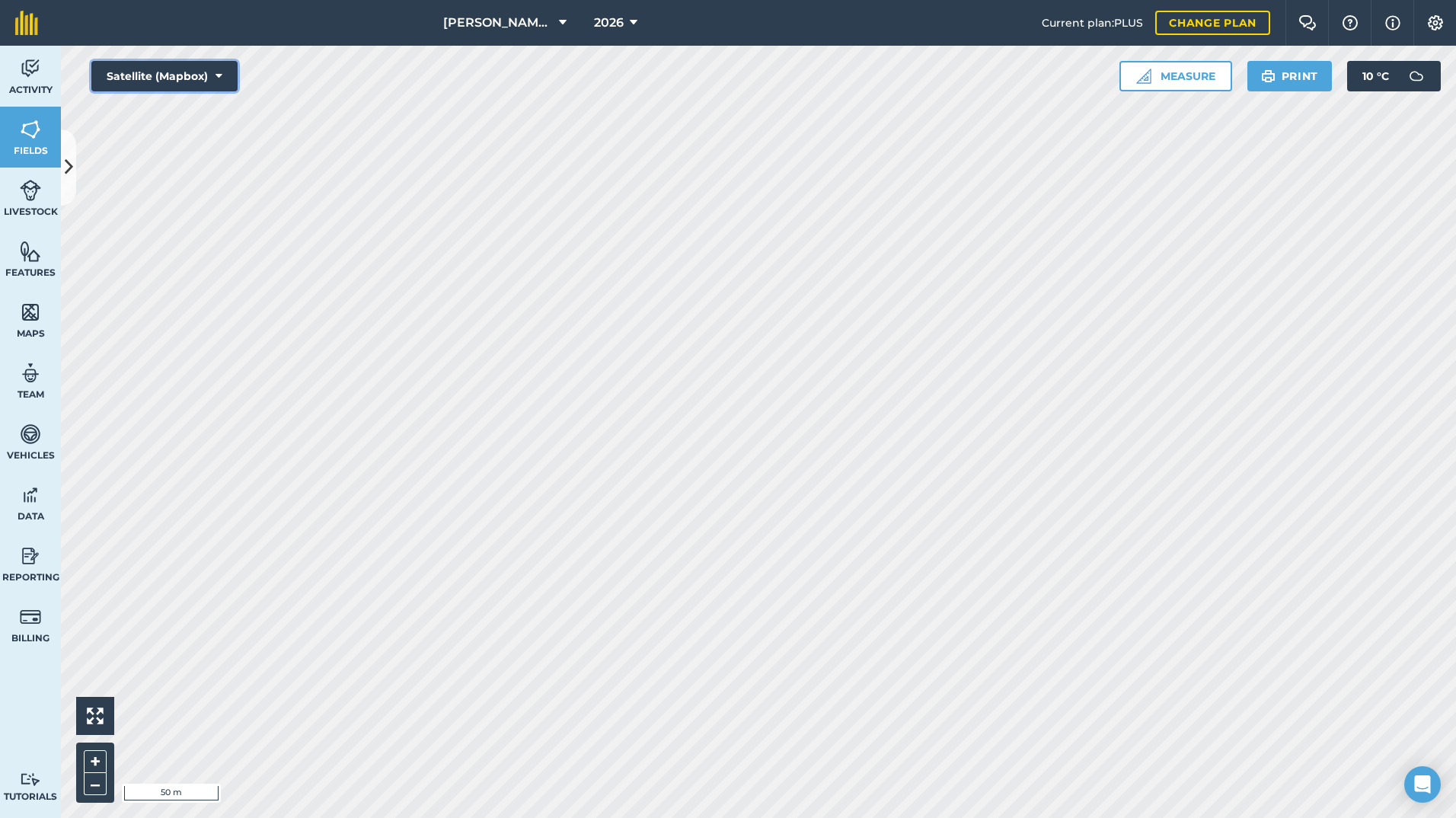
click at [149, 90] on button "Satellite (Mapbox)" at bounding box center [164, 77] width 146 height 31
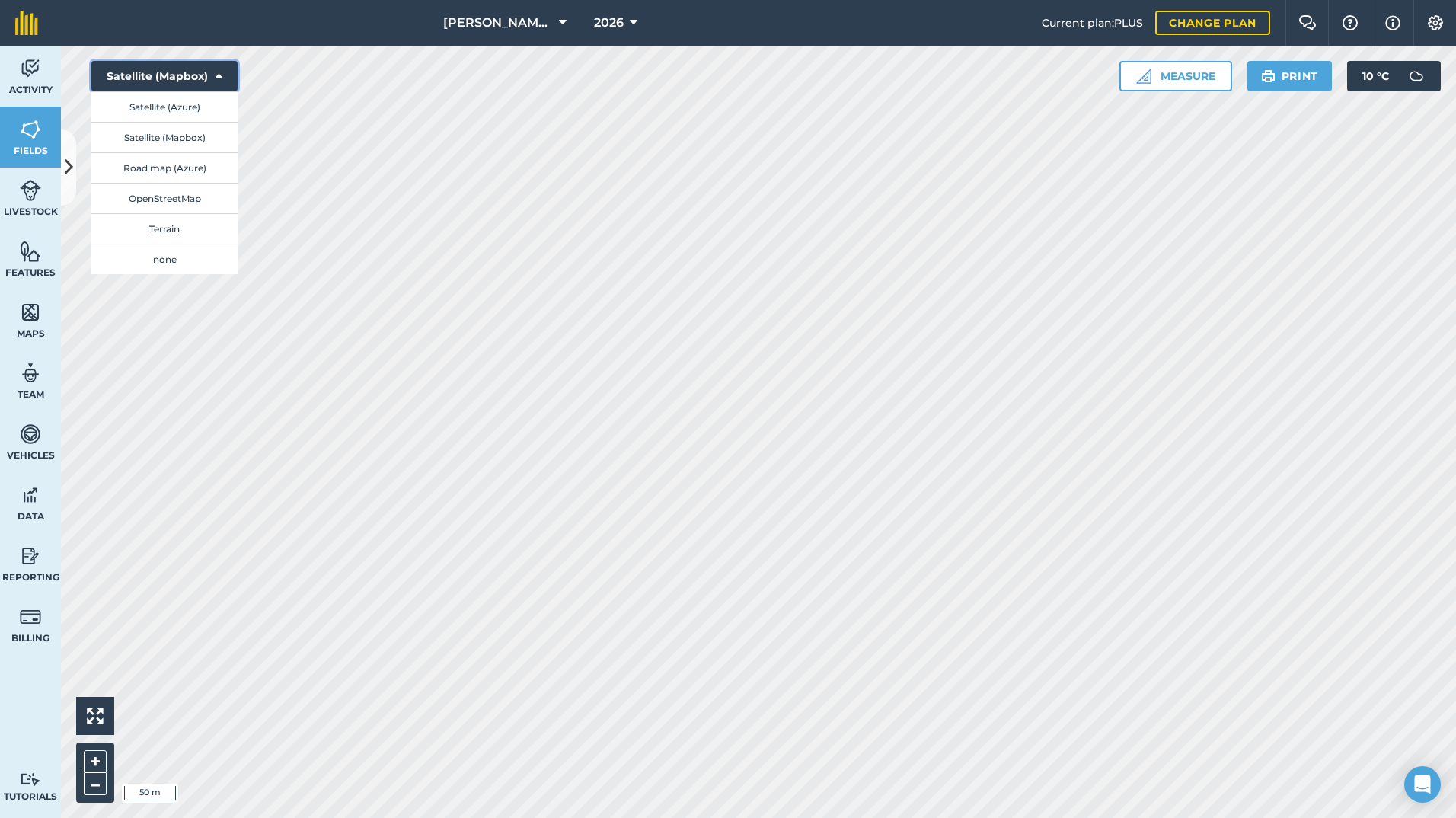
click at [233, 74] on button "Satellite (Mapbox)" at bounding box center [164, 77] width 146 height 31
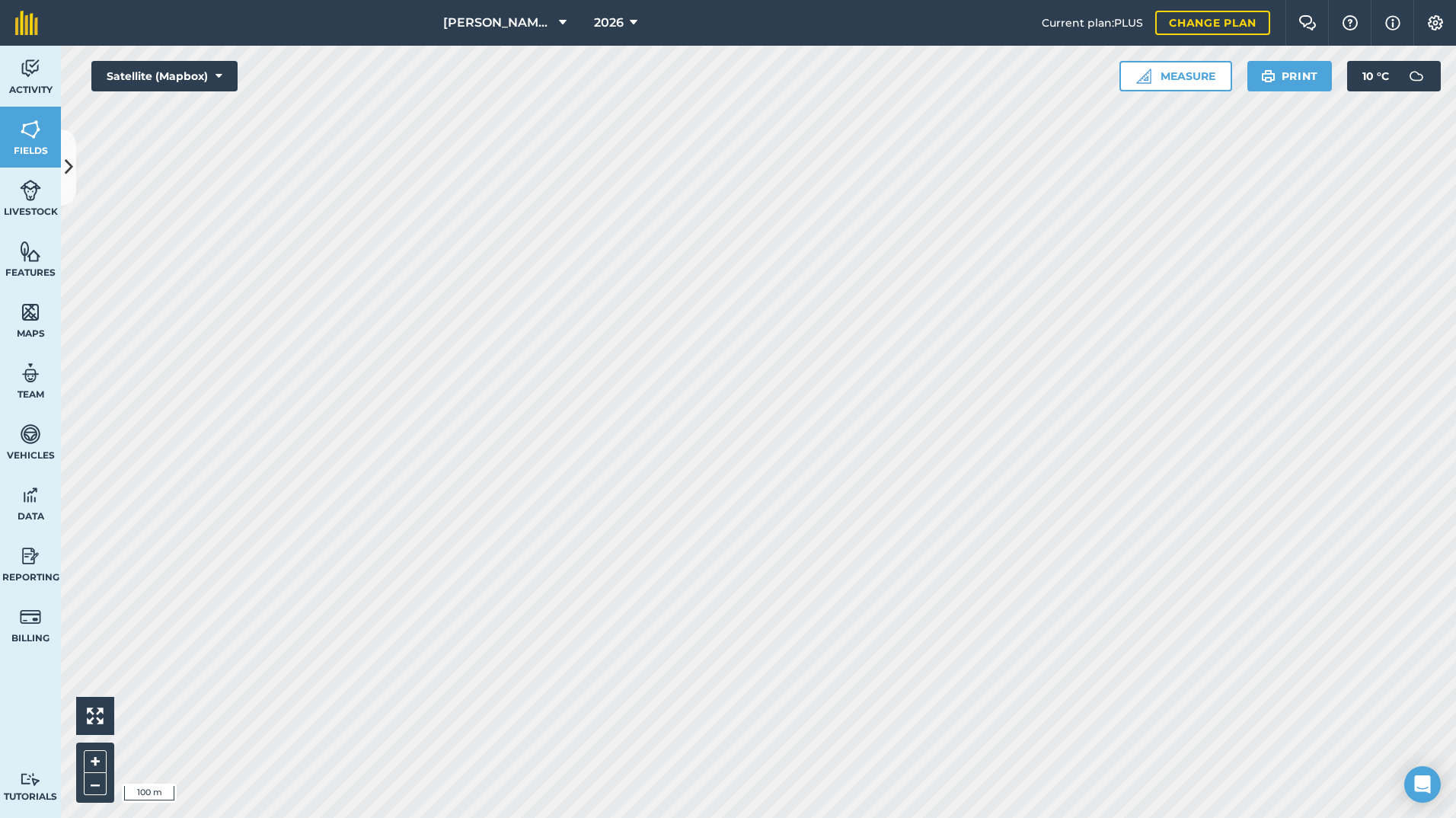
click at [765, 0] on html "[PERSON_NAME] & SONS (MILL HOUSE) 2026 Current plan : PLUS Change plan Farm Cha…" at bounding box center [728, 409] width 1456 height 818
click at [808, 4] on div "[PERSON_NAME] & SONS (MILL HOUSE) 2026 Current plan : PLUS Change plan Farm Cha…" at bounding box center [728, 409] width 1456 height 818
click at [740, 0] on html "[PERSON_NAME] & SONS (MILL HOUSE) 2026 Current plan : PLUS Change plan Farm Cha…" at bounding box center [728, 409] width 1456 height 818
click at [698, 0] on html "[PERSON_NAME] & SONS (MILL HOUSE) 2026 Current plan : PLUS Change plan Farm Cha…" at bounding box center [728, 409] width 1456 height 818
click at [856, 817] on html "[PERSON_NAME] & SONS (MILL HOUSE) 2026 Current plan : PLUS Change plan Farm Cha…" at bounding box center [728, 409] width 1456 height 818
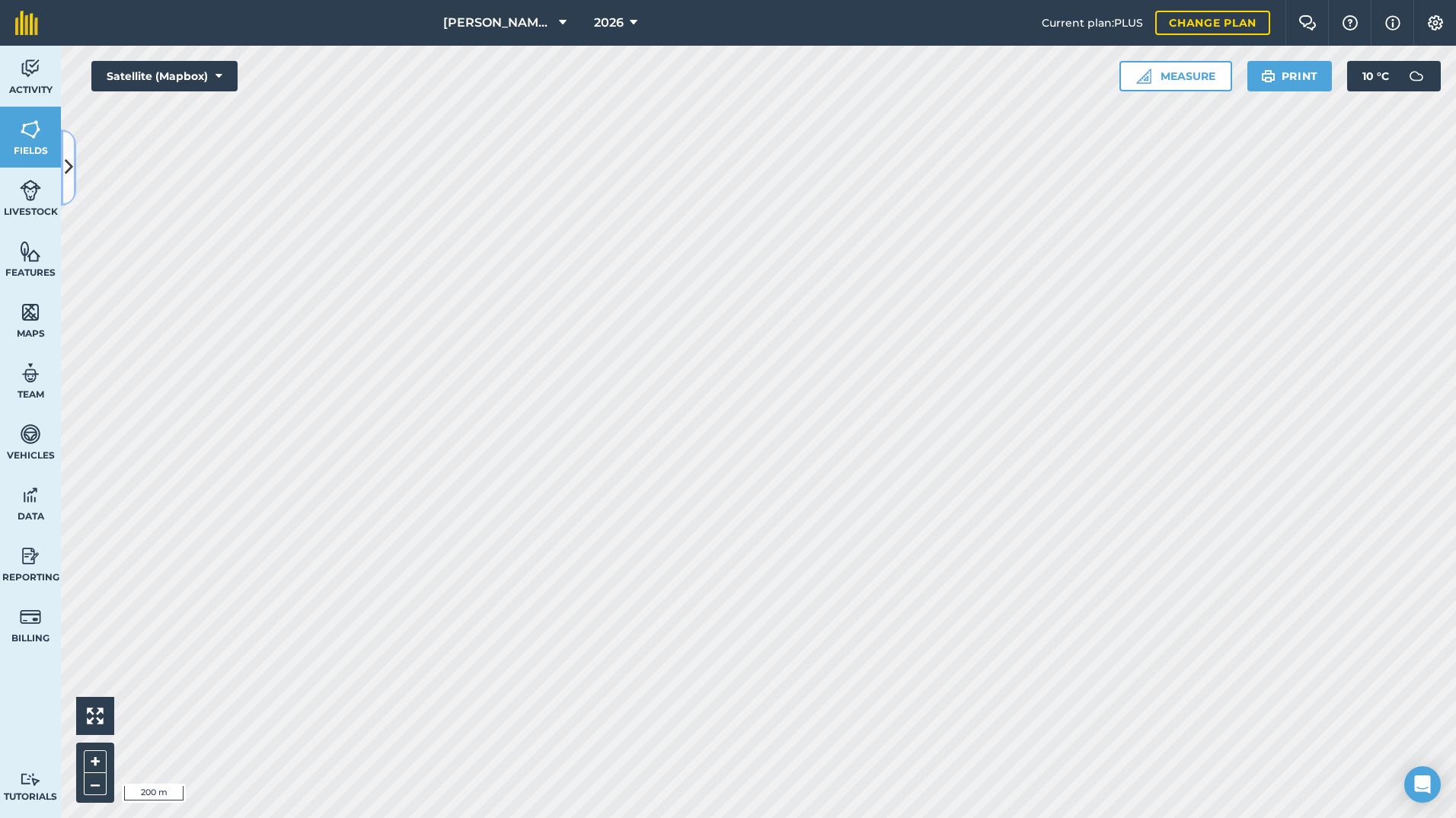
click at [74, 147] on button at bounding box center [68, 168] width 15 height 77
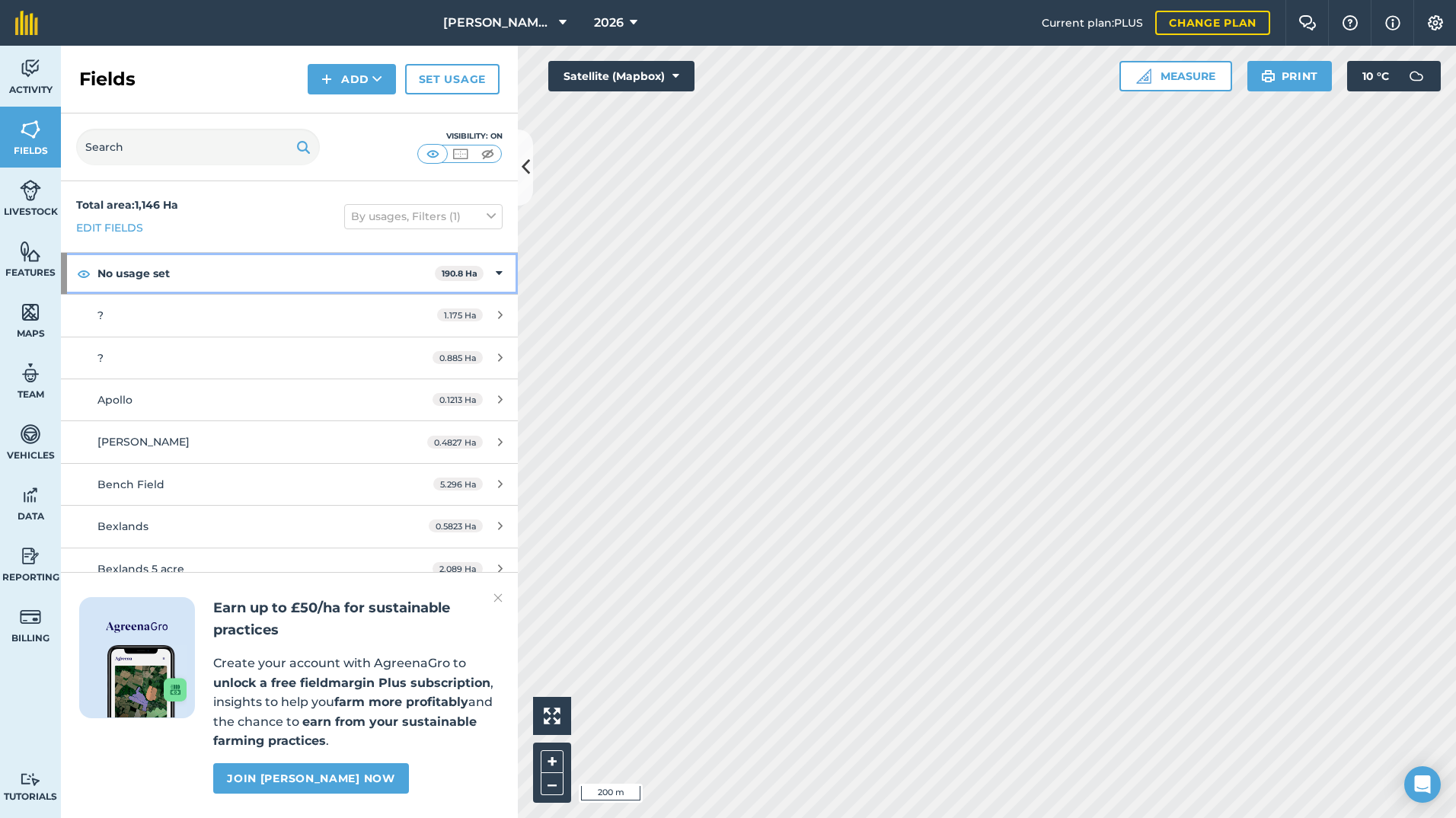
click at [496, 266] on icon at bounding box center [499, 273] width 7 height 17
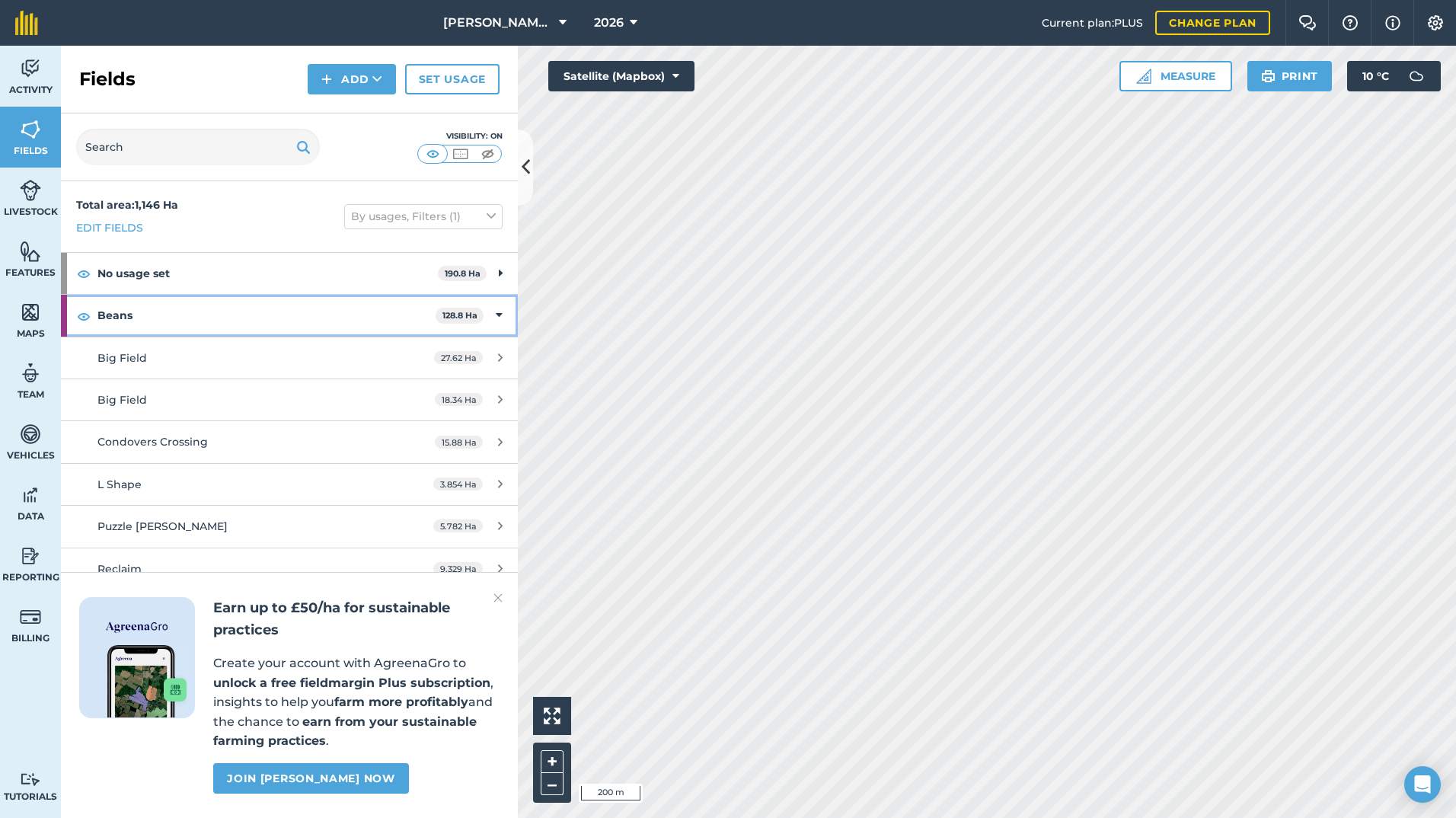
click at [496, 308] on div "Beans 128.8 Ha" at bounding box center [289, 315] width 457 height 41
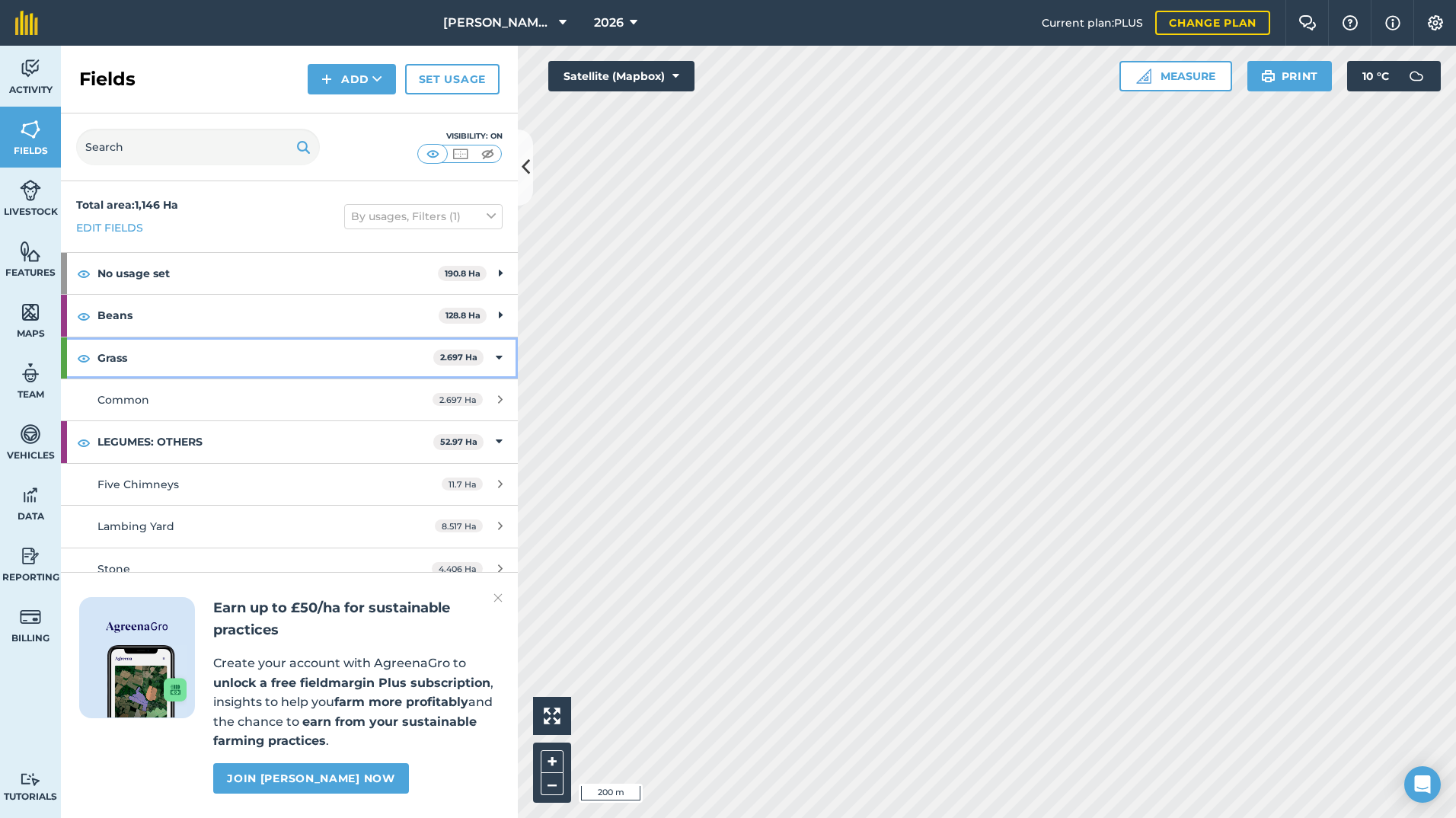
click at [483, 350] on div "Grass 2.697 Ha" at bounding box center [289, 358] width 457 height 41
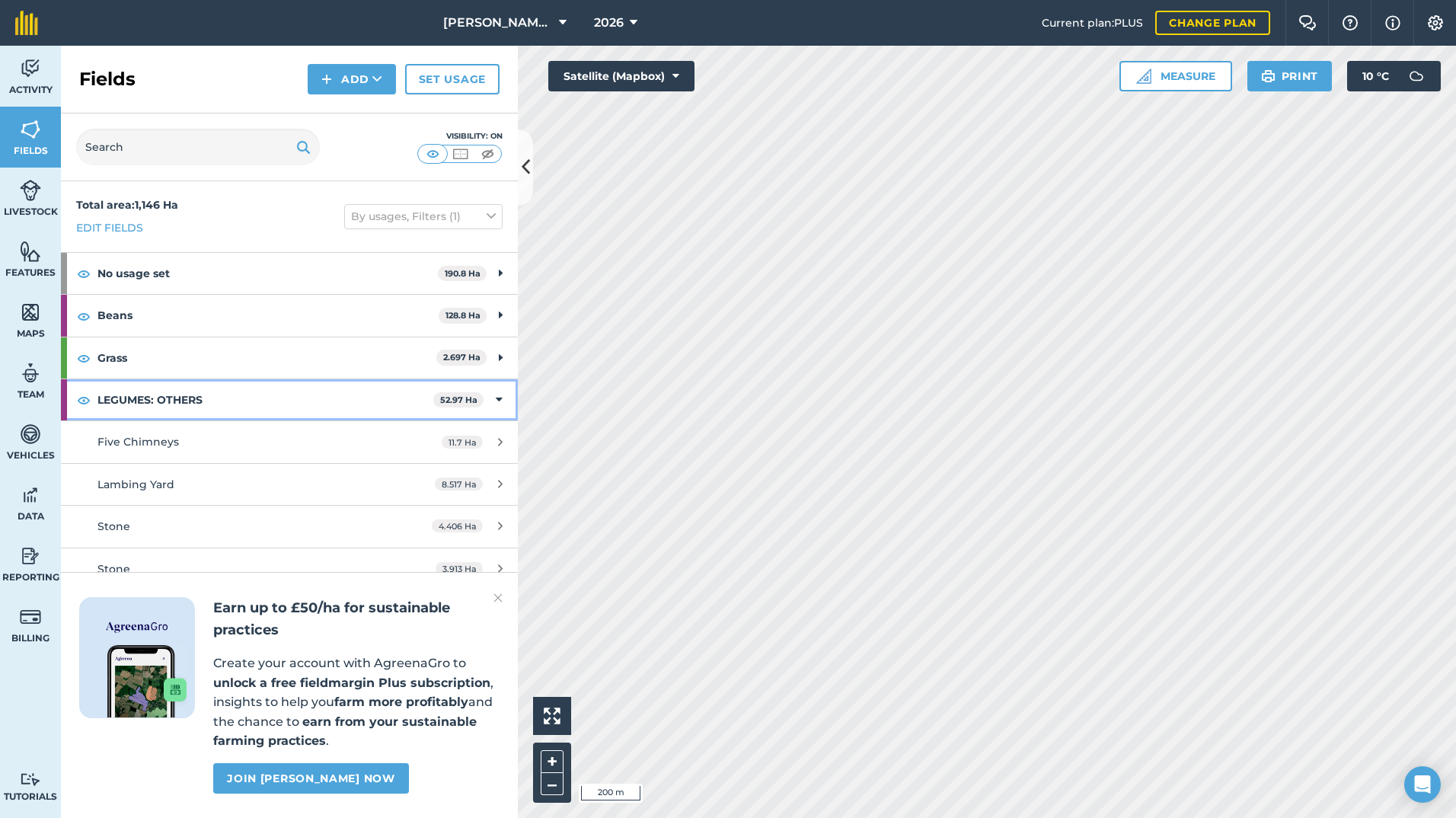
click at [496, 405] on icon at bounding box center [499, 399] width 7 height 17
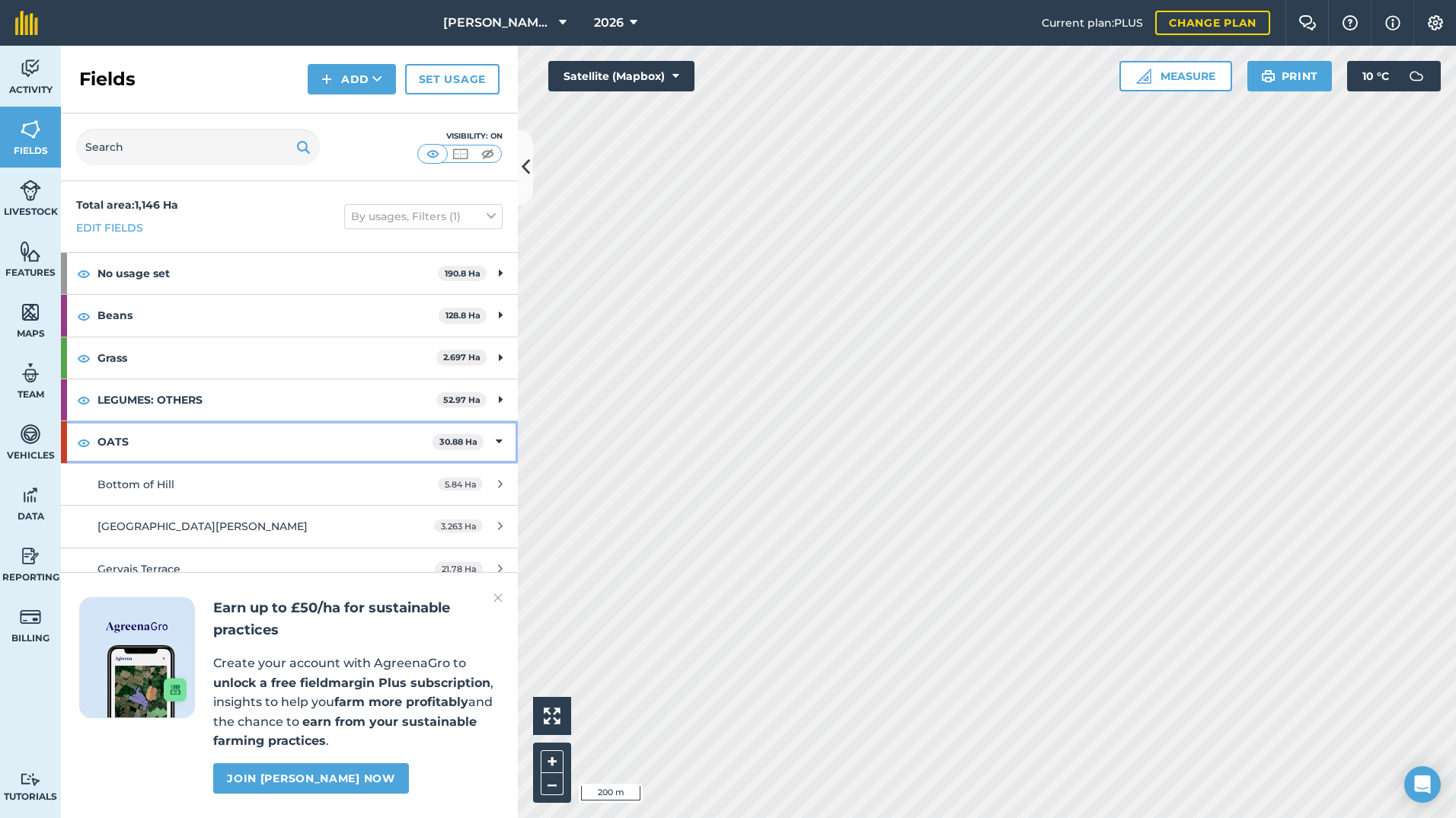
click at [492, 432] on div "OATS 30.88 Ha" at bounding box center [289, 441] width 457 height 41
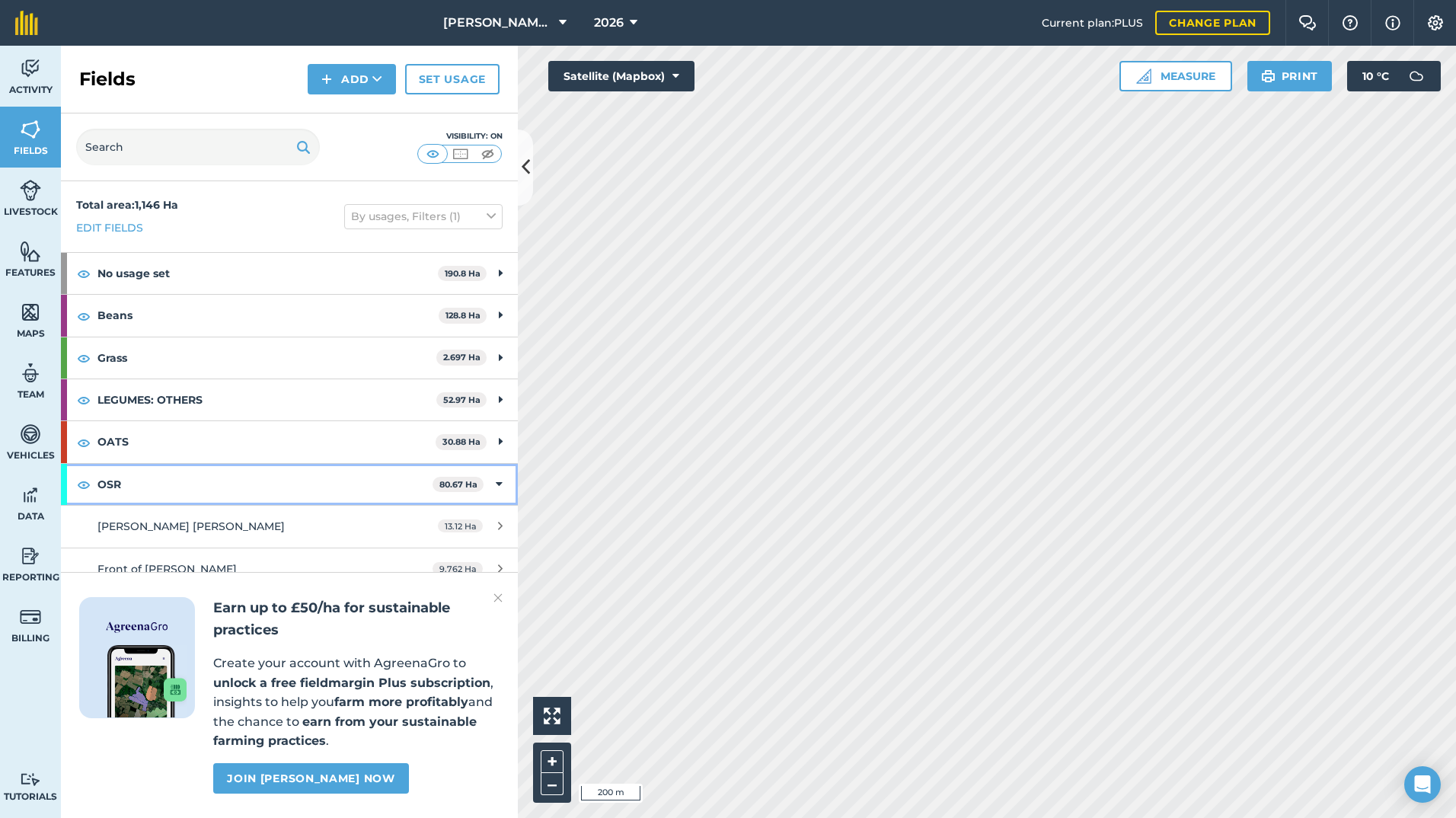
click at [496, 492] on icon at bounding box center [499, 484] width 7 height 17
click at [489, 503] on div "OSR 80.67 Ha" at bounding box center [289, 485] width 457 height 41
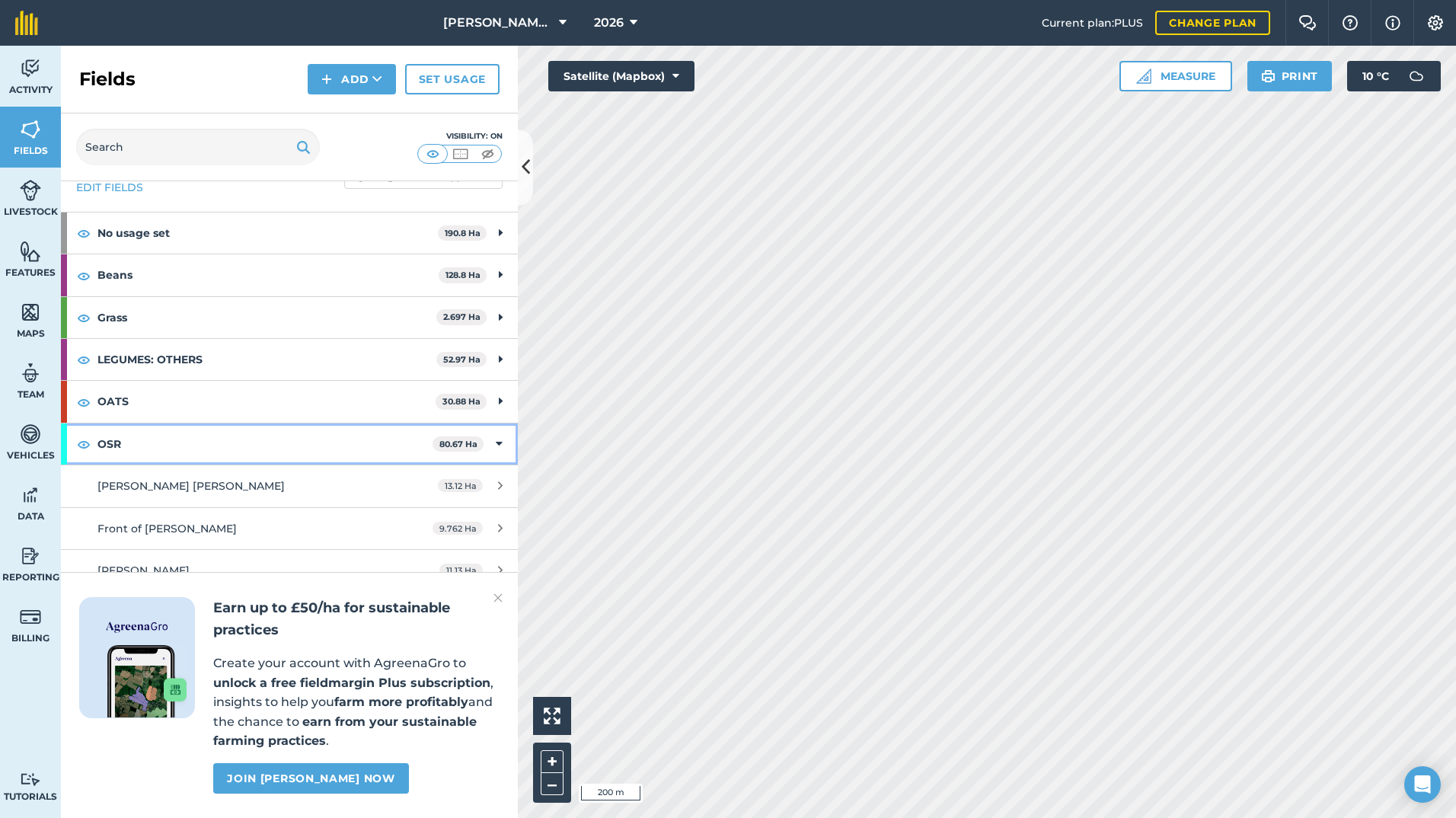
scroll to position [77, 0]
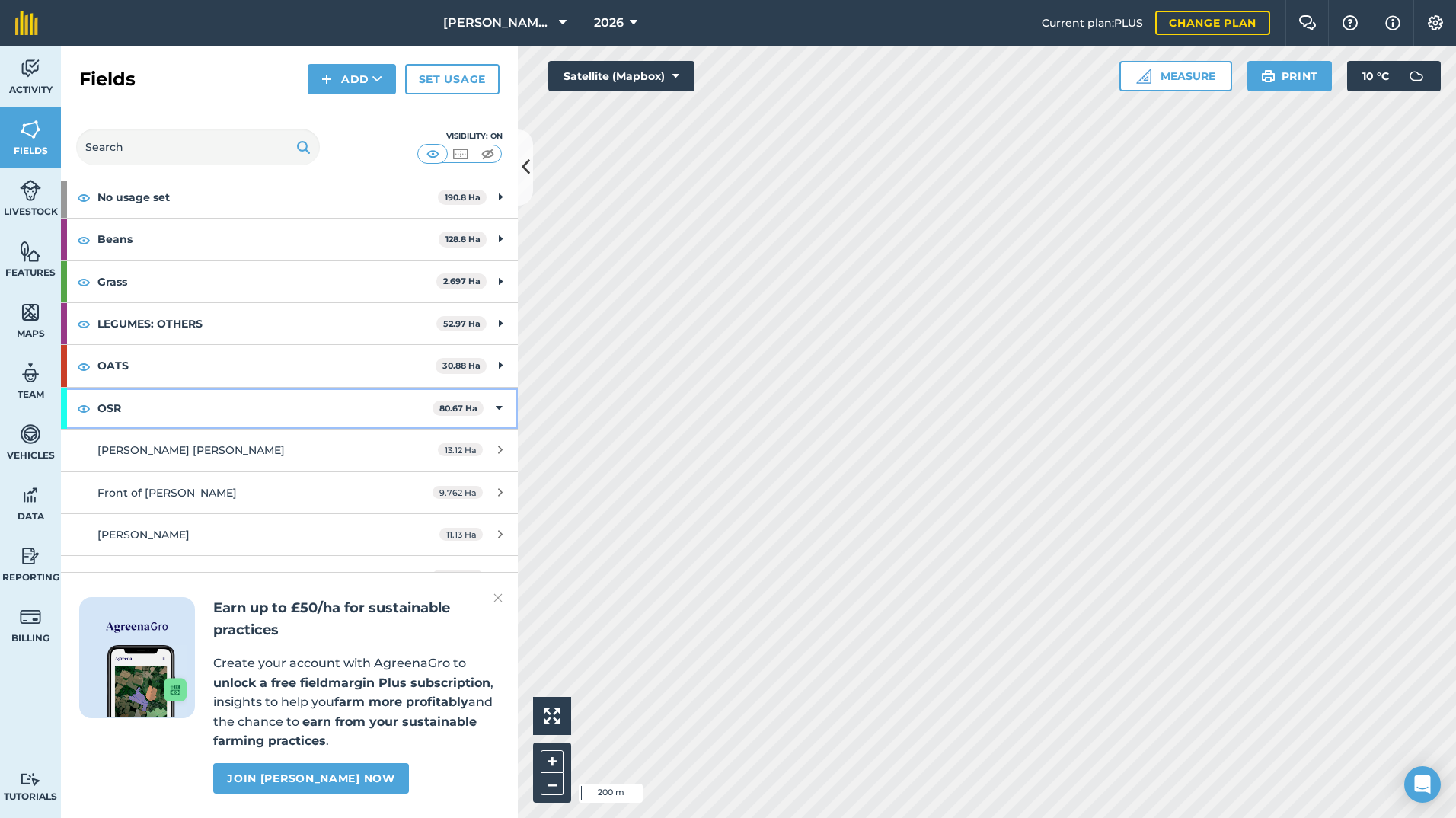
click at [496, 414] on icon at bounding box center [499, 408] width 7 height 17
click at [496, 451] on icon at bounding box center [499, 450] width 7 height 17
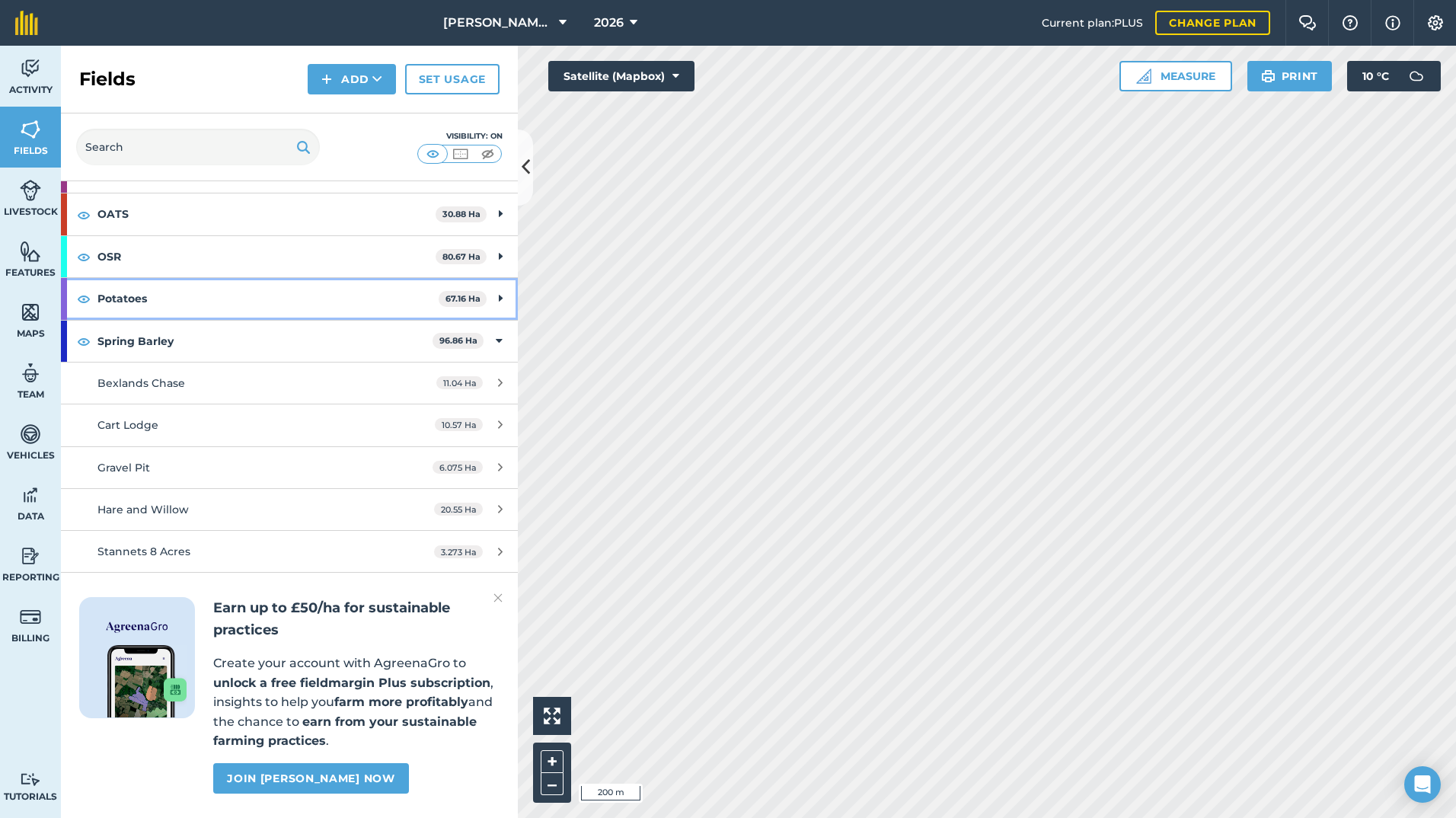
scroll to position [229, 0]
click at [496, 341] on icon at bounding box center [499, 340] width 7 height 17
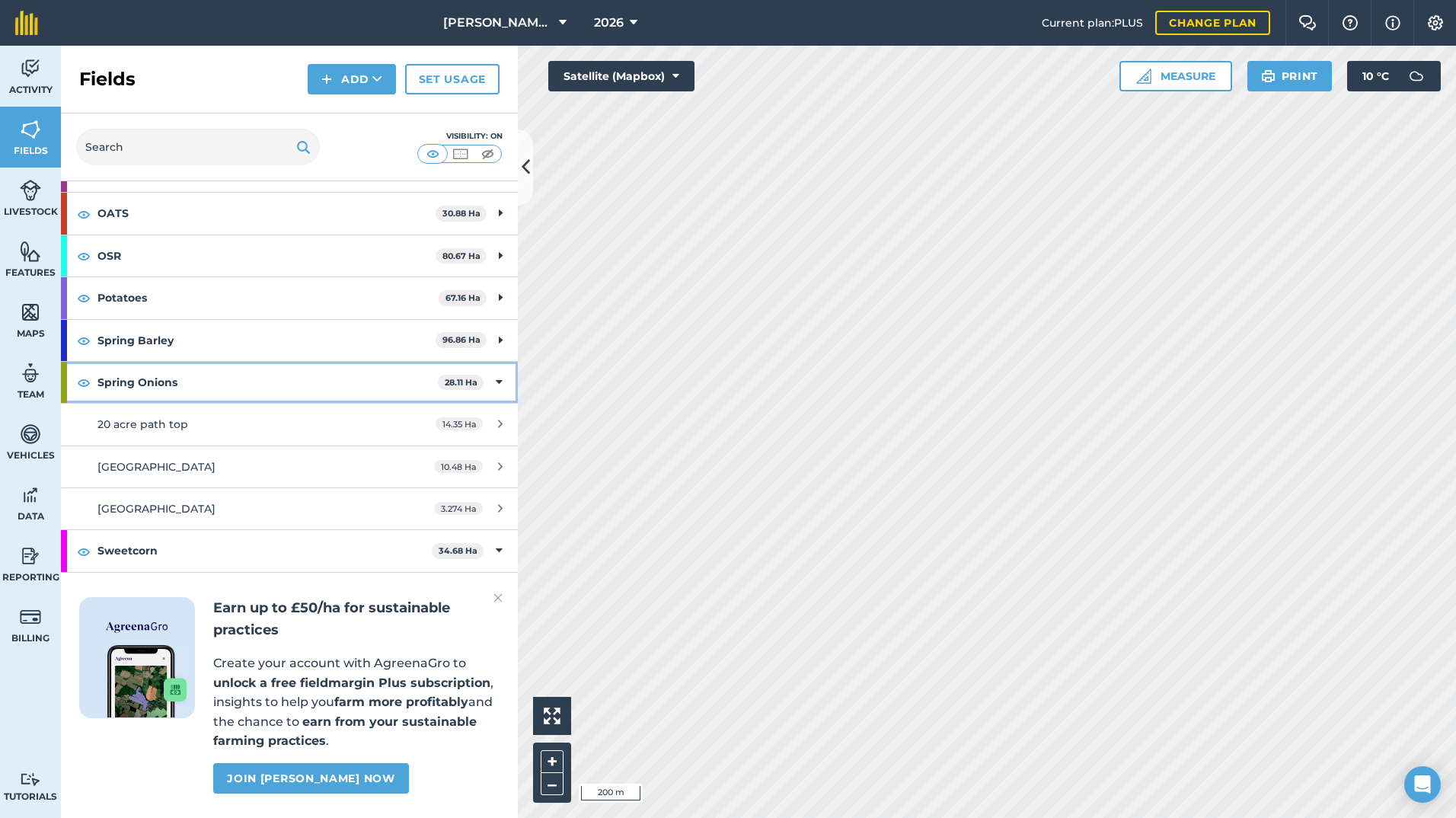
click at [496, 381] on icon at bounding box center [499, 382] width 7 height 17
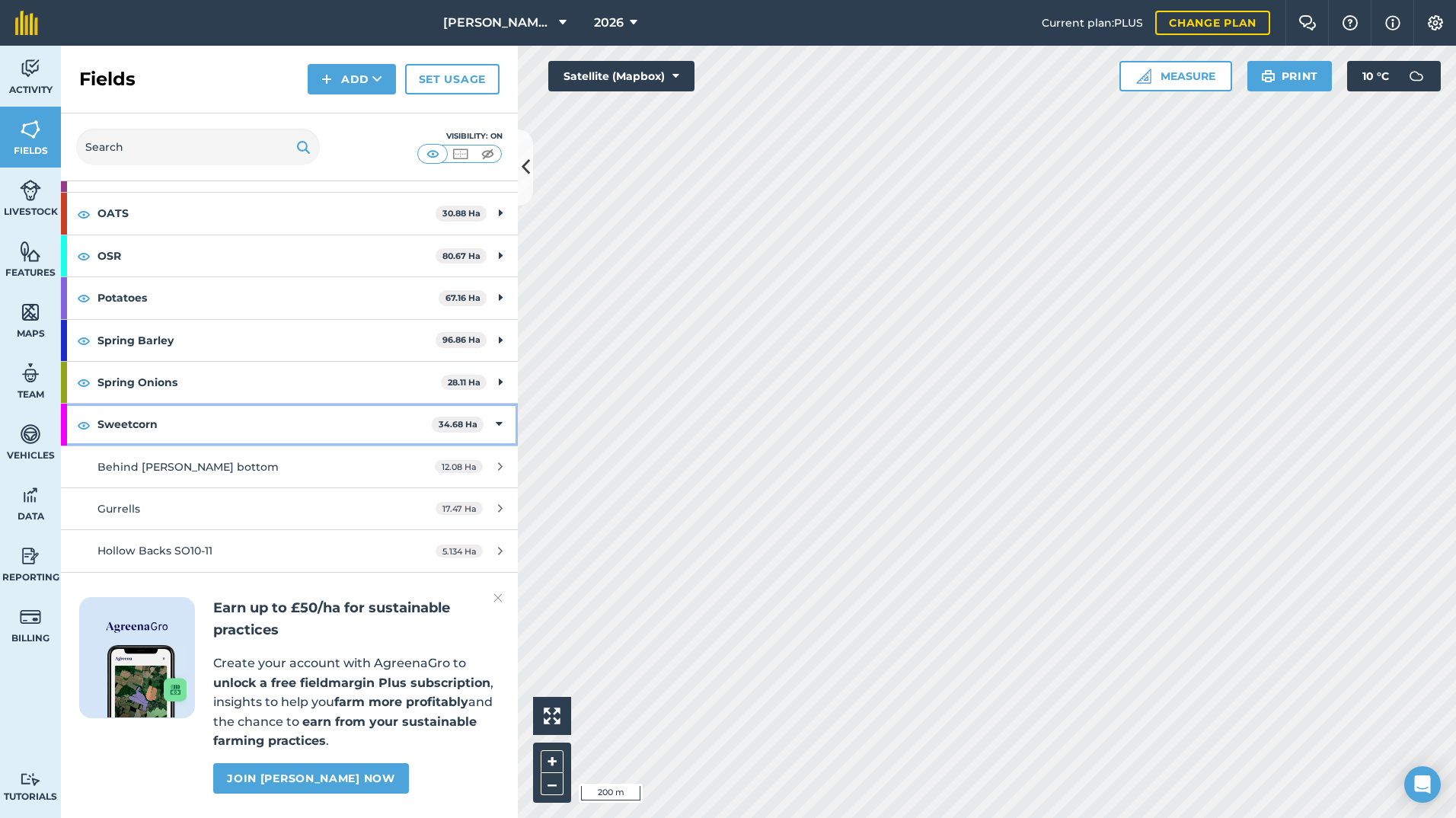
click at [496, 420] on div "Sweetcorn 34.68 Ha" at bounding box center [289, 424] width 457 height 41
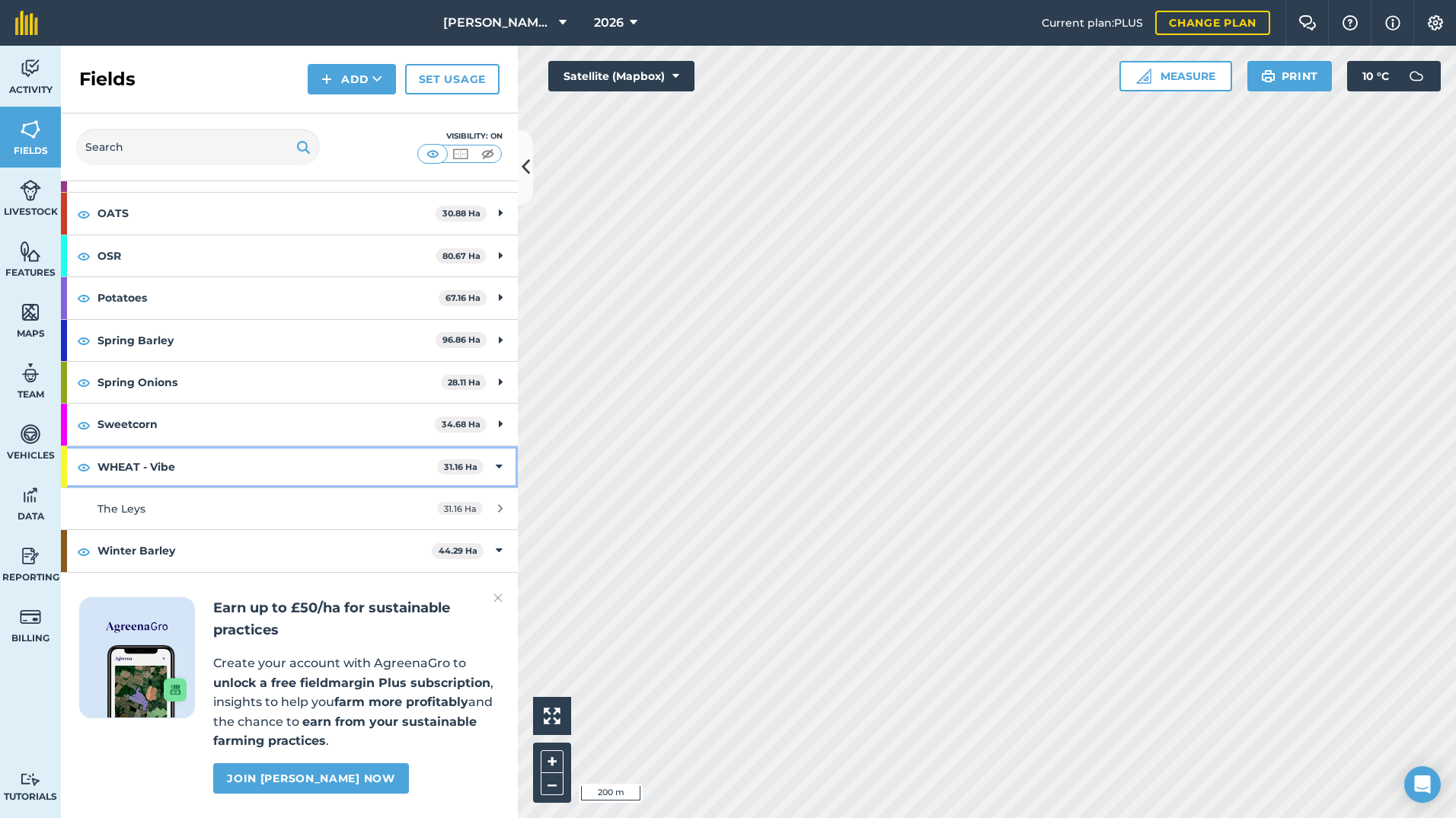
click at [496, 459] on icon at bounding box center [499, 467] width 7 height 17
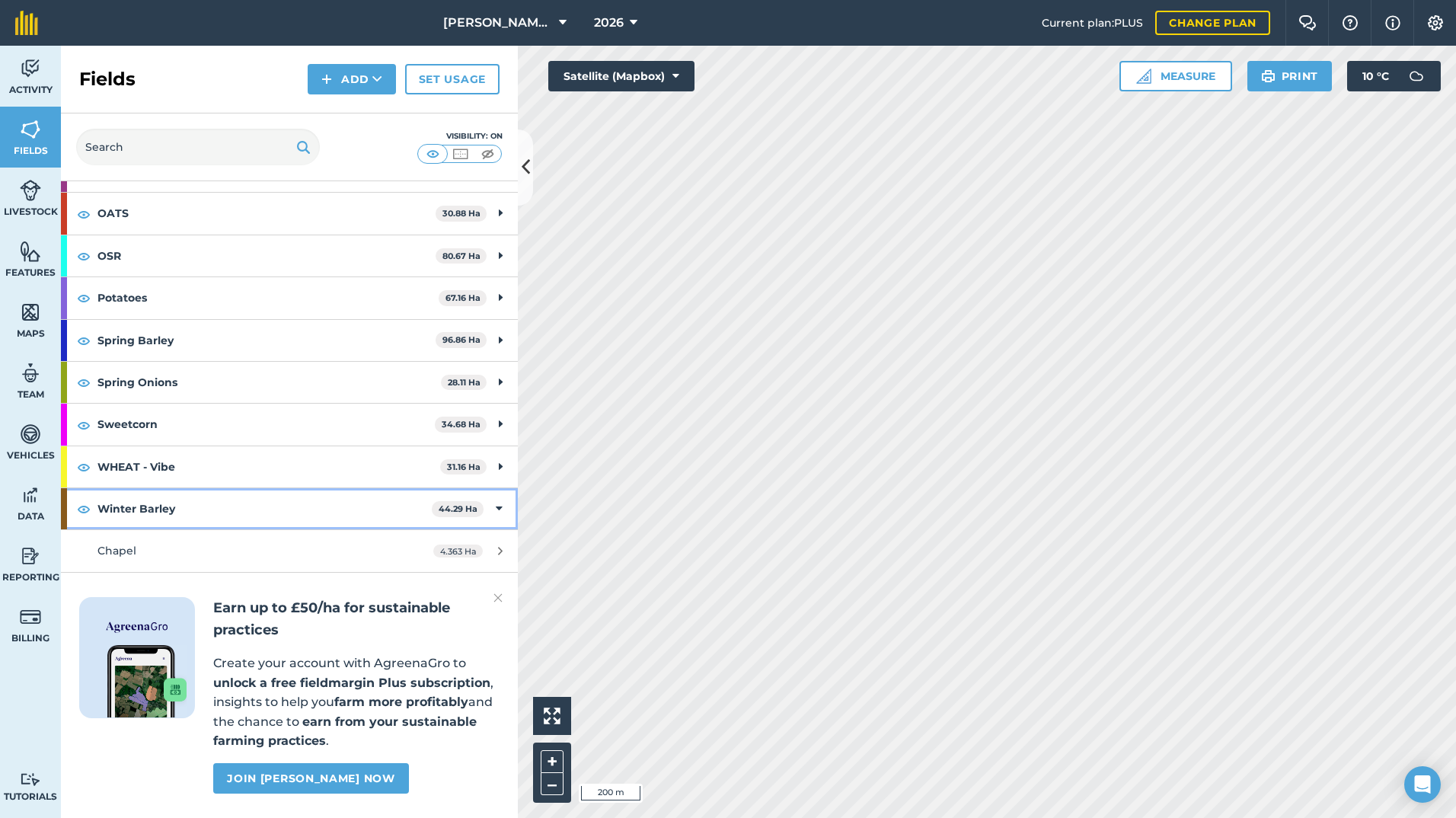
click at [496, 505] on icon at bounding box center [499, 508] width 7 height 17
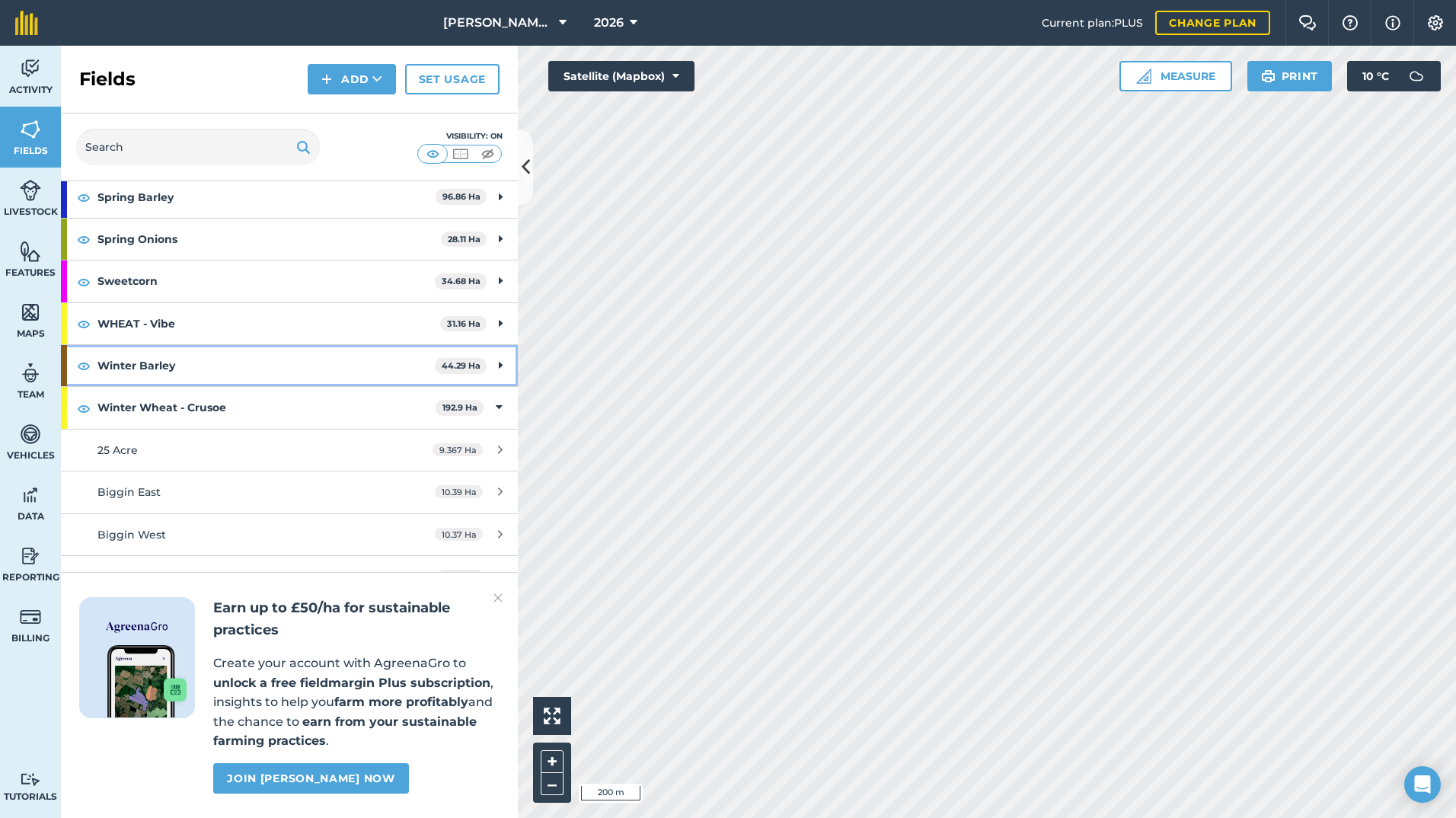
scroll to position [381, 0]
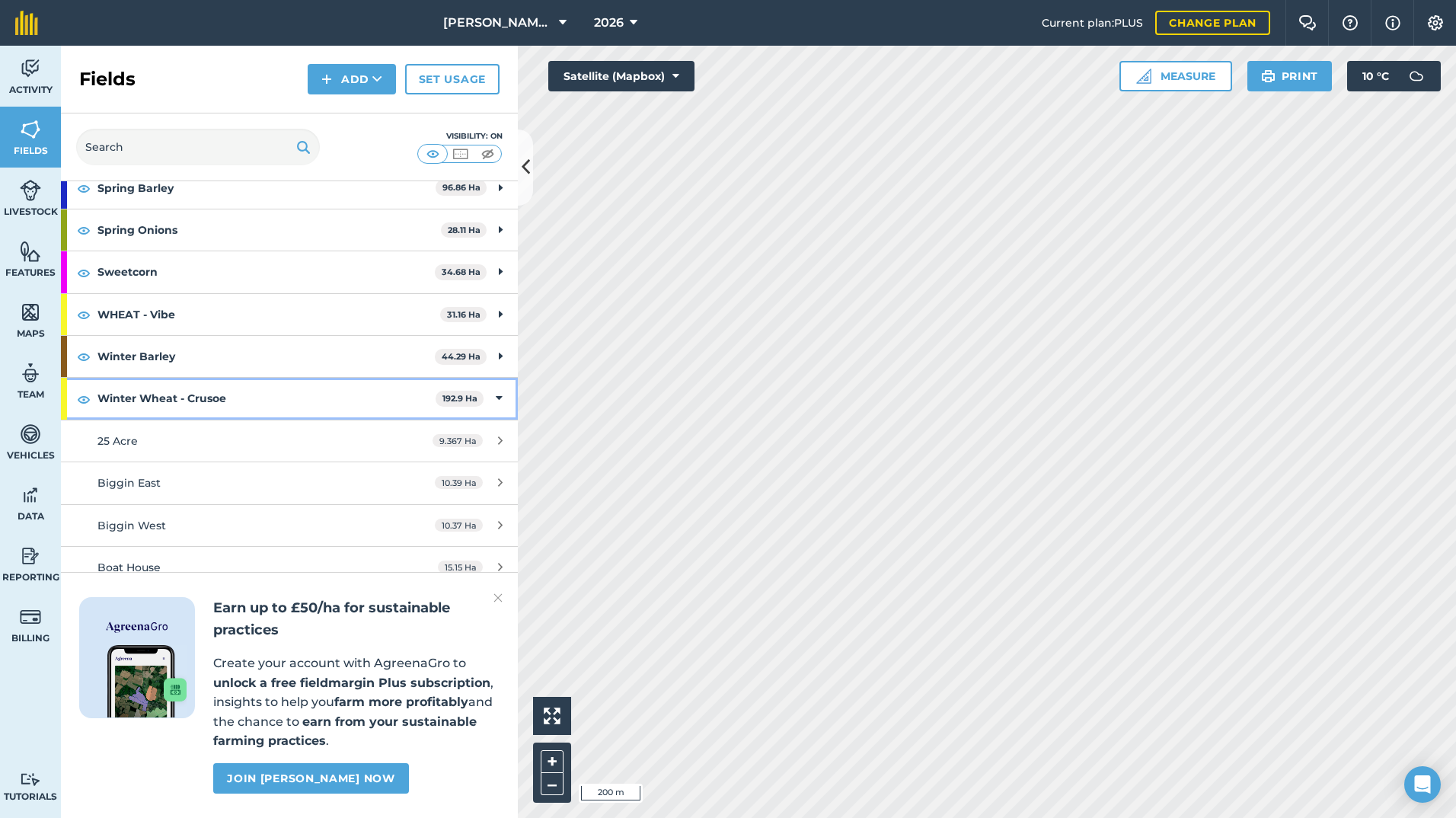
click at [496, 403] on icon at bounding box center [499, 398] width 7 height 17
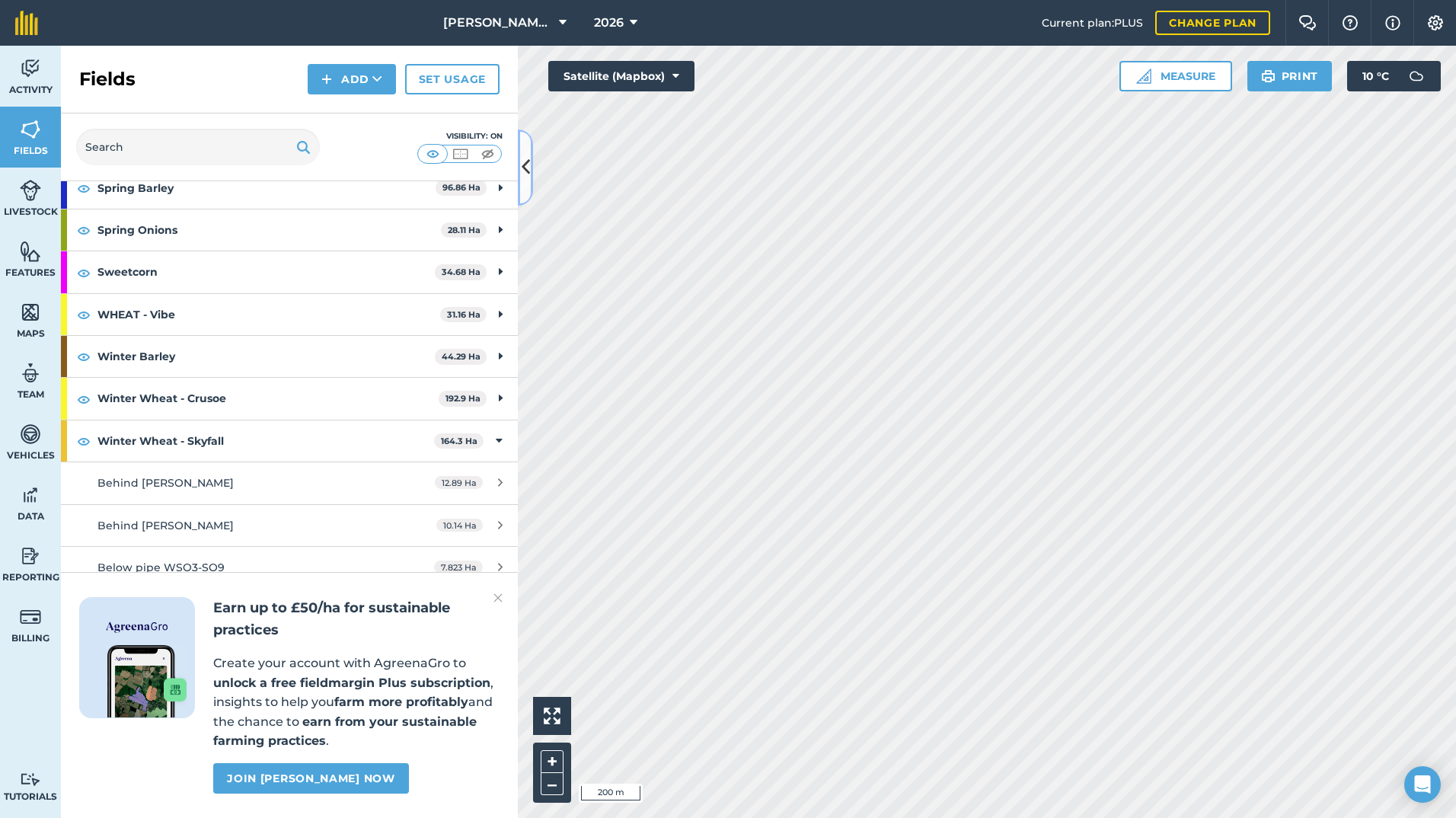
click at [523, 159] on icon at bounding box center [525, 168] width 8 height 27
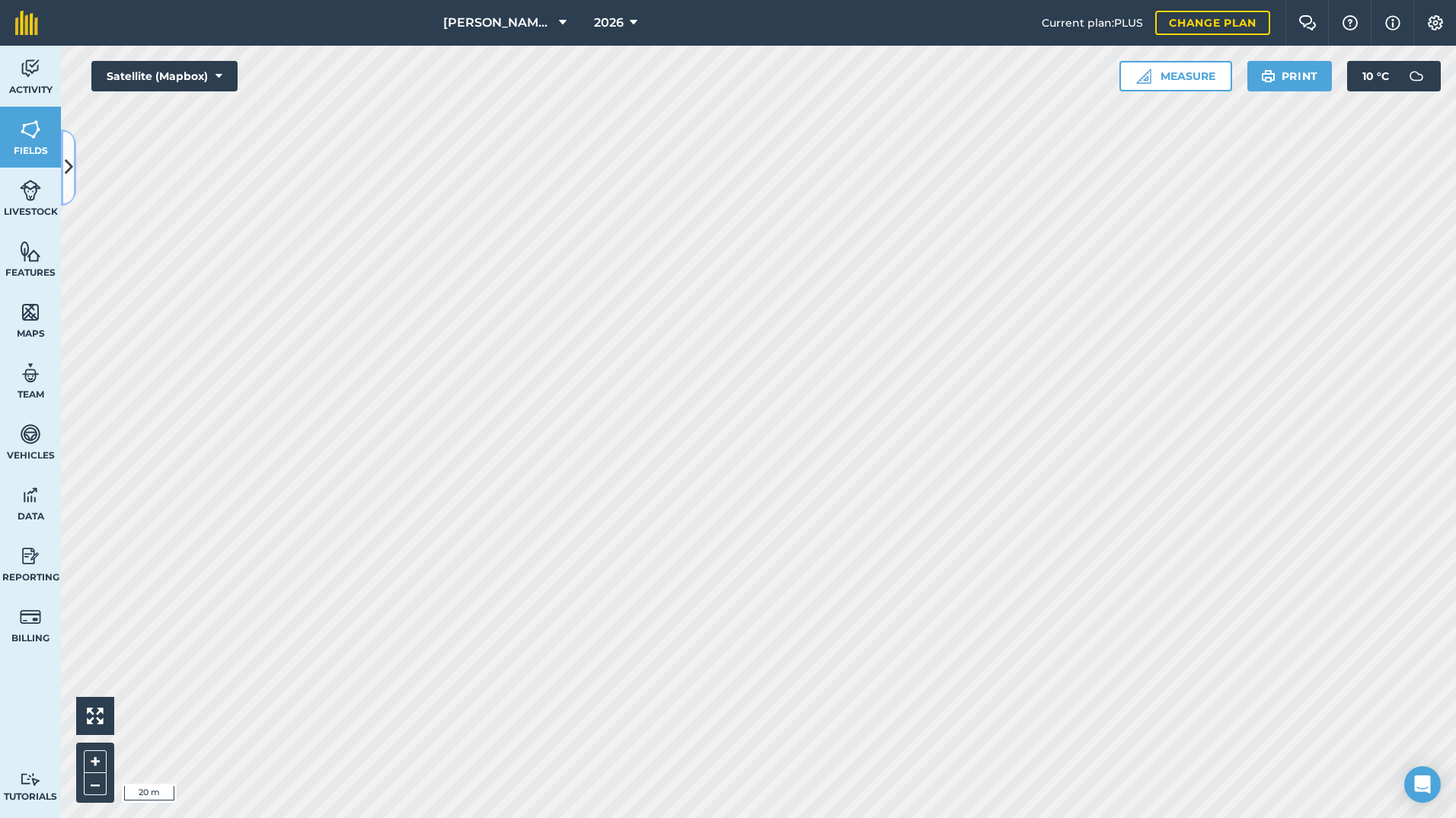
click at [67, 155] on icon at bounding box center [68, 168] width 8 height 27
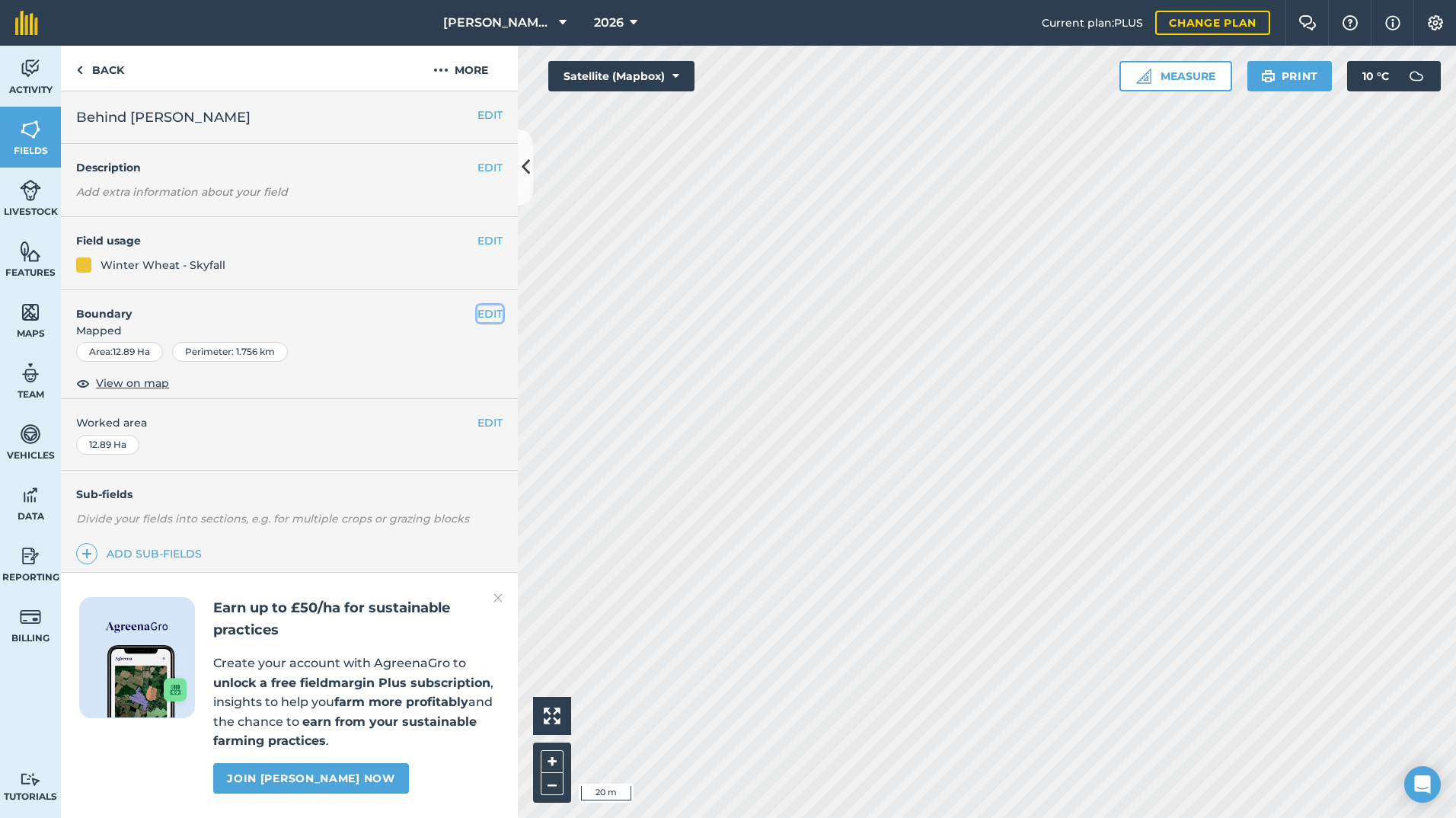
click at [484, 314] on button "EDIT" at bounding box center [490, 314] width 25 height 17
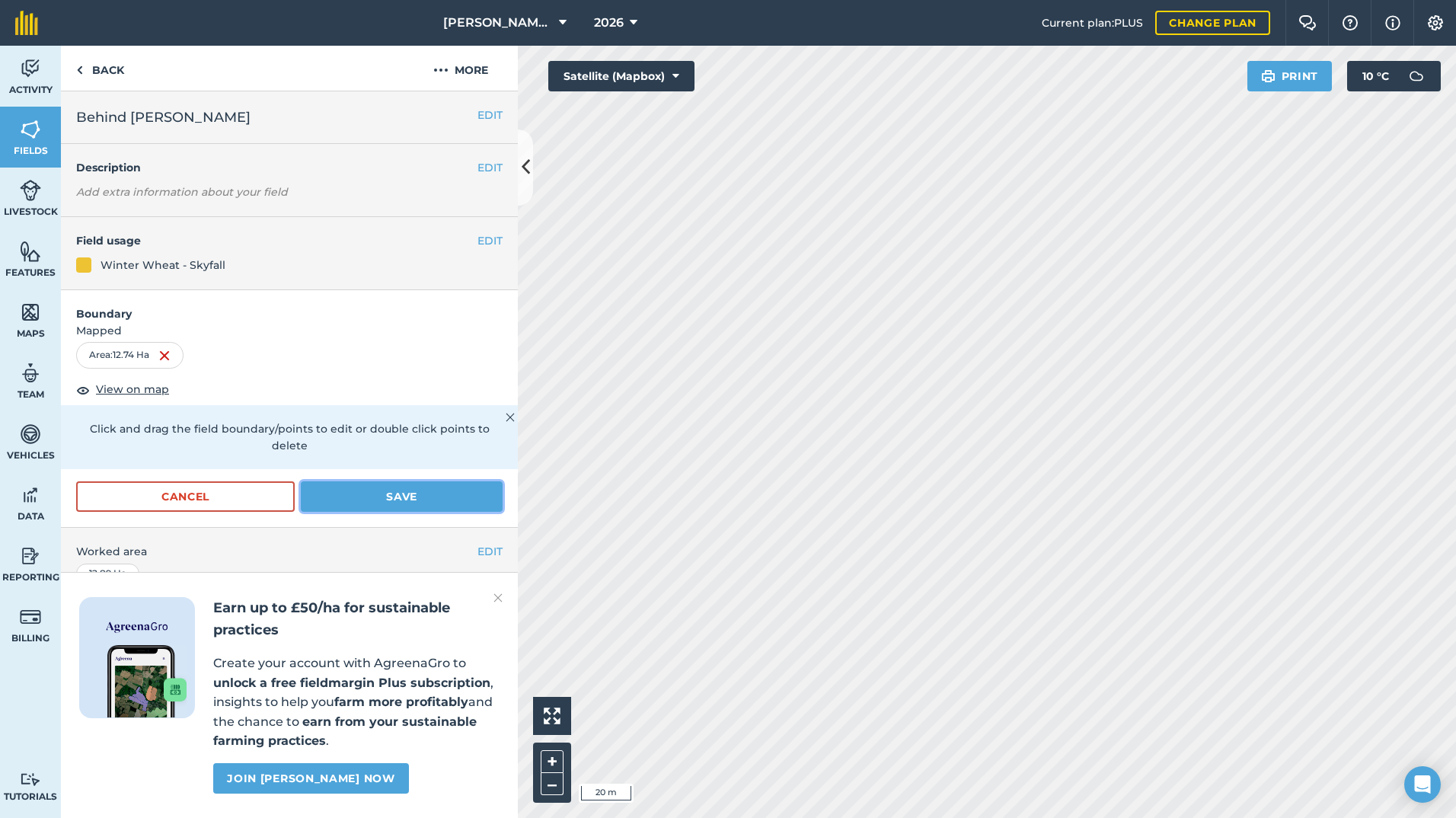
click at [436, 487] on button "Save" at bounding box center [402, 496] width 202 height 31
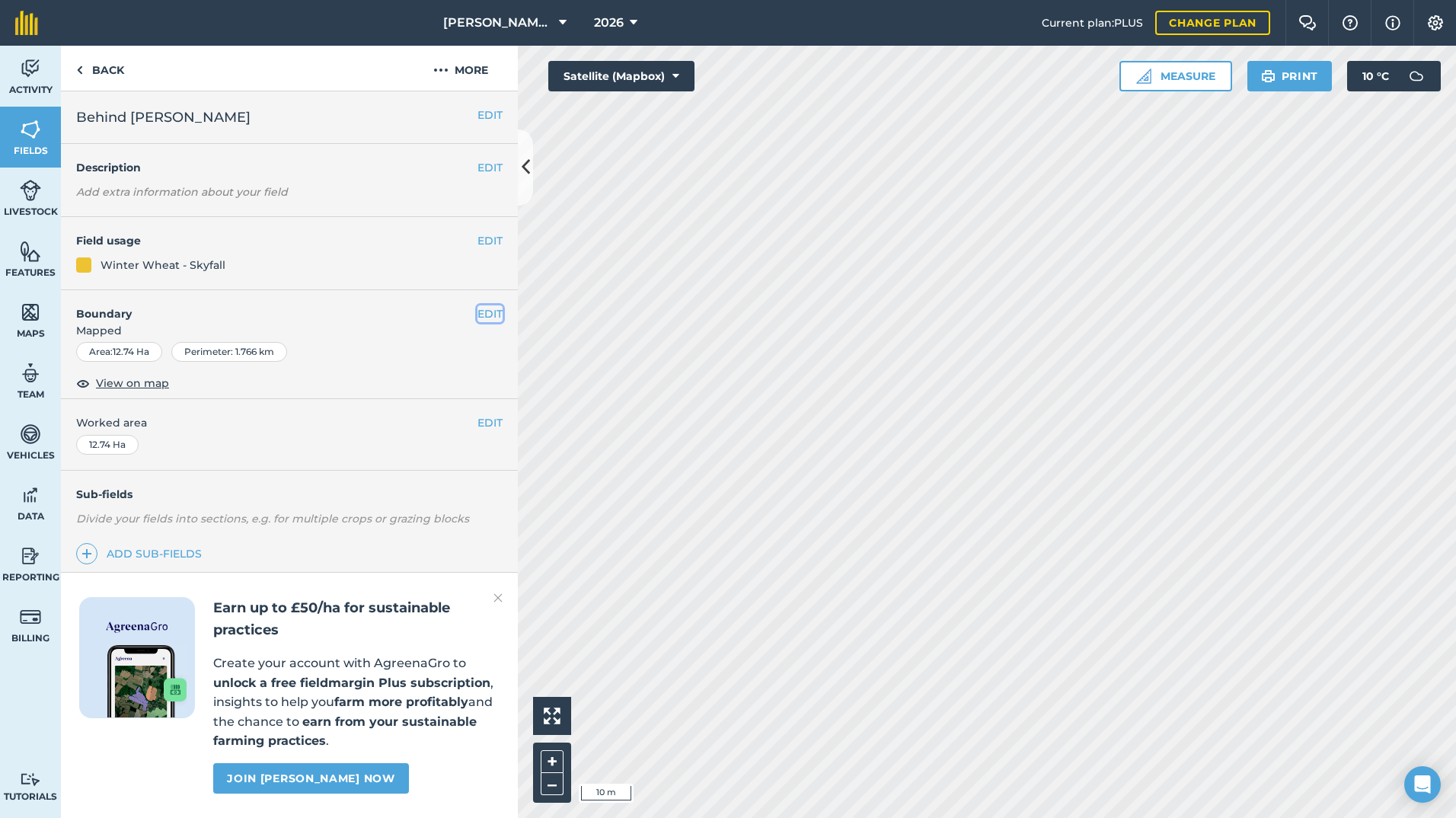
click at [494, 314] on button "EDIT" at bounding box center [490, 314] width 25 height 17
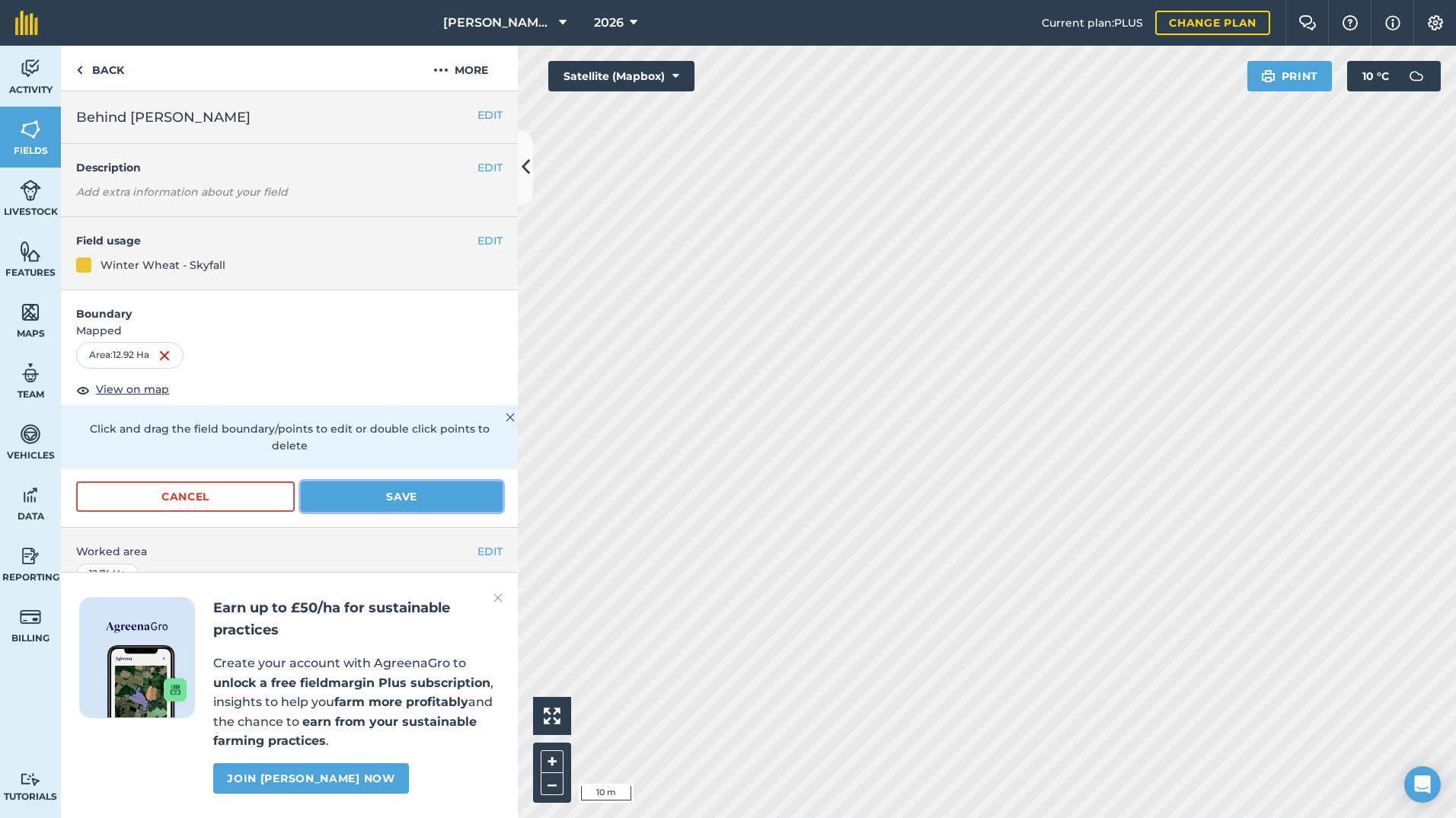
click at [416, 489] on button "Save" at bounding box center [402, 496] width 202 height 31
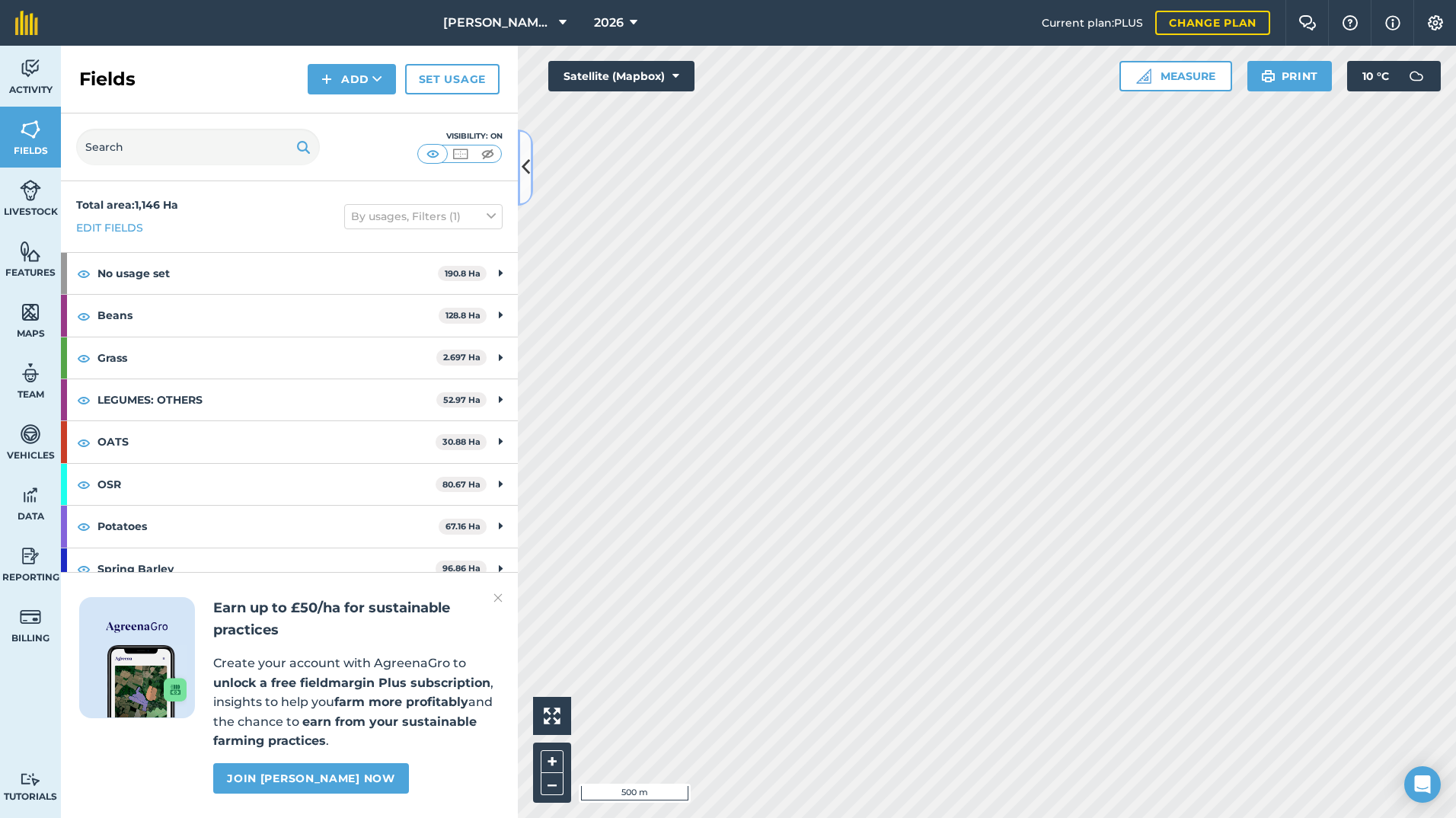
click at [527, 156] on icon at bounding box center [525, 168] width 8 height 27
click at [526, 159] on icon at bounding box center [525, 168] width 8 height 27
